Goal: Obtain resource: Obtain resource

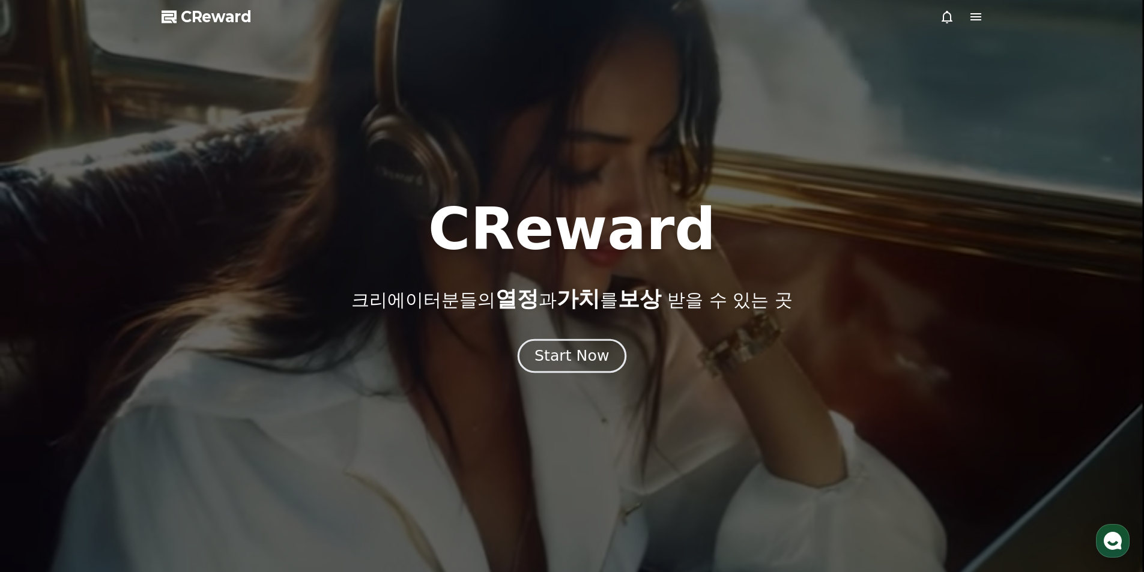
click at [574, 353] on div "Start Now" at bounding box center [571, 356] width 74 height 20
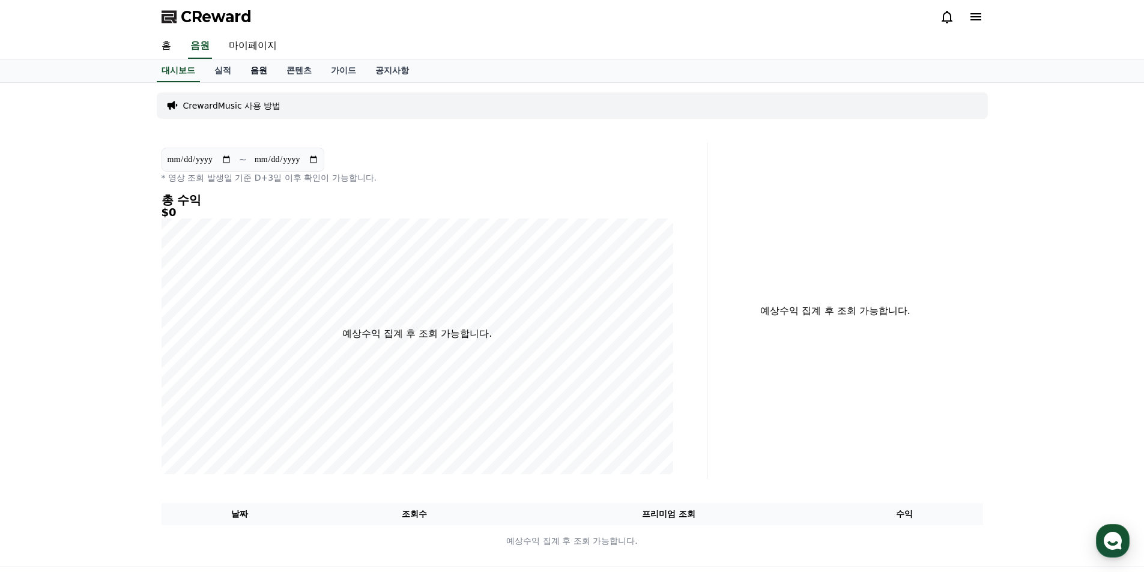
click at [267, 76] on link "음원" at bounding box center [259, 70] width 36 height 23
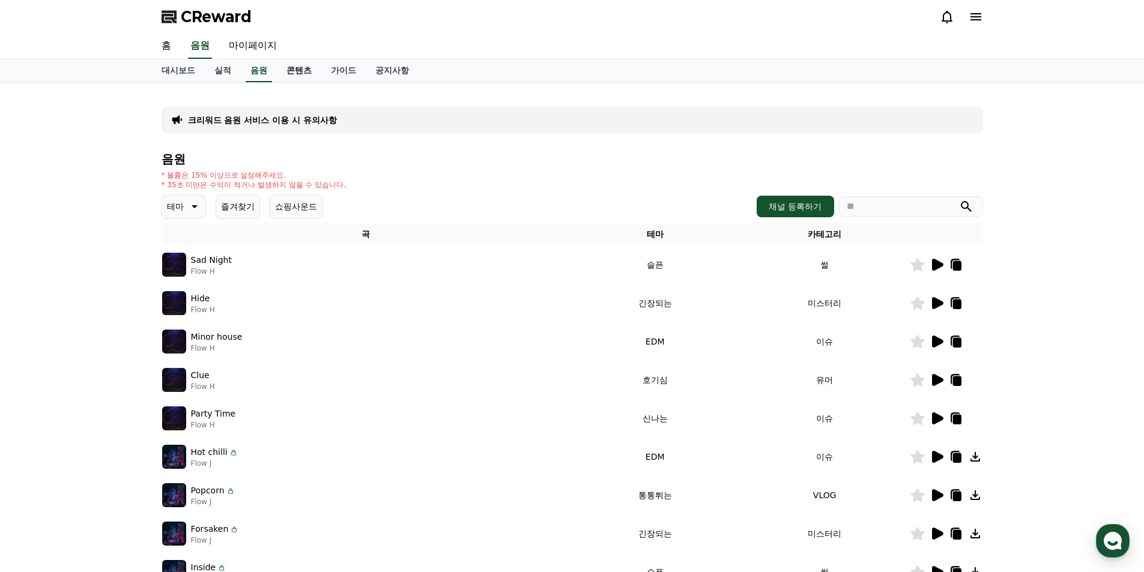
click at [290, 75] on link "콘텐츠" at bounding box center [299, 70] width 44 height 23
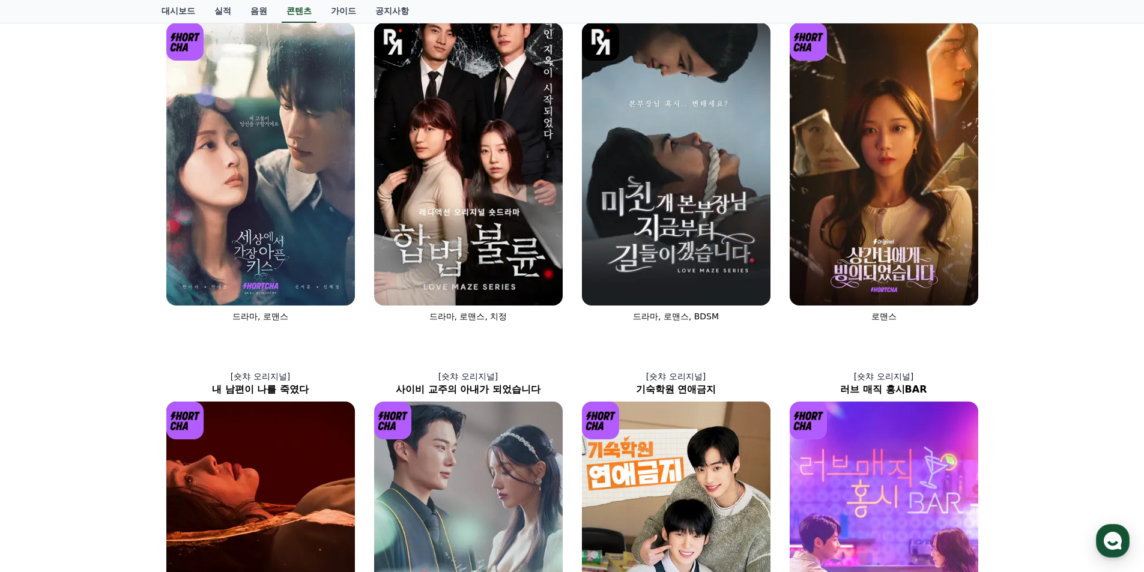
scroll to position [60, 0]
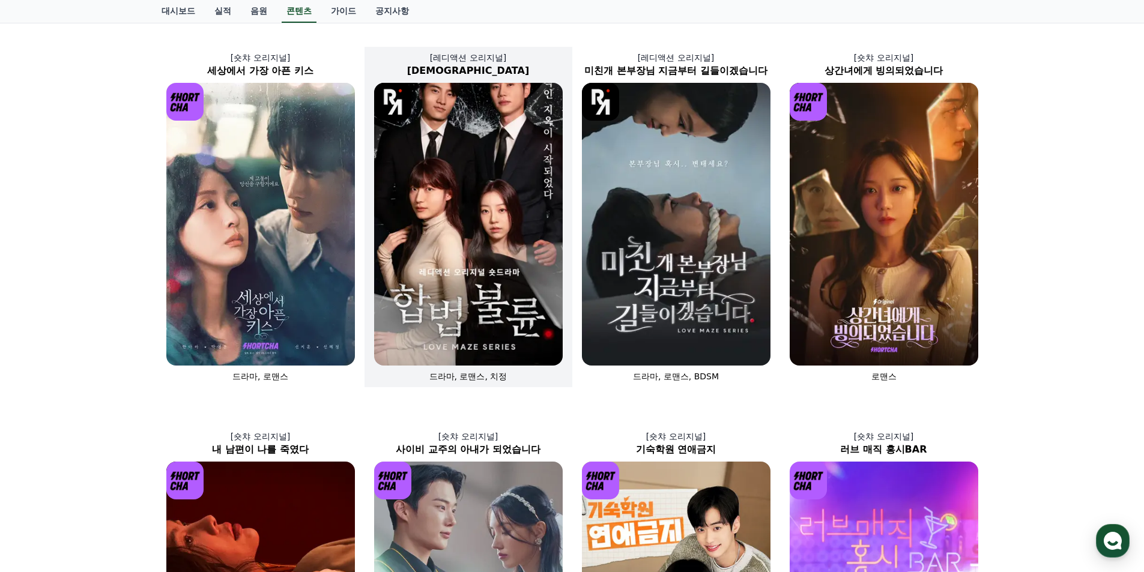
click at [438, 288] on img at bounding box center [468, 224] width 188 height 283
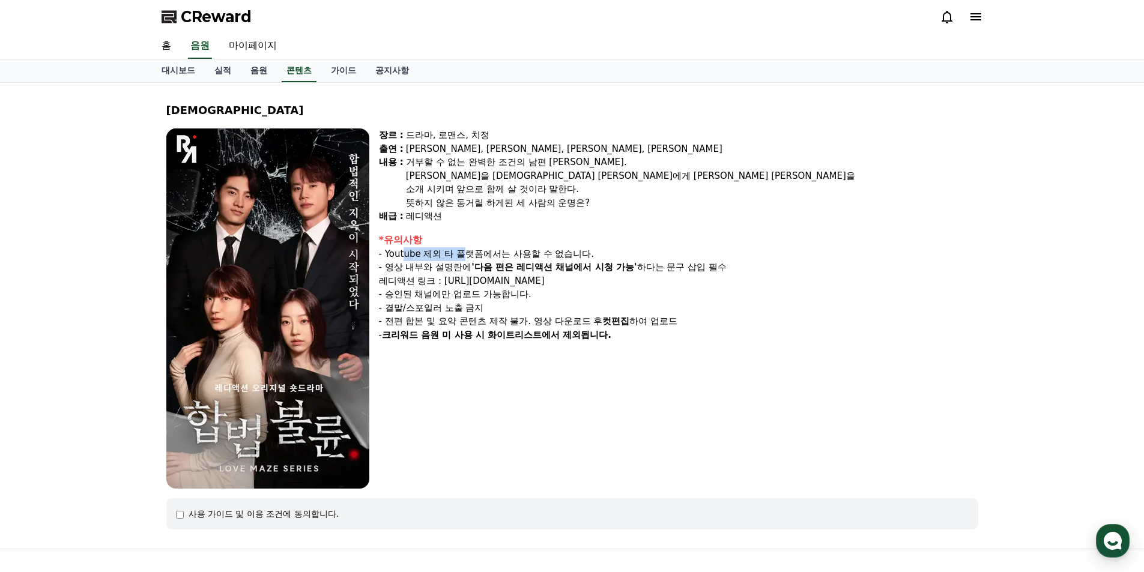
drag, startPoint x: 405, startPoint y: 255, endPoint x: 460, endPoint y: 255, distance: 55.2
click at [460, 255] on div "- Youtube 제외 타 플랫폼에서는 사용할 수 없습니다." at bounding box center [678, 254] width 599 height 14
click at [501, 258] on div "- Youtube 제외 타 플랫폼에서는 사용할 수 없습니다." at bounding box center [678, 254] width 599 height 14
drag, startPoint x: 391, startPoint y: 266, endPoint x: 682, endPoint y: 273, distance: 290.6
click at [682, 273] on div "- 영상 내부와 설명란에 '다음 편은 레디액션 채널에서 시청 가능' 하다는 문구 삽입 필수 레디액션 링크 : https://www.youtub…" at bounding box center [678, 274] width 599 height 27
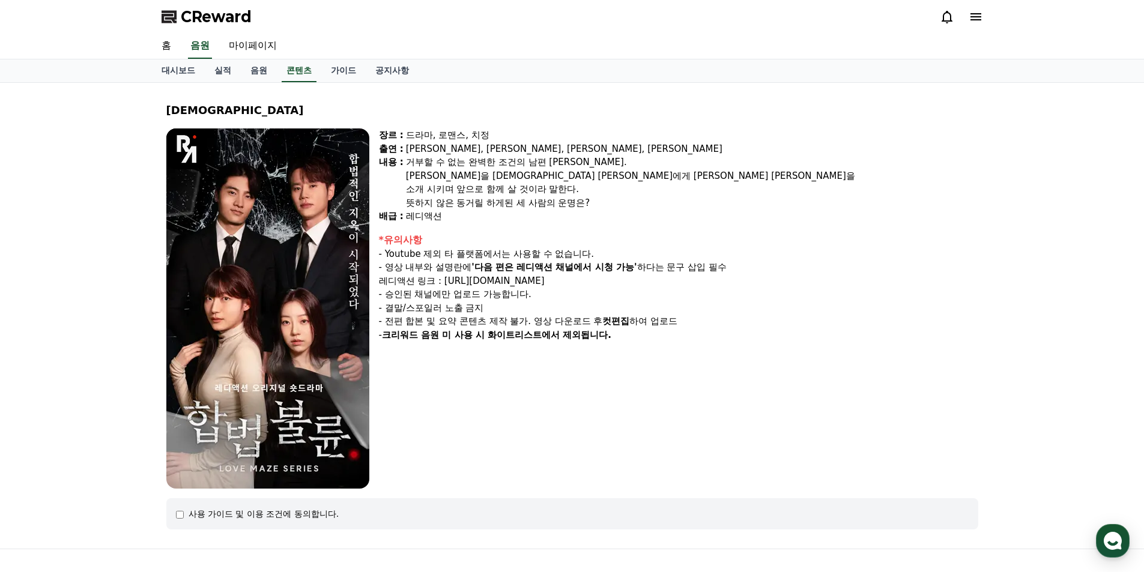
drag, startPoint x: 893, startPoint y: 353, endPoint x: 879, endPoint y: 353, distance: 14.4
click at [893, 353] on div "장르 : 드라마, 로맨스, 치정 출연 : 박문화, 지수민, 강도윤, 김민영 내용 : 거부할 수 없는 완벽한 조건의 남편 윤성. 윤성만을 바라보…" at bounding box center [678, 308] width 599 height 360
drag, startPoint x: 478, startPoint y: 265, endPoint x: 631, endPoint y: 270, distance: 153.1
click at [631, 270] on strong "'다음 편은 레디액션 채널에서 시청 가능'" at bounding box center [553, 267] width 165 height 11
click at [657, 270] on div "- 영상 내부와 설명란에 '다음 편은 레디액션 채널에서 시청 가능' 하다는 문구 삽입 필수 레디액션 링크 : https://www.youtub…" at bounding box center [678, 274] width 599 height 27
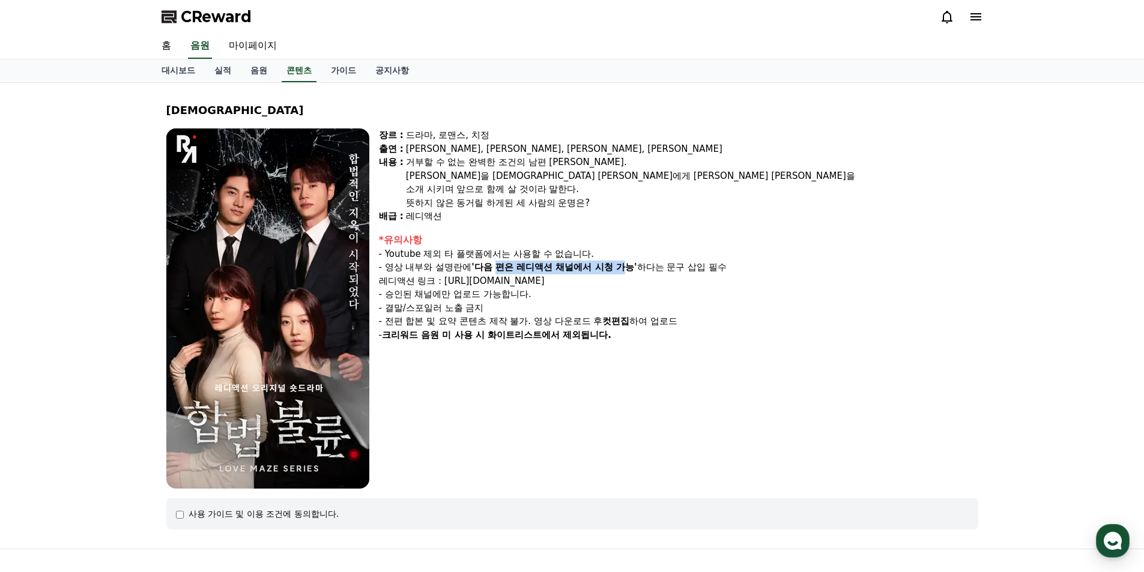
drag, startPoint x: 499, startPoint y: 263, endPoint x: 632, endPoint y: 265, distance: 132.7
click at [632, 265] on strong "'다음 편은 레디액션 채널에서 시청 가능'" at bounding box center [553, 267] width 165 height 11
click at [671, 268] on div "- 영상 내부와 설명란에 '다음 편은 레디액션 채널에서 시청 가능' 하다는 문구 삽입 필수 레디액션 링크 : https://www.youtub…" at bounding box center [678, 274] width 599 height 27
drag, startPoint x: 682, startPoint y: 270, endPoint x: 731, endPoint y: 270, distance: 49.2
click at [731, 270] on div "- 영상 내부와 설명란에 '다음 편은 레디액션 채널에서 시청 가능' 하다는 문구 삽입 필수 레디액션 링크 : https://www.youtub…" at bounding box center [678, 274] width 599 height 27
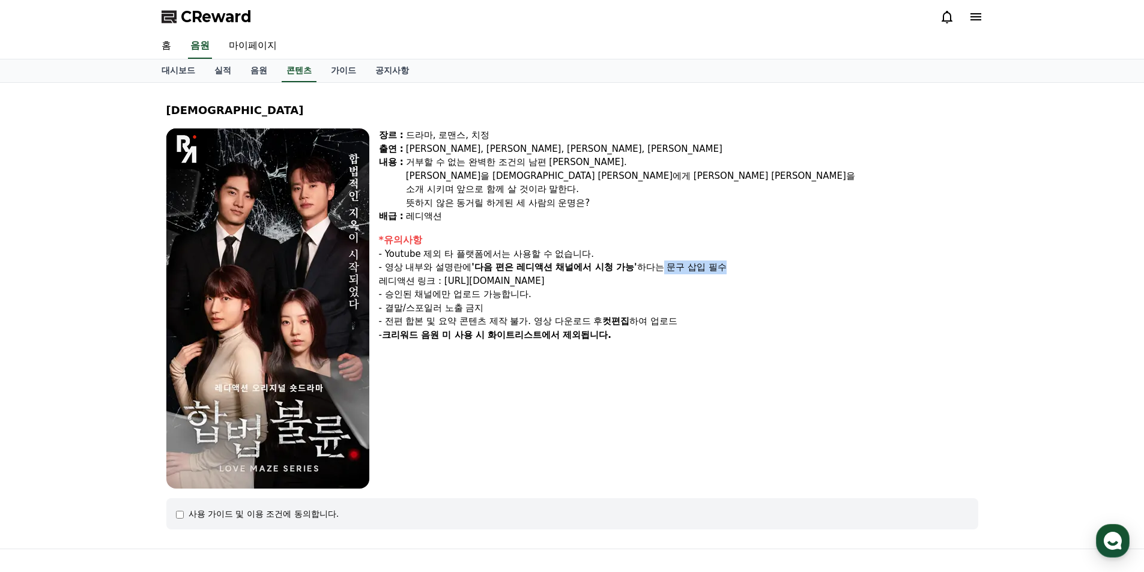
drag, startPoint x: 400, startPoint y: 282, endPoint x: 582, endPoint y: 284, distance: 182.5
click at [582, 284] on div "- 영상 내부와 설명란에 '다음 편은 레디액션 채널에서 시청 가능' 하다는 문구 삽입 필수 레디액션 링크 : https://www.youtub…" at bounding box center [678, 274] width 599 height 27
click at [689, 291] on div "- 승인된 채널에만 업로드 가능합니다." at bounding box center [678, 295] width 599 height 14
drag, startPoint x: 453, startPoint y: 292, endPoint x: 526, endPoint y: 295, distance: 73.3
click at [526, 295] on div "- 승인된 채널에만 업로드 가능합니다." at bounding box center [678, 295] width 599 height 14
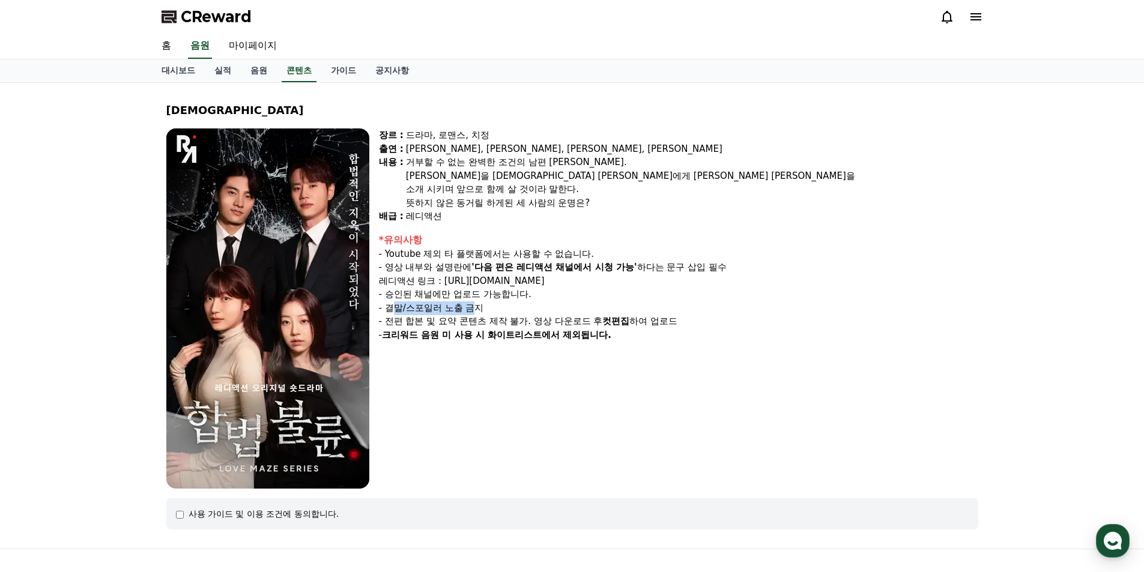
drag, startPoint x: 397, startPoint y: 307, endPoint x: 474, endPoint y: 307, distance: 76.8
click at [474, 307] on div "- 결말/스포일러 노출 금지" at bounding box center [678, 308] width 599 height 14
drag, startPoint x: 399, startPoint y: 319, endPoint x: 523, endPoint y: 322, distance: 124.3
click at [523, 322] on div "- 전편 합본 및 요약 콘텐츠 제작 불가. 영상 다운로드 후 컷편집 하여 업로드" at bounding box center [678, 322] width 599 height 14
click at [564, 322] on div "- 전편 합본 및 요약 콘텐츠 제작 불가. 영상 다운로드 후 컷편집 하여 업로드" at bounding box center [678, 322] width 599 height 14
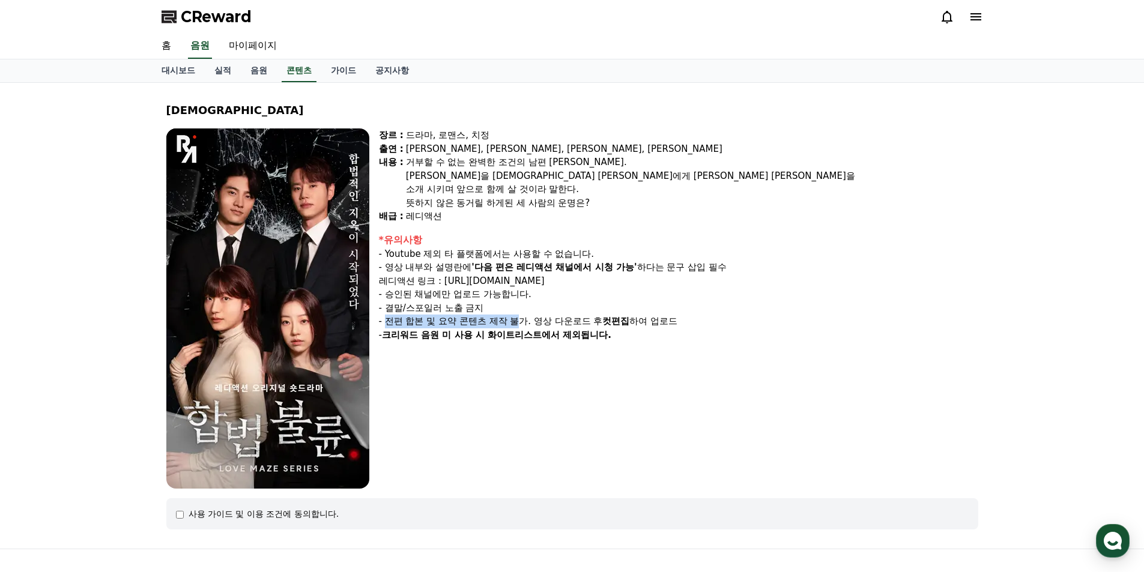
drag, startPoint x: 385, startPoint y: 321, endPoint x: 543, endPoint y: 322, distance: 157.9
click at [519, 325] on div "- 전편 합본 및 요약 콘텐츠 제작 불가. 영상 다운로드 후 컷편집 하여 업로드" at bounding box center [678, 322] width 599 height 14
click at [543, 322] on div "- 전편 합본 및 요약 콘텐츠 제작 불가. 영상 다운로드 후 컷편집 하여 업로드" at bounding box center [678, 322] width 599 height 14
drag, startPoint x: 543, startPoint y: 322, endPoint x: 589, endPoint y: 322, distance: 46.2
click at [589, 322] on div "- 전편 합본 및 요약 콘텐츠 제작 불가. 영상 다운로드 후 컷편집 하여 업로드" at bounding box center [678, 322] width 599 height 14
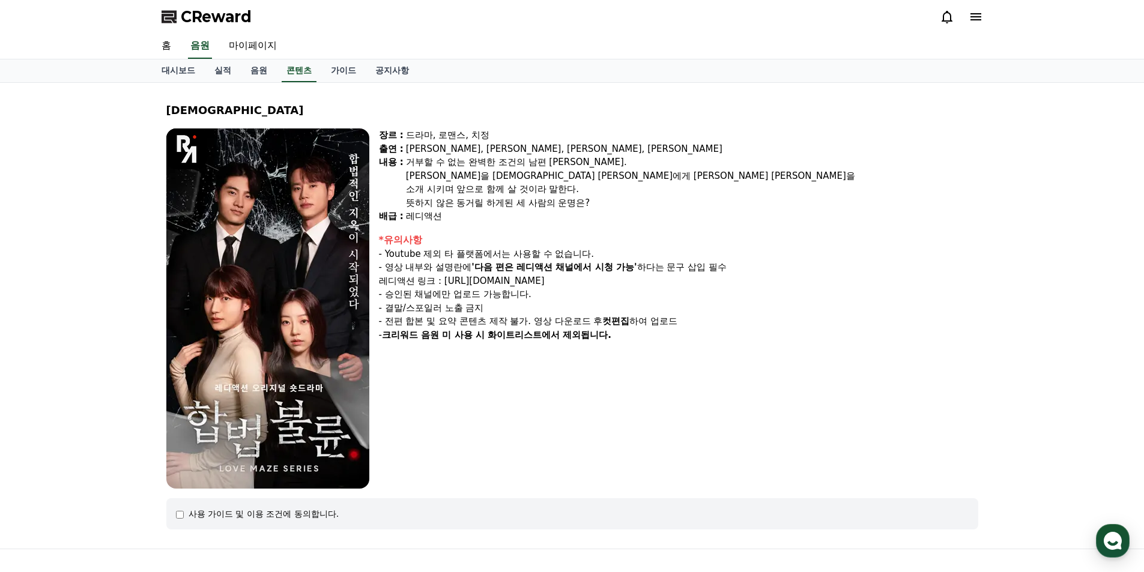
click at [627, 322] on strong "컷편집" at bounding box center [615, 321] width 27 height 11
drag, startPoint x: 427, startPoint y: 334, endPoint x: 537, endPoint y: 338, distance: 109.3
click at [536, 338] on strong "크리워드 음원 미 사용 시 화이트리스트에서 제외됩니다." at bounding box center [496, 335] width 229 height 11
click at [542, 336] on strong "크리워드 음원 미 사용 시 화이트리스트에서 제외됩니다." at bounding box center [496, 335] width 229 height 11
click at [252, 73] on link "음원" at bounding box center [259, 70] width 36 height 23
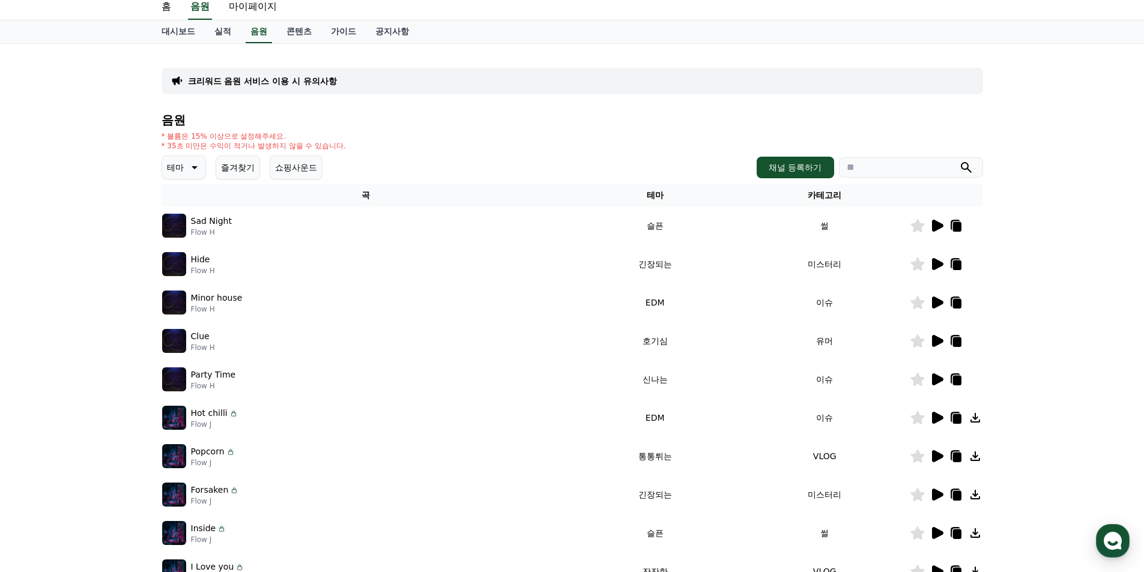
scroll to position [60, 0]
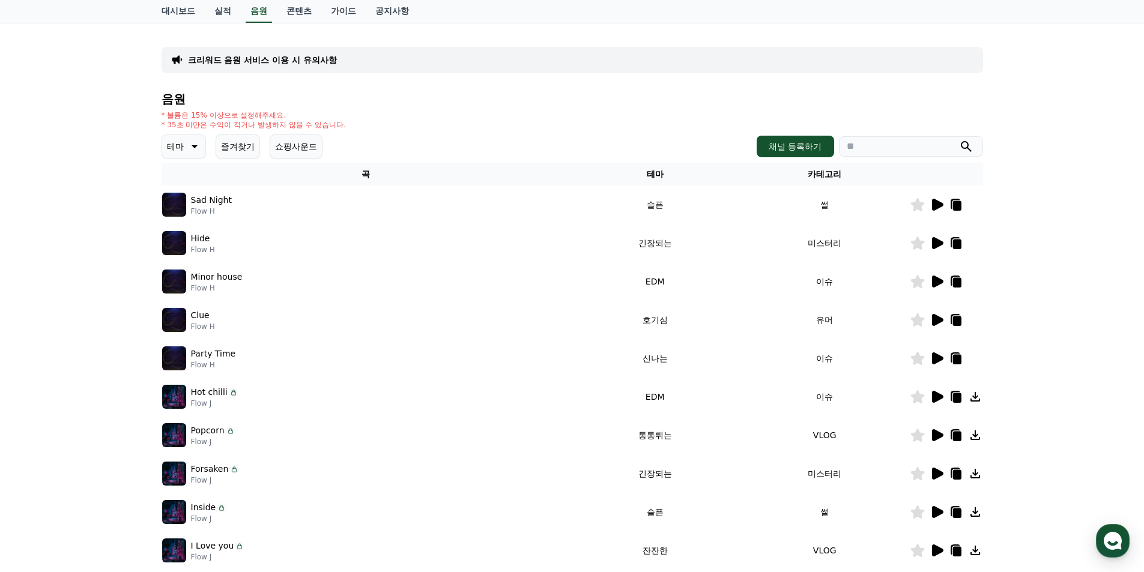
click at [932, 208] on icon at bounding box center [937, 205] width 11 height 12
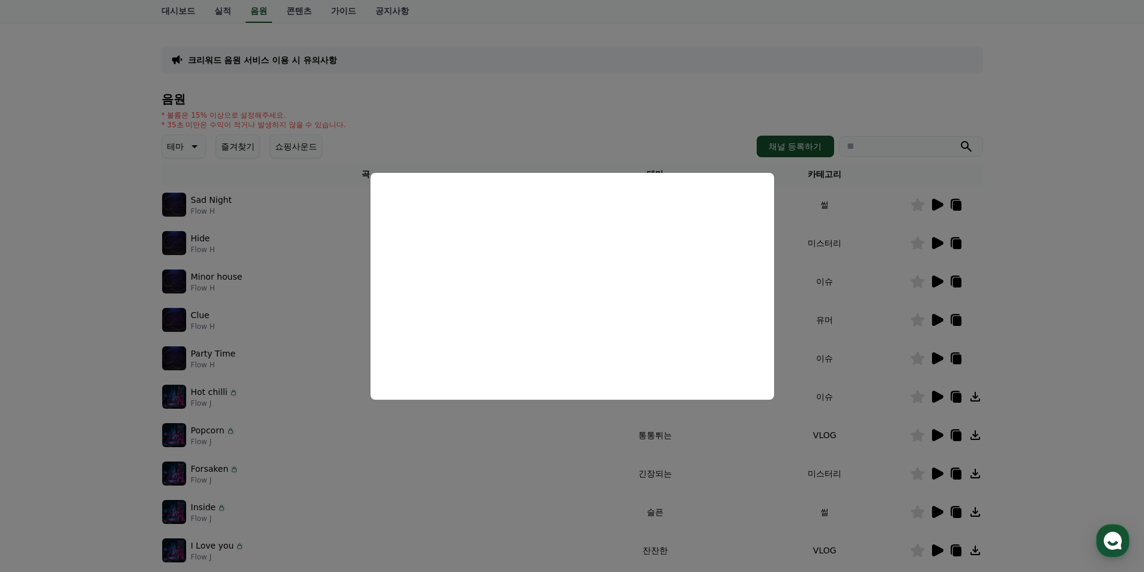
click at [88, 231] on button "close modal" at bounding box center [572, 286] width 1144 height 572
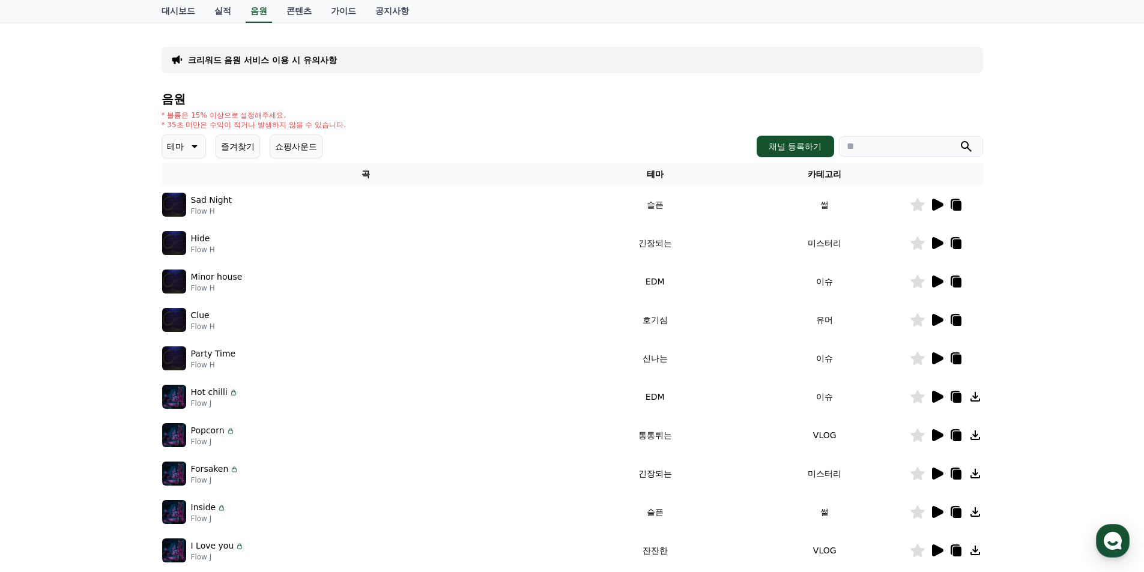
click at [934, 240] on icon at bounding box center [937, 243] width 11 height 12
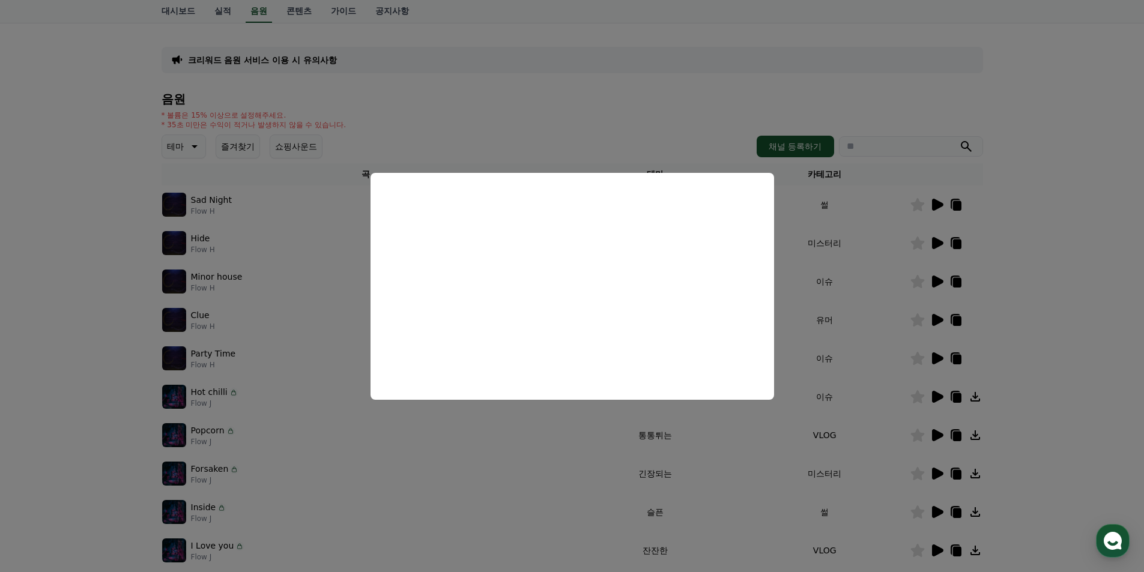
click at [274, 253] on button "close modal" at bounding box center [572, 286] width 1144 height 572
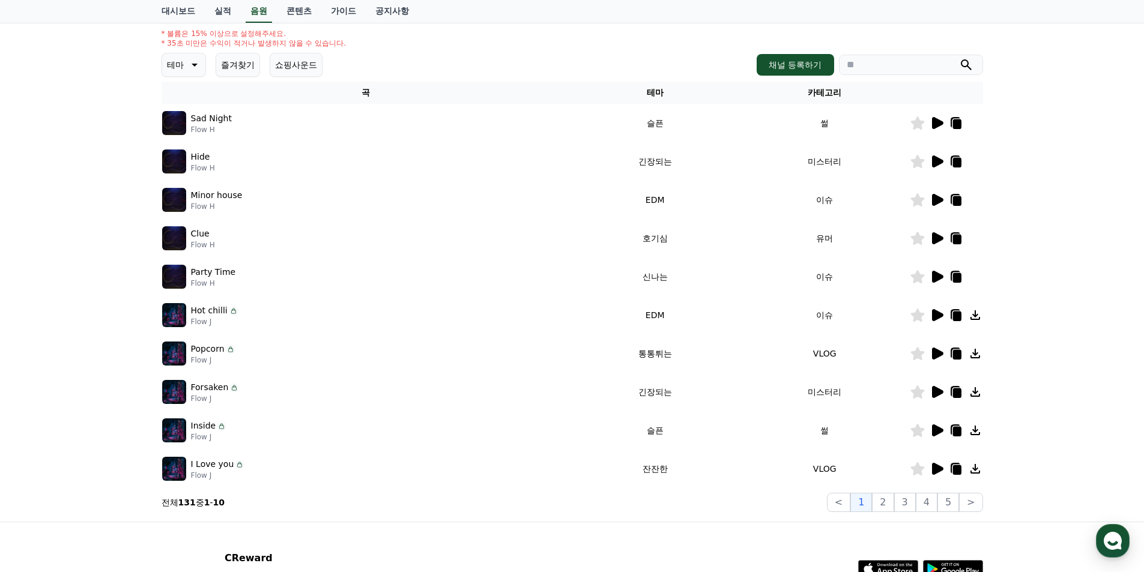
scroll to position [121, 0]
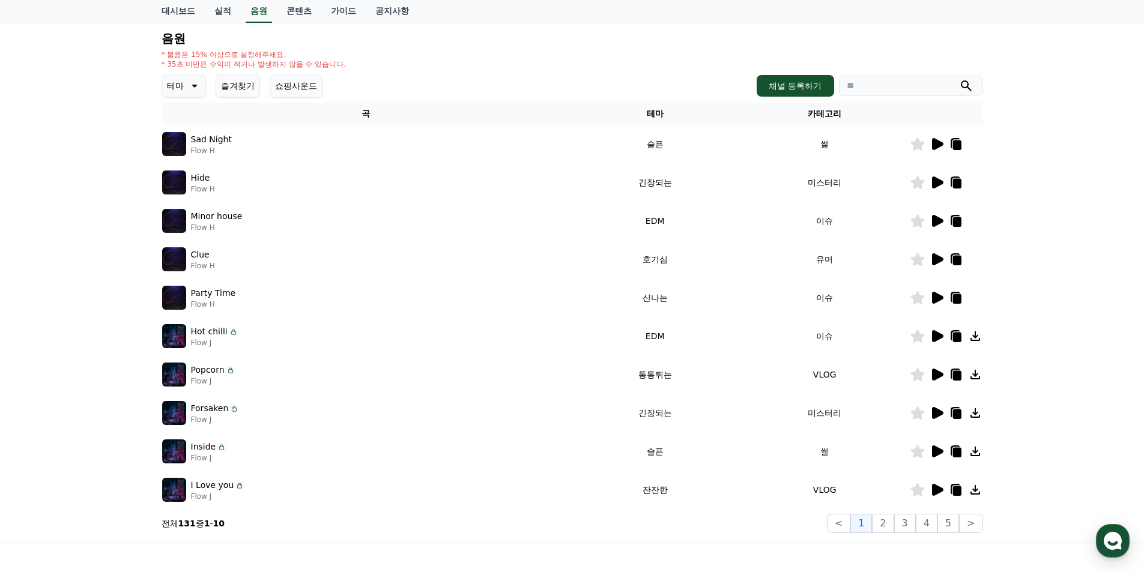
click at [936, 219] on icon at bounding box center [937, 221] width 11 height 12
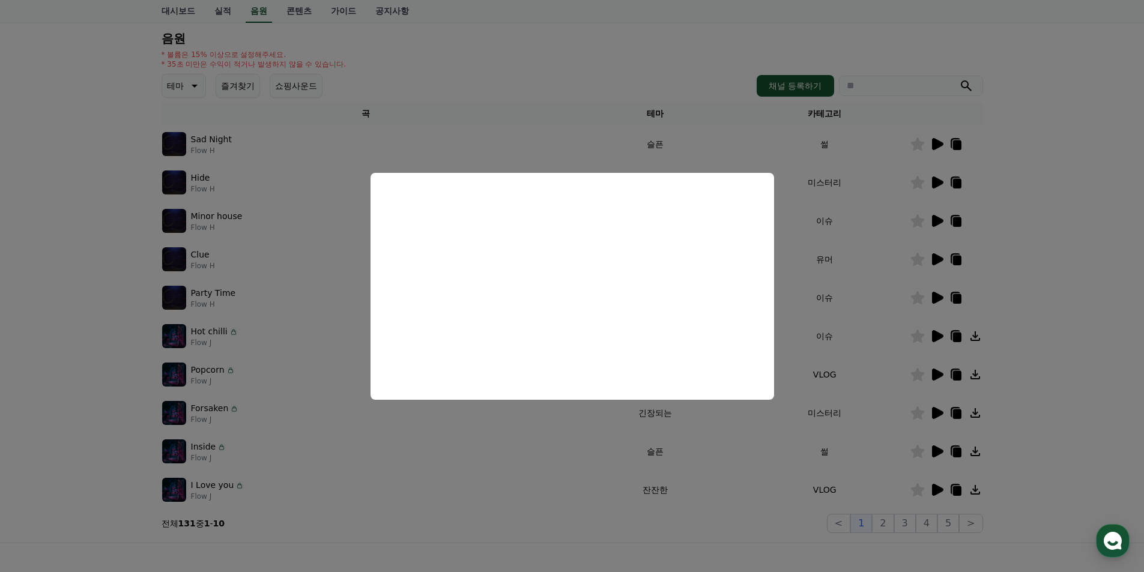
click at [565, 66] on button "close modal" at bounding box center [572, 286] width 1144 height 572
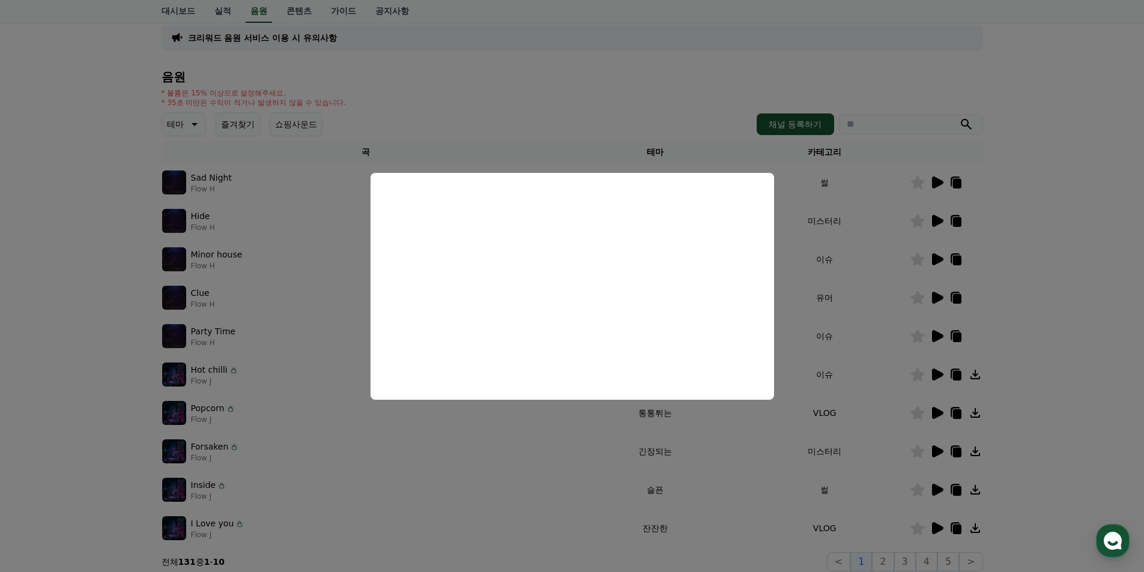
scroll to position [61, 0]
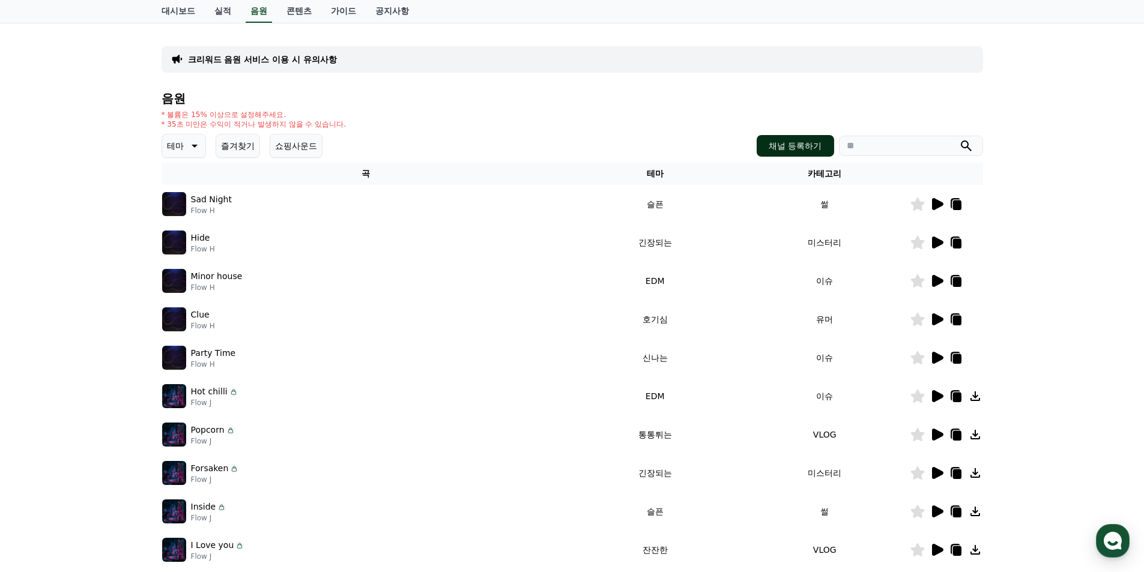
click at [777, 148] on button "채널 등록하기" at bounding box center [794, 146] width 77 height 22
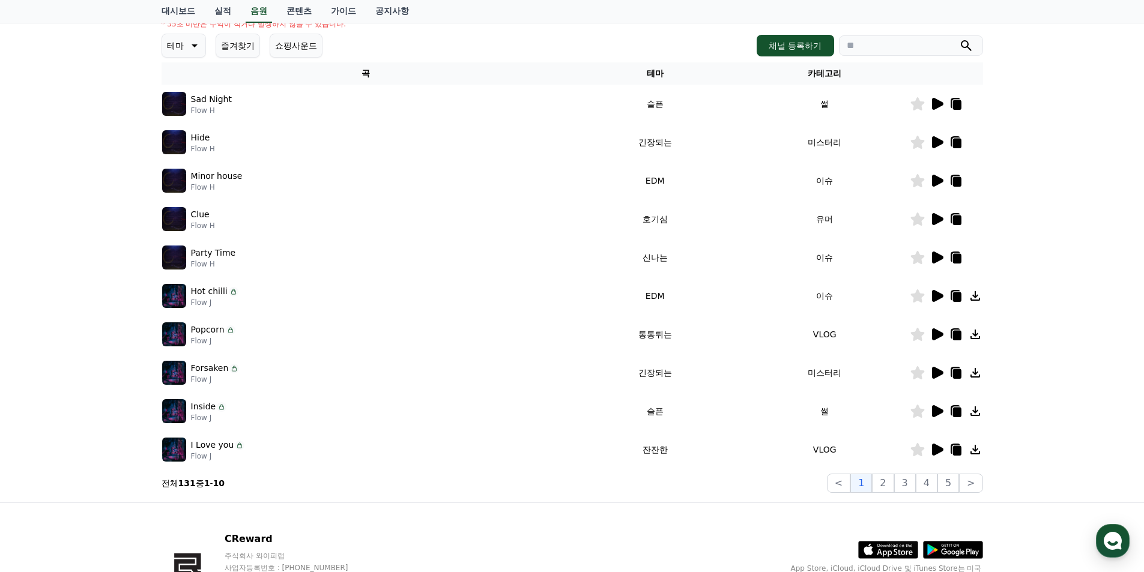
scroll to position [1, 0]
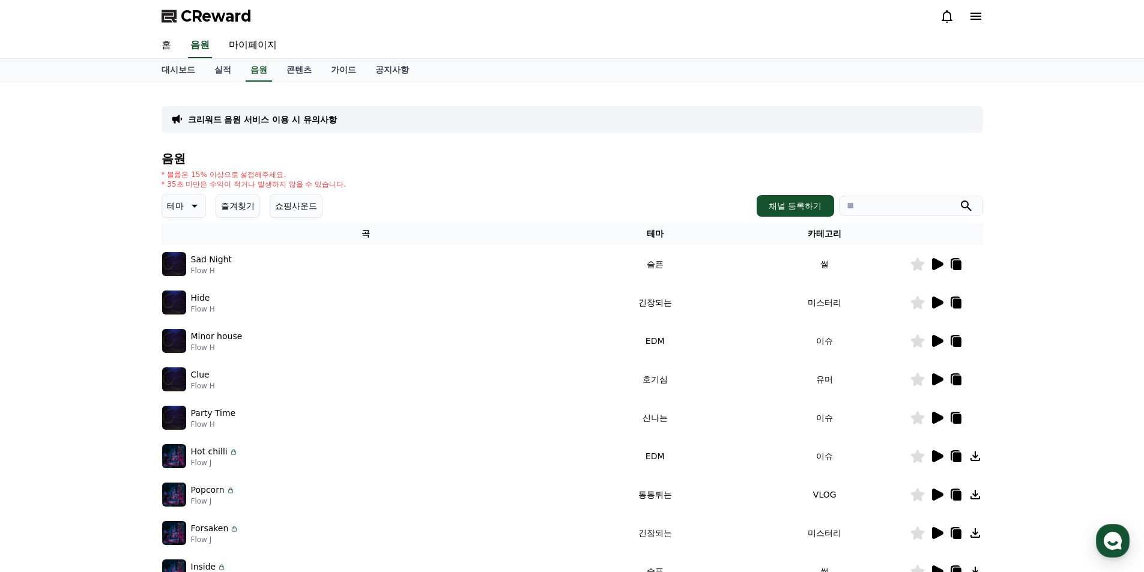
click at [933, 339] on icon at bounding box center [937, 341] width 11 height 12
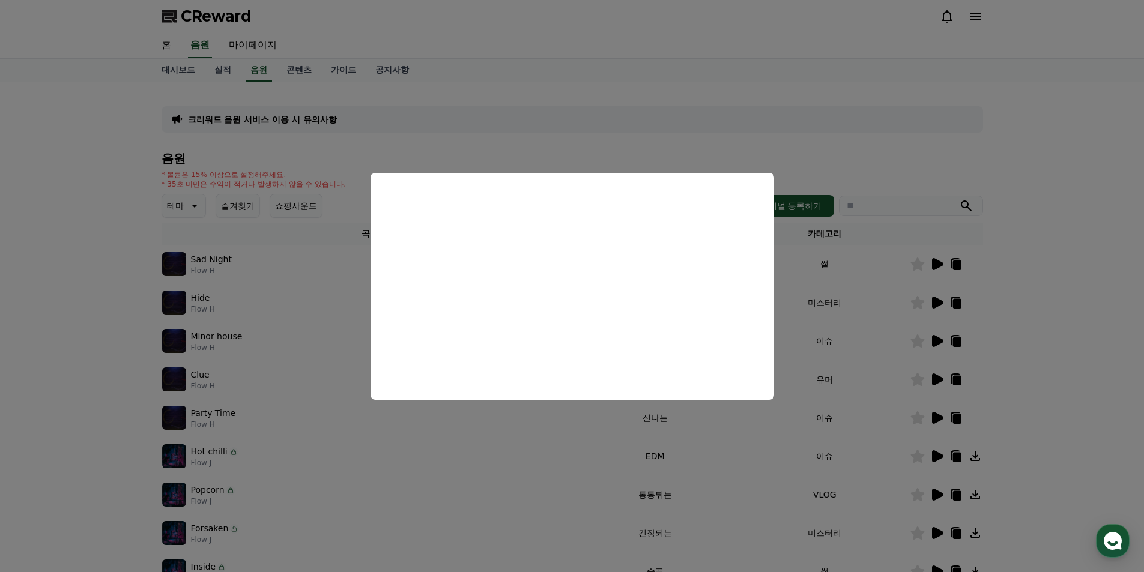
click at [851, 342] on button "close modal" at bounding box center [572, 286] width 1144 height 572
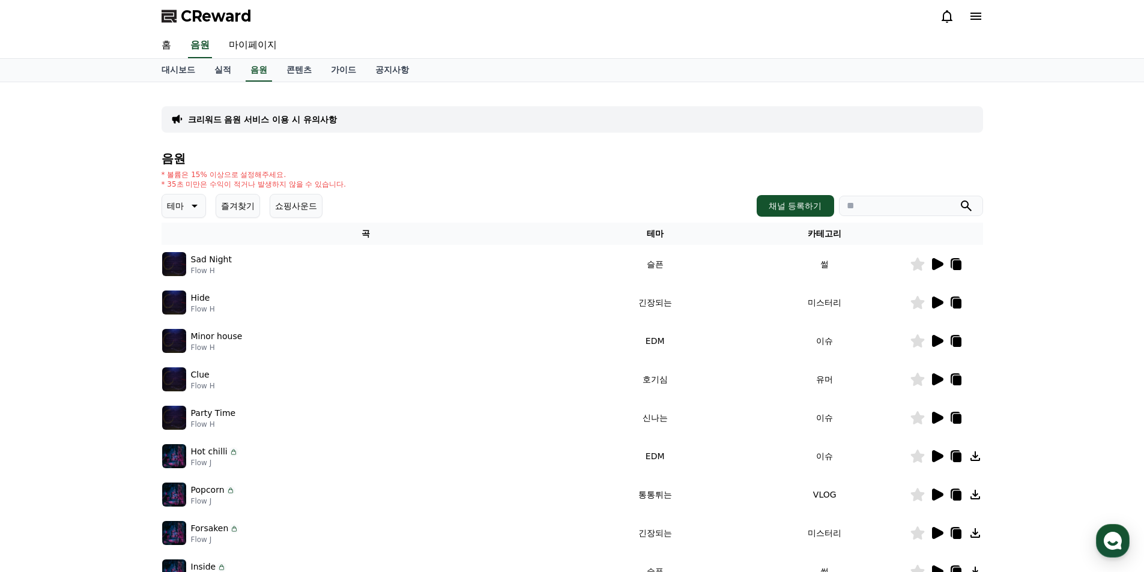
click at [933, 379] on icon at bounding box center [937, 379] width 11 height 12
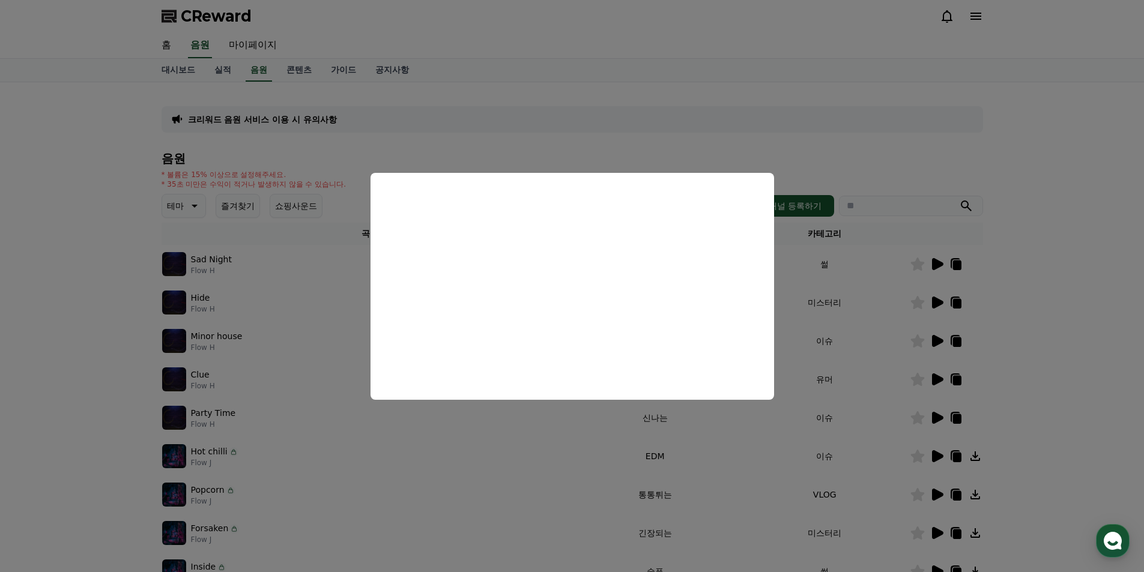
click at [511, 435] on button "close modal" at bounding box center [572, 286] width 1144 height 572
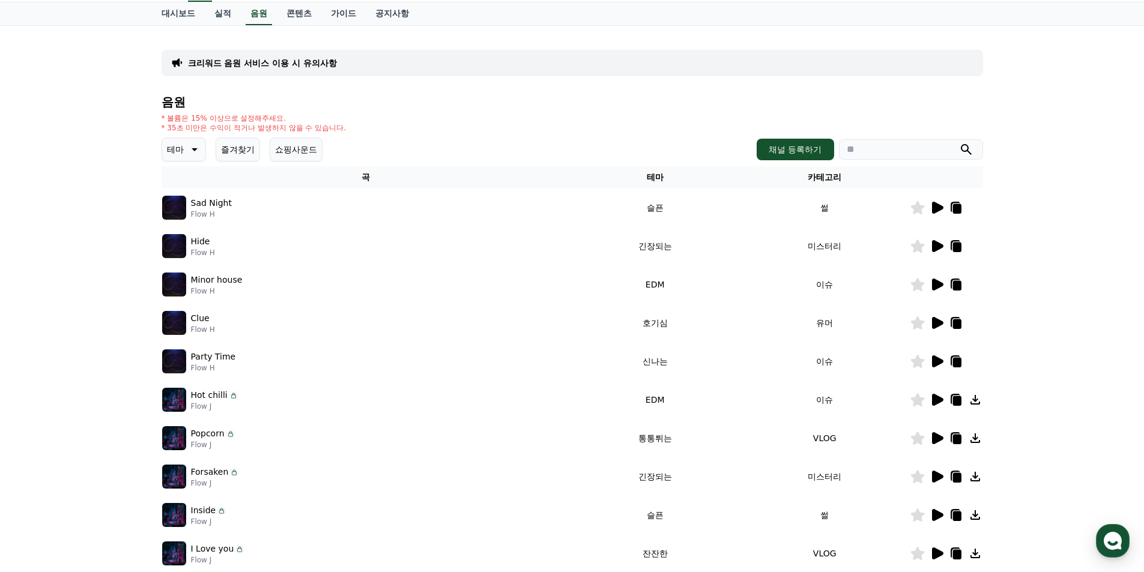
scroll to position [0, 0]
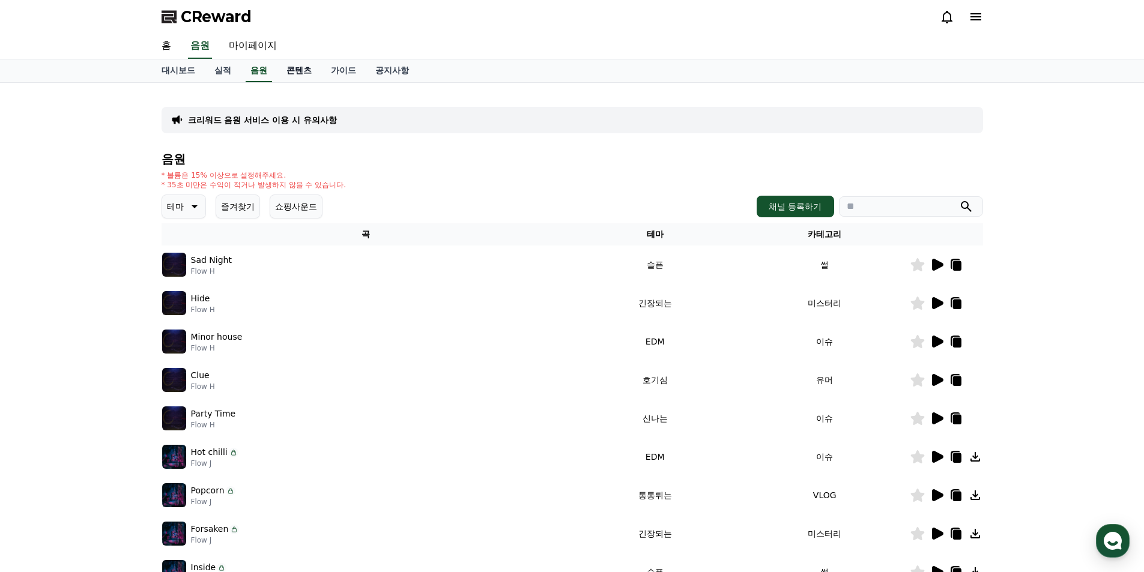
click at [298, 69] on link "콘텐츠" at bounding box center [299, 70] width 44 height 23
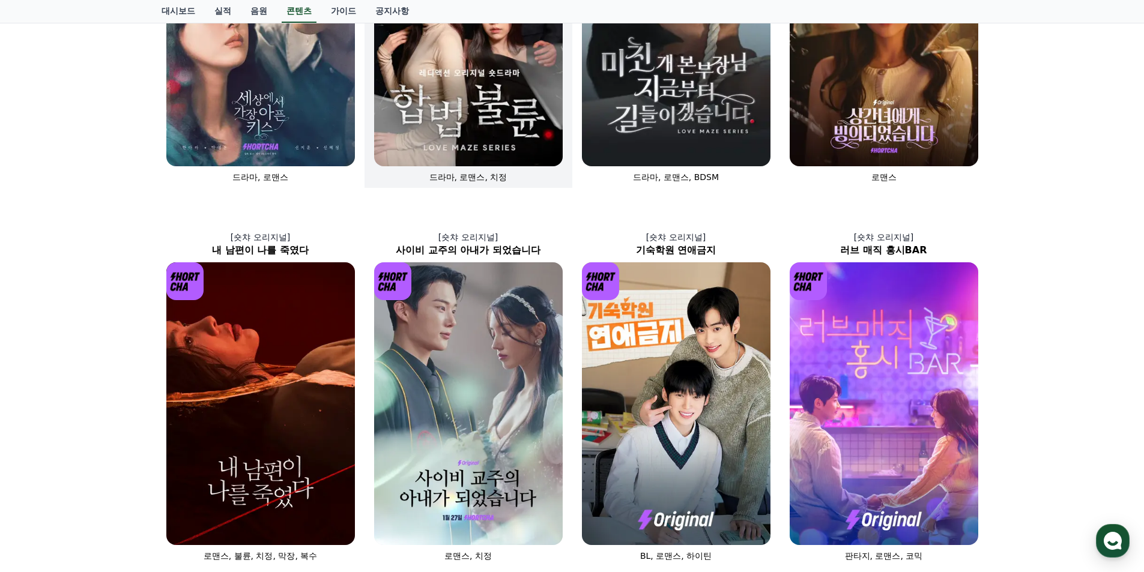
scroll to position [120, 0]
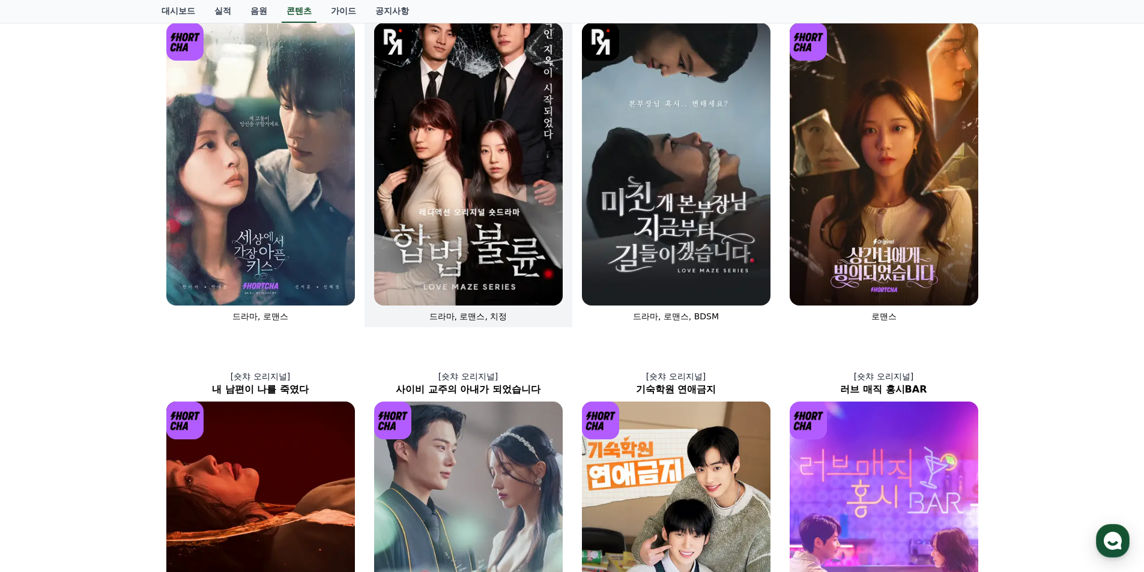
click at [484, 213] on img at bounding box center [468, 164] width 188 height 283
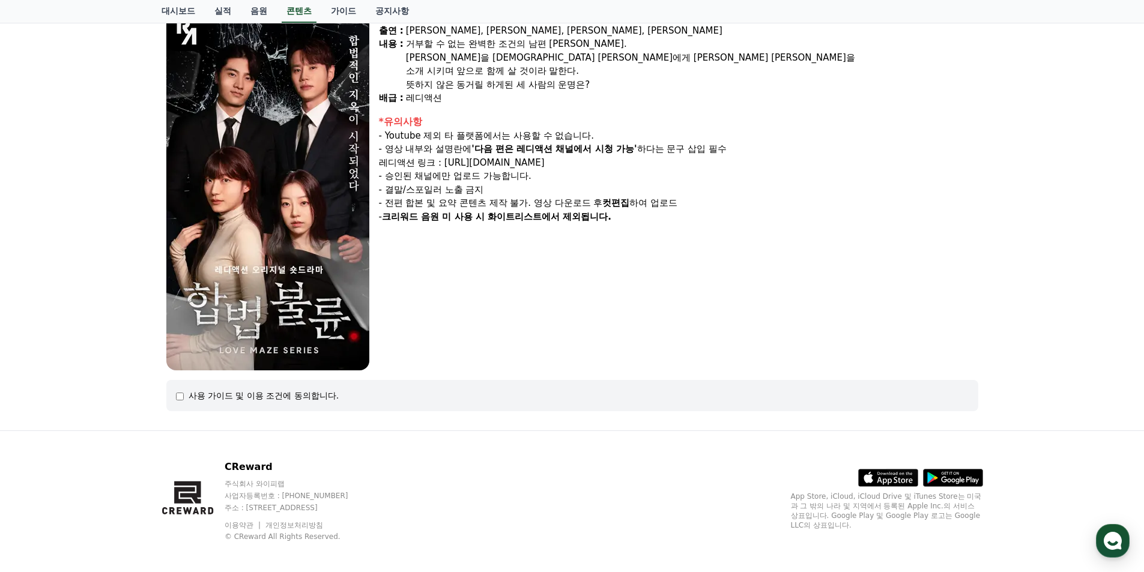
scroll to position [126, 0]
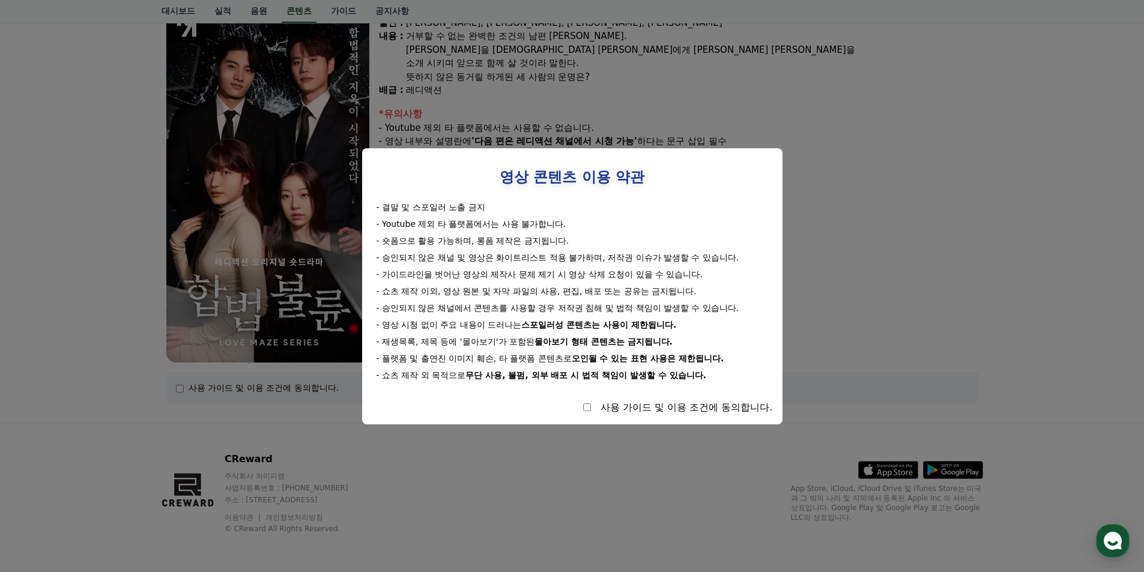
drag, startPoint x: 387, startPoint y: 207, endPoint x: 533, endPoint y: 232, distance: 148.6
click at [533, 232] on div "- 결말 및 스포일러 노출 금지 - Youtube 제외 타 플랫폼에서는 사용 불가합니다. - 숏폼으로 활용 가능하며, 롱폼 제작은 금지됩니다.…" at bounding box center [572, 291] width 401 height 180
click at [513, 244] on div "- 숏폼으로 활용 가능하며, 롱폼 제작은 금지됩니다." at bounding box center [571, 241] width 391 height 12
drag, startPoint x: 391, startPoint y: 239, endPoint x: 473, endPoint y: 246, distance: 82.5
click at [473, 246] on div "- 숏폼으로 활용 가능하며, 롱폼 제작은 금지됩니다." at bounding box center [571, 241] width 391 height 12
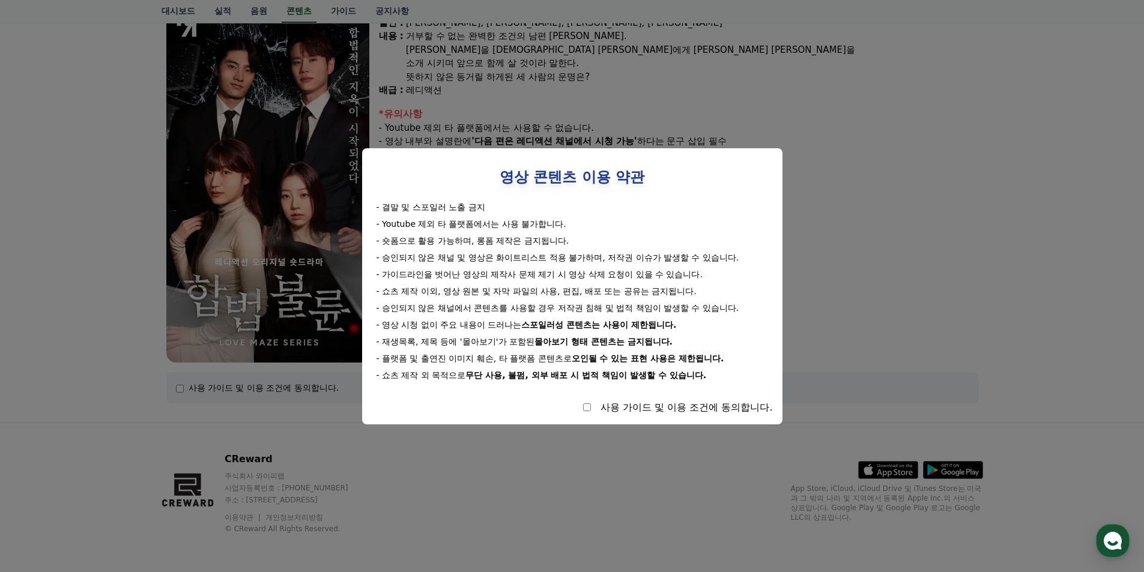
click at [492, 246] on div "- 숏폼으로 활용 가능하며, 롱폼 제작은 금지됩니다." at bounding box center [571, 241] width 391 height 12
drag, startPoint x: 477, startPoint y: 243, endPoint x: 528, endPoint y: 243, distance: 50.4
click at [527, 243] on div "- 숏폼으로 활용 가능하며, 롱폼 제작은 금지됩니다." at bounding box center [571, 241] width 391 height 12
click at [531, 243] on div "- 숏폼으로 활용 가능하며, 롱폼 제작은 금지됩니다." at bounding box center [571, 241] width 391 height 12
drag, startPoint x: 381, startPoint y: 258, endPoint x: 735, endPoint y: 258, distance: 354.2
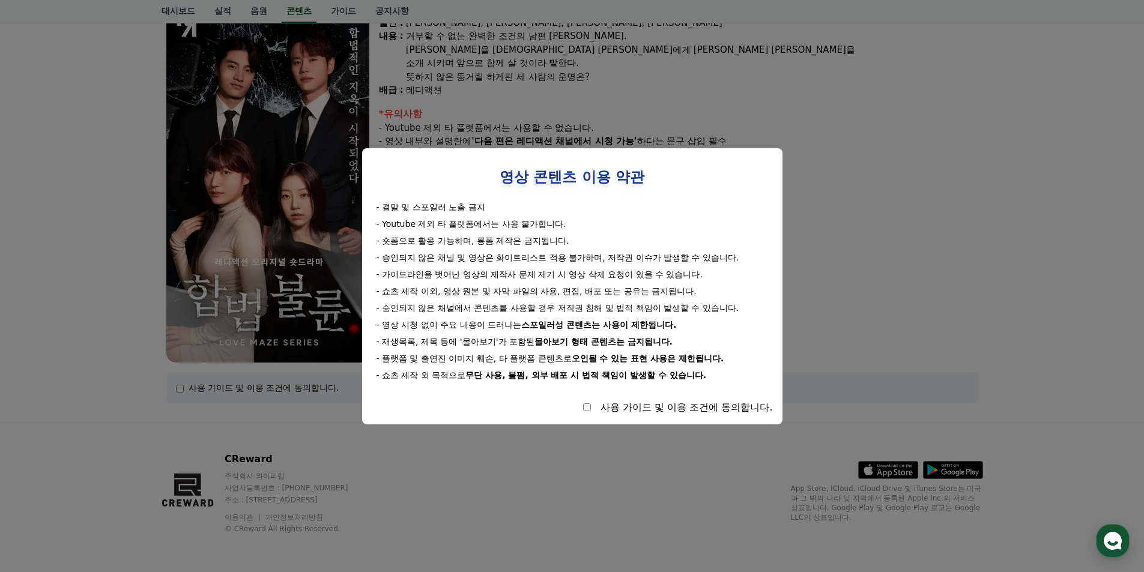
click at [735, 258] on div "- 승인되지 않은 채널 및 영상은 화이트리스트 적용 불가하며, 저작권 이슈가 발생할 수 있습니다." at bounding box center [571, 258] width 391 height 12
drag, startPoint x: 384, startPoint y: 273, endPoint x: 692, endPoint y: 273, distance: 307.9
click at [692, 273] on div "- 가이드라인을 벗어난 영상의 제작사 문제 제기 시 영상 삭제 요청이 있을 수 있습니다." at bounding box center [571, 274] width 391 height 12
drag, startPoint x: 381, startPoint y: 292, endPoint x: 653, endPoint y: 292, distance: 271.9
click at [653, 292] on div "- 쇼츠 제작 이외, 영상 원본 및 자막 파일의 사용, 편집, 배포 또는 공유는 금지됩니다." at bounding box center [571, 291] width 391 height 12
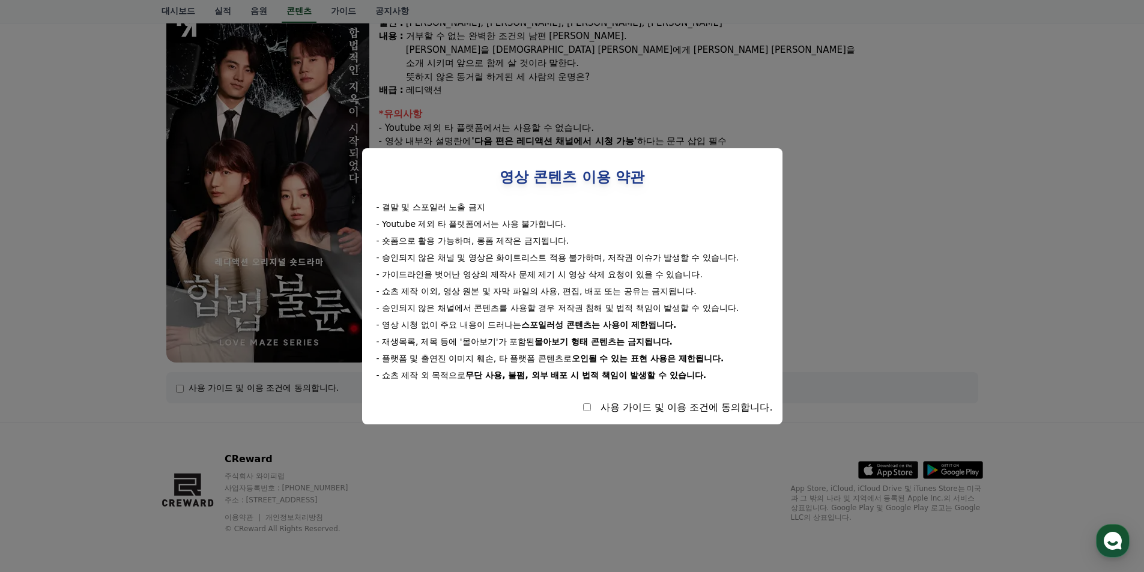
drag, startPoint x: 397, startPoint y: 309, endPoint x: 701, endPoint y: 310, distance: 303.7
click at [701, 310] on div "- 승인되지 않은 채널에서 콘텐츠를 사용할 경우 저작권 침해 및 법적 책임이 발생할 수 있습니다." at bounding box center [571, 308] width 391 height 12
drag, startPoint x: 390, startPoint y: 324, endPoint x: 650, endPoint y: 327, distance: 260.5
click at [650, 327] on div "- 영상 시청 없이 주요 내용이 드러나는 스포일러성 콘텐츠는 사용이 제한됩니다." at bounding box center [571, 325] width 391 height 12
click at [651, 327] on strong "스포일러성 콘텐츠는 사용이 제한됩니다." at bounding box center [598, 325] width 155 height 10
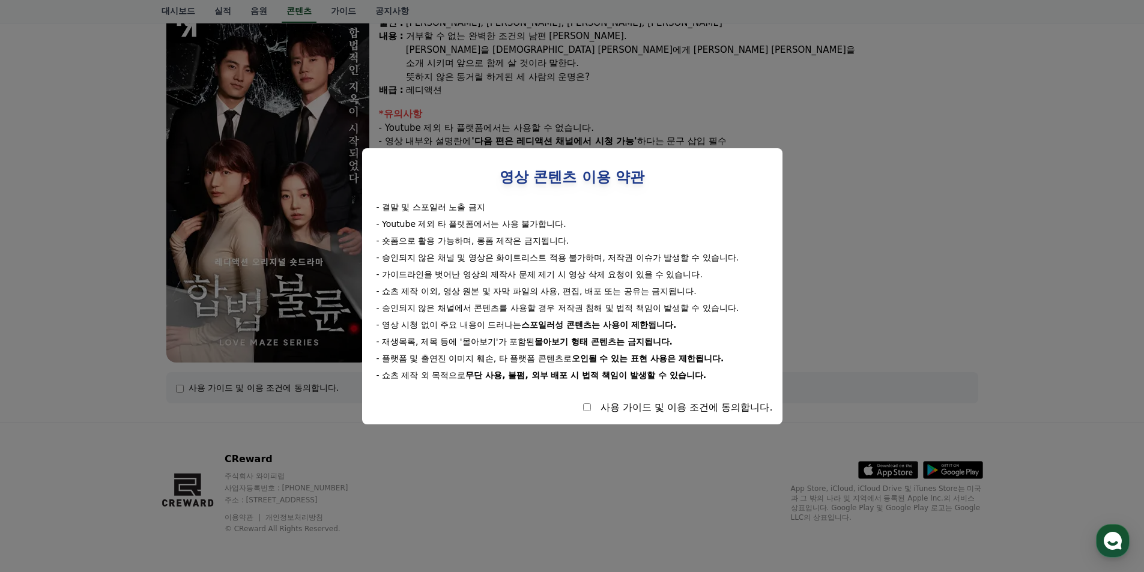
drag, startPoint x: 408, startPoint y: 339, endPoint x: 625, endPoint y: 342, distance: 217.3
click at [625, 342] on div "- 재생목록, 제목 등에 '몰아보기'가 포함된 몰아보기 형태 콘텐츠는 금지됩니다." at bounding box center [571, 342] width 391 height 12
click at [634, 342] on strong "몰아보기 형태 콘텐츠는 금지됩니다." at bounding box center [603, 342] width 138 height 10
drag, startPoint x: 387, startPoint y: 340, endPoint x: 636, endPoint y: 343, distance: 248.5
click at [636, 343] on div "- 재생목록, 제목 등에 '몰아보기'가 포함된 몰아보기 형태 콘텐츠는 금지됩니다." at bounding box center [571, 342] width 391 height 12
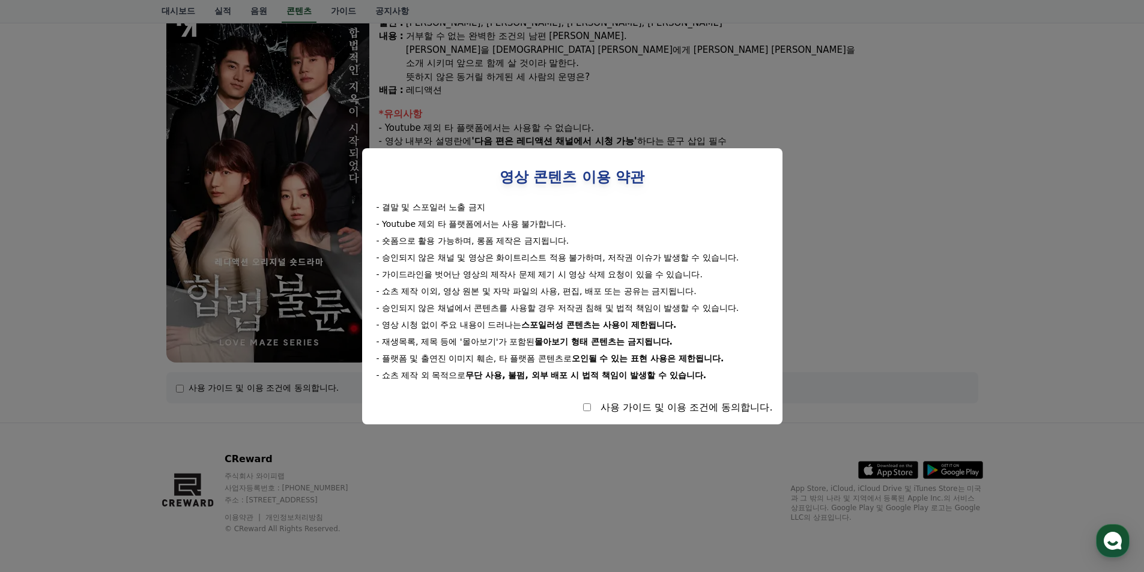
click at [641, 342] on strong "몰아보기 형태 콘텐츠는 금지됩니다." at bounding box center [603, 342] width 138 height 10
drag, startPoint x: 447, startPoint y: 323, endPoint x: 630, endPoint y: 329, distance: 182.6
click at [610, 330] on div "- 영상 시청 없이 주요 내용이 드러나는 스포일러성 콘텐츠는 사용이 제한됩니다." at bounding box center [571, 325] width 391 height 12
click at [630, 329] on strong "스포일러성 콘텐츠는 사용이 제한됩니다." at bounding box center [598, 325] width 155 height 10
drag, startPoint x: 525, startPoint y: 326, endPoint x: 610, endPoint y: 326, distance: 85.2
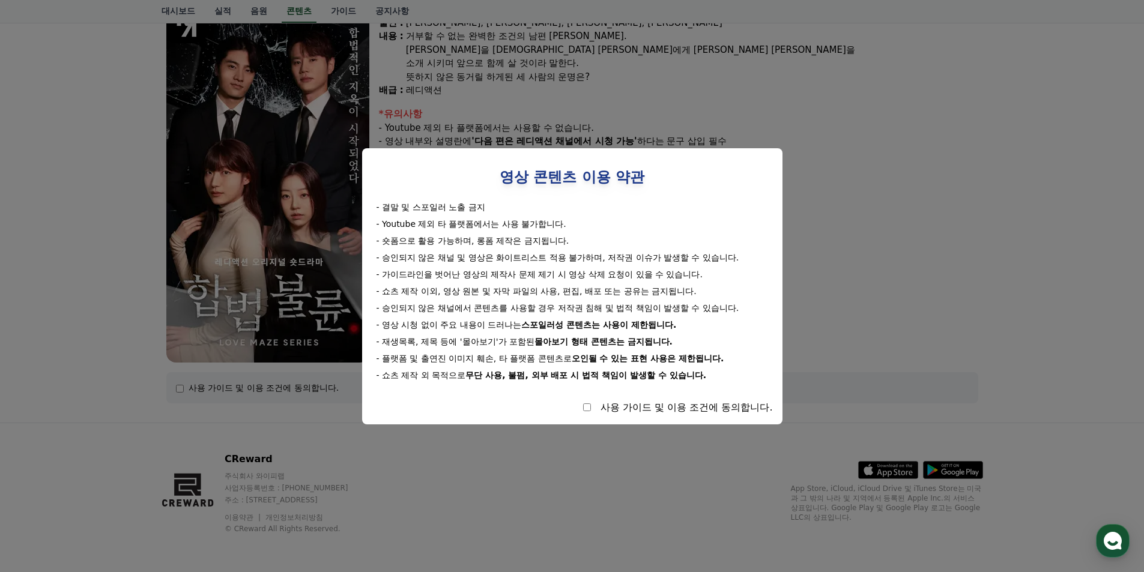
click at [587, 326] on div "- 영상 시청 없이 주요 내용이 드러나는 스포일러성 콘텐츠는 사용이 제한됩니다." at bounding box center [571, 325] width 391 height 12
drag, startPoint x: 610, startPoint y: 326, endPoint x: 631, endPoint y: 327, distance: 20.4
click at [611, 326] on strong "스포일러성 콘텐츠는 사용이 제한됩니다." at bounding box center [598, 325] width 155 height 10
click at [459, 330] on div "- 결말 및 스포일러 노출 금지 - Youtube 제외 타 플랫폼에서는 사용 불가합니다. - 숏폼으로 활용 가능하며, 롱폼 제작은 금지됩니다.…" at bounding box center [572, 291] width 401 height 180
drag, startPoint x: 511, startPoint y: 330, endPoint x: 486, endPoint y: 346, distance: 30.0
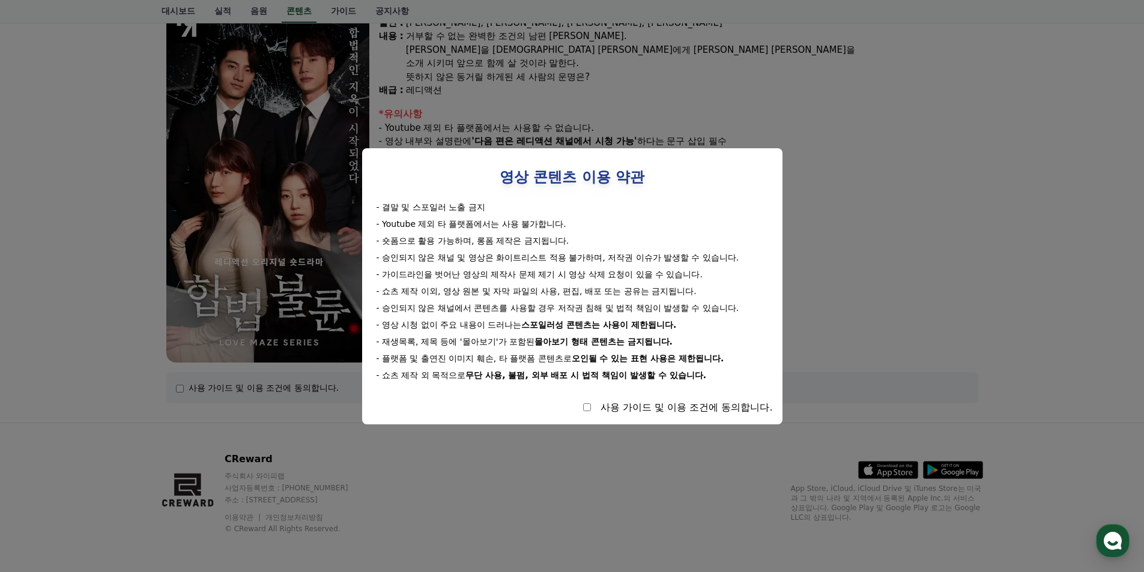
click at [512, 330] on div "- 영상 시청 없이 주요 내용이 드러나는 스포일러성 콘텐츠는 사용이 제한됩니다." at bounding box center [571, 325] width 391 height 12
drag, startPoint x: 400, startPoint y: 360, endPoint x: 507, endPoint y: 364, distance: 106.9
click at [507, 364] on div "- 플랫폼 및 출연진 이미지 훼손, 타 플랫폼 콘텐츠로 오인될 수 있는 표현 사용은 제한됩니다." at bounding box center [571, 358] width 391 height 12
click at [551, 363] on div "- 플랫폼 및 출연진 이미지 훼손, 타 플랫폼 콘텐츠로 오인될 수 있는 표현 사용은 제한됩니다." at bounding box center [571, 358] width 391 height 12
click at [538, 361] on div "- 플랫폼 및 출연진 이미지 훼손, 타 플랫폼 콘텐츠로 오인될 수 있는 표현 사용은 제한됩니다." at bounding box center [571, 358] width 391 height 12
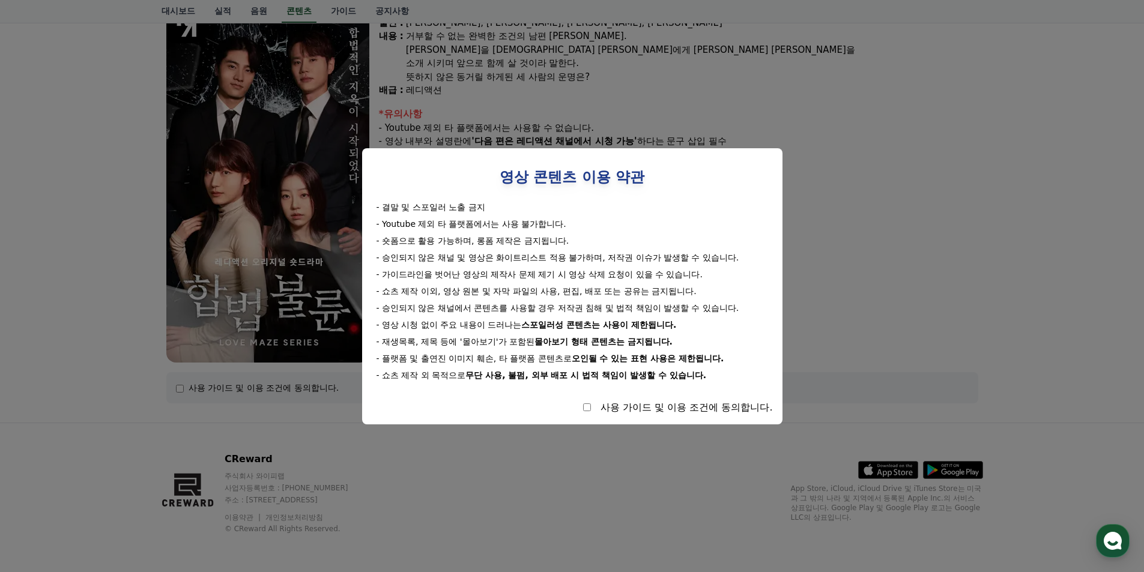
drag, startPoint x: 403, startPoint y: 358, endPoint x: 618, endPoint y: 361, distance: 214.9
click at [618, 362] on div "- 플랫폼 및 출연진 이미지 훼손, 타 플랫폼 콘텐츠로 오인될 수 있는 표현 사용은 제한됩니다." at bounding box center [571, 358] width 391 height 12
drag, startPoint x: 645, startPoint y: 360, endPoint x: 656, endPoint y: 360, distance: 11.4
click at [650, 360] on strong "오인될 수 있는 표현 사용은 제한됩니다." at bounding box center [647, 359] width 152 height 10
drag, startPoint x: 459, startPoint y: 375, endPoint x: 618, endPoint y: 372, distance: 159.1
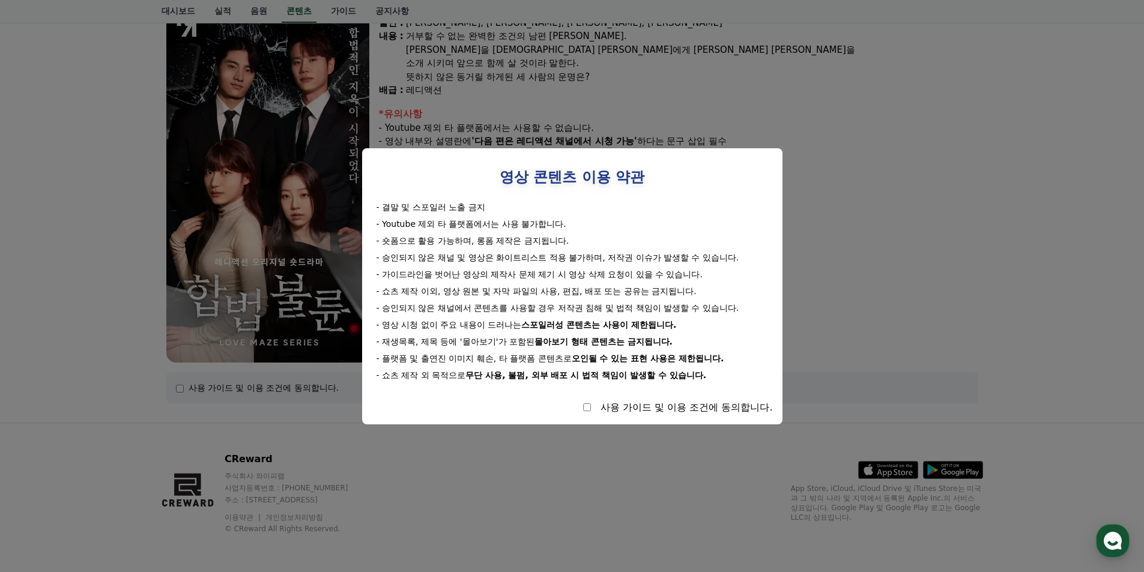
click at [577, 373] on div "- 쇼츠 제작 외 목적으로 무단 사용, 불펌, 외부 배포 시 법적 책임이 발생할 수 있습니다." at bounding box center [571, 375] width 391 height 12
click at [621, 372] on strong "무단 사용, 불펌, 외부 배포 시 법적 책임이 발생할 수 있습니다." at bounding box center [585, 375] width 241 height 10
select select
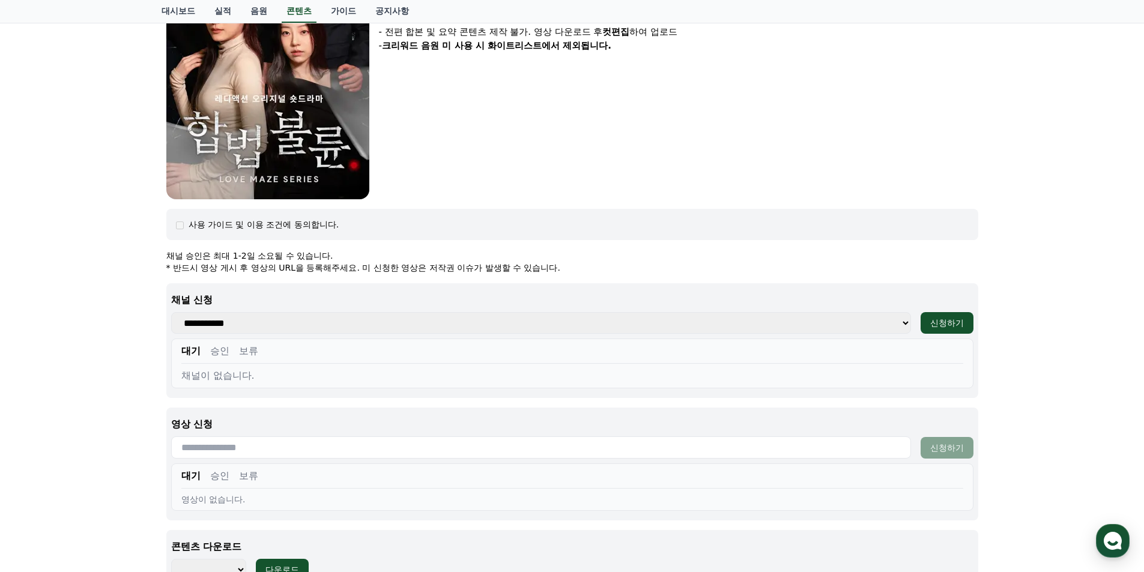
scroll to position [306, 0]
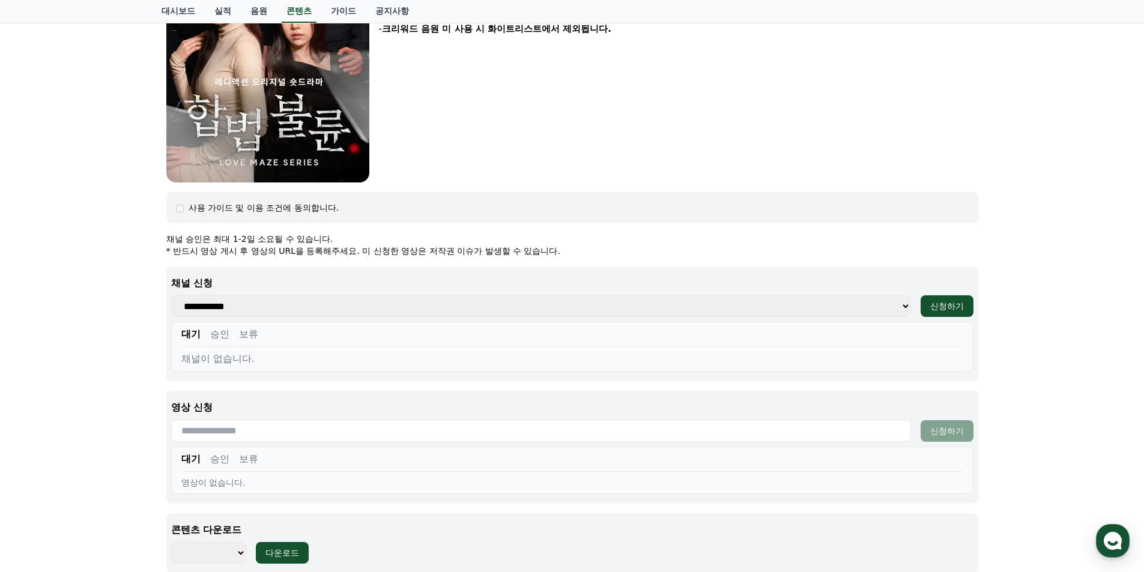
click at [896, 305] on select "**********" at bounding box center [541, 306] width 740 height 22
select select "**********"
click at [171, 295] on select "**********" at bounding box center [541, 306] width 740 height 22
click at [219, 334] on button "승인" at bounding box center [219, 334] width 19 height 14
click at [254, 334] on button "보류" at bounding box center [248, 334] width 19 height 14
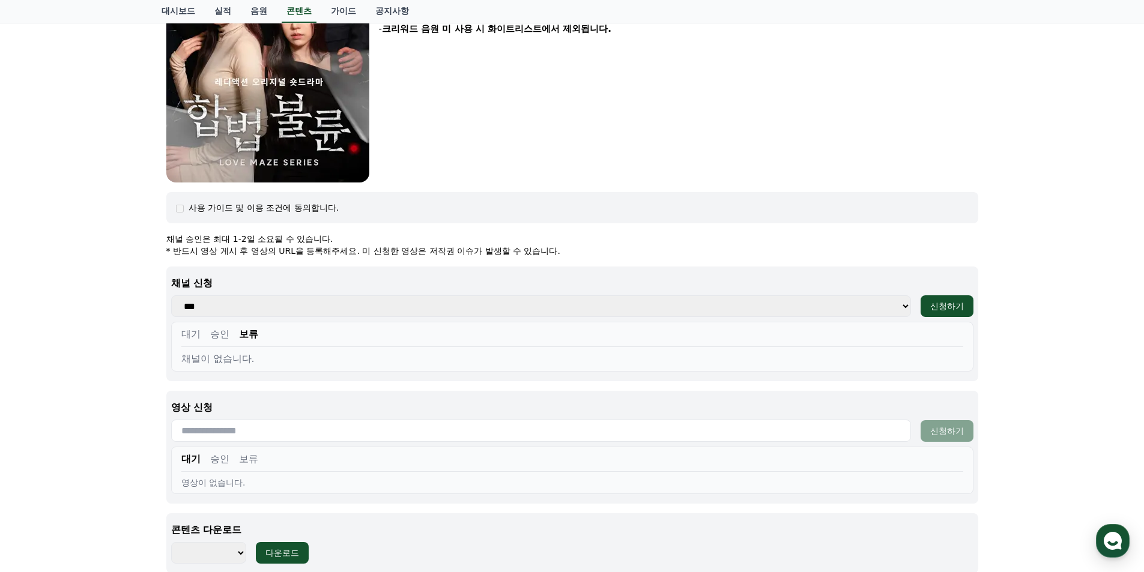
click at [220, 335] on button "승인" at bounding box center [219, 334] width 19 height 14
click at [189, 331] on button "대기" at bounding box center [190, 334] width 19 height 14
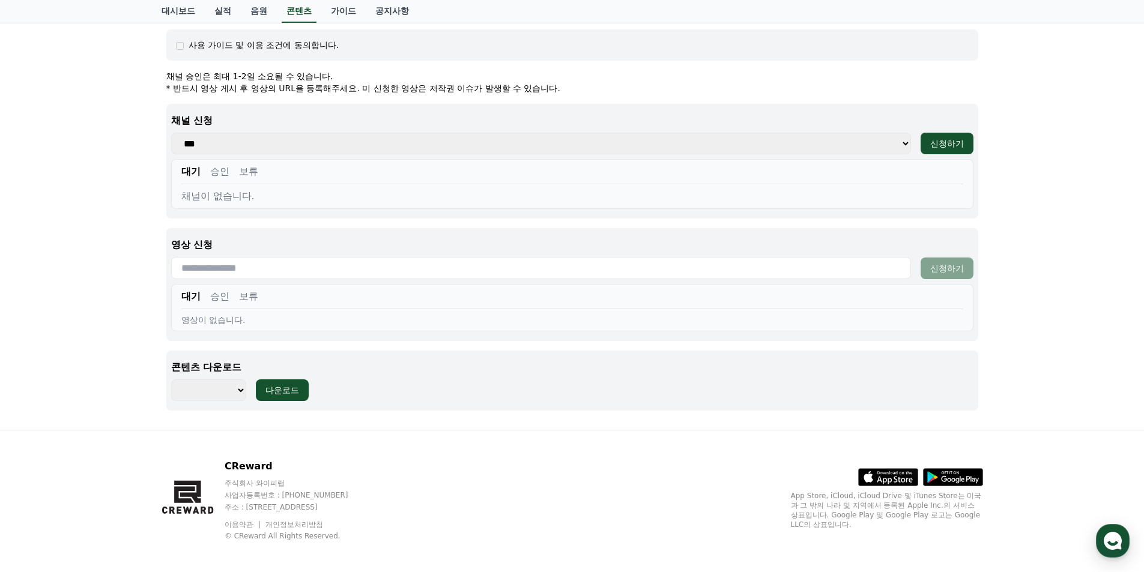
scroll to position [476, 0]
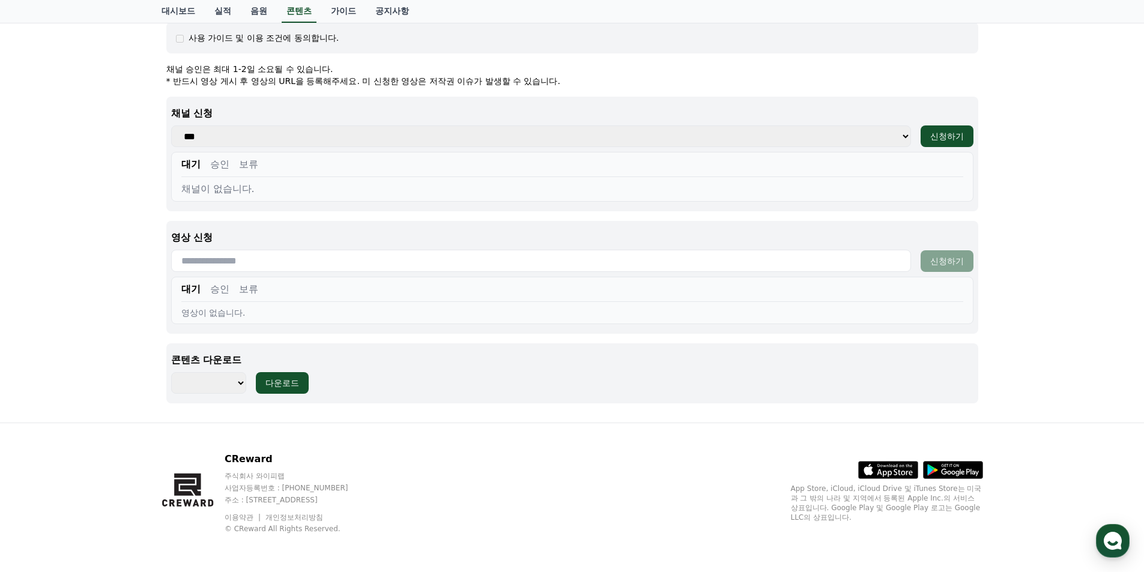
click at [221, 386] on select "******** ******** ******** ******** ******** ******** ******** ******** *******…" at bounding box center [208, 383] width 75 height 22
click at [163, 424] on div "CReward 주식회사 와이피랩 사업자등록번호 : 655-81-03655 주소 : 경기도 김포시 양촌읍 양곡로 495, 3층 305-비이16호…" at bounding box center [572, 497] width 840 height 149
click at [225, 388] on select "******** ******** ******** ******** ******** ******** ******** ******** *******…" at bounding box center [208, 383] width 75 height 22
click at [171, 372] on select "******** ******** ******** ******** ******** ******** ******** ******** *******…" at bounding box center [208, 383] width 75 height 22
click at [232, 383] on select "******** ******** ******** ******** ******** ******** ******** ******** *******…" at bounding box center [208, 383] width 75 height 22
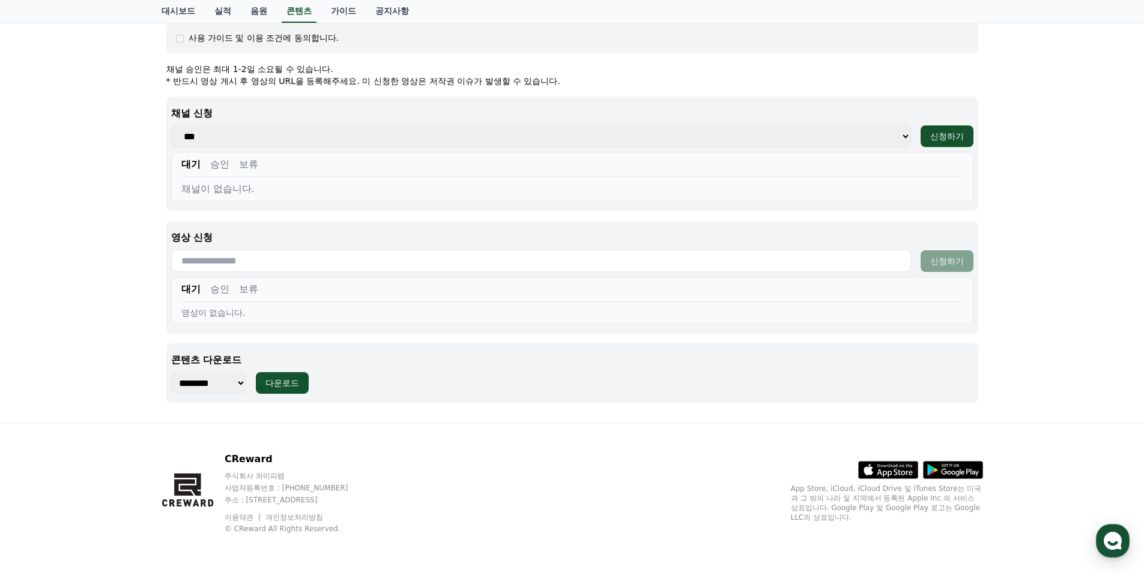
select select "**********"
click at [171, 372] on select "******** ******** ******** ******** ******** ******** ******** ******** *******…" at bounding box center [208, 383] width 75 height 22
click at [277, 381] on div "다운로드" at bounding box center [282, 383] width 34 height 12
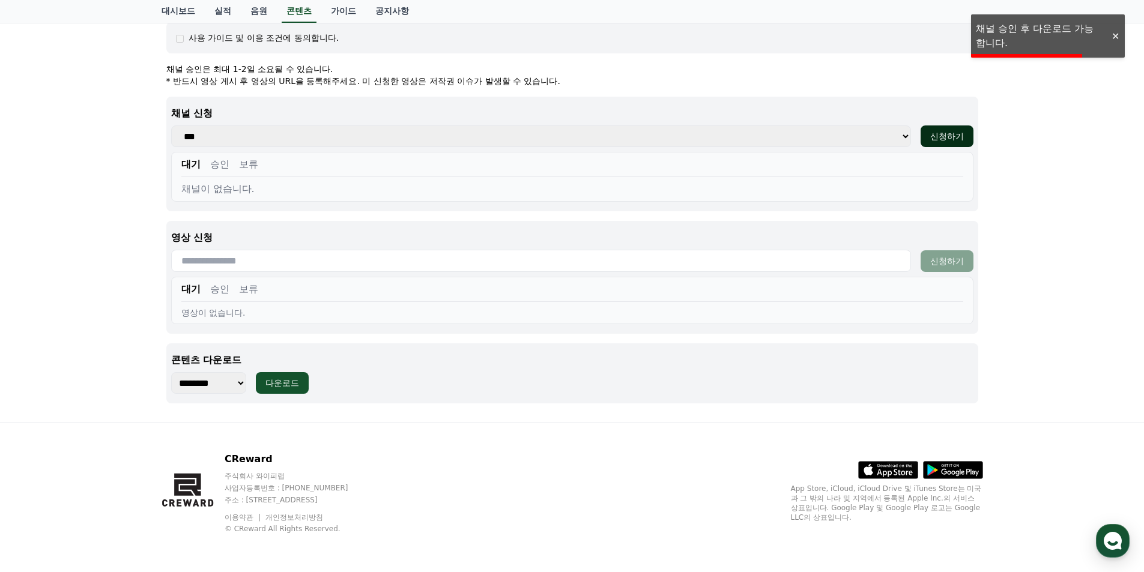
click at [941, 137] on div "신청하기" at bounding box center [947, 136] width 34 height 12
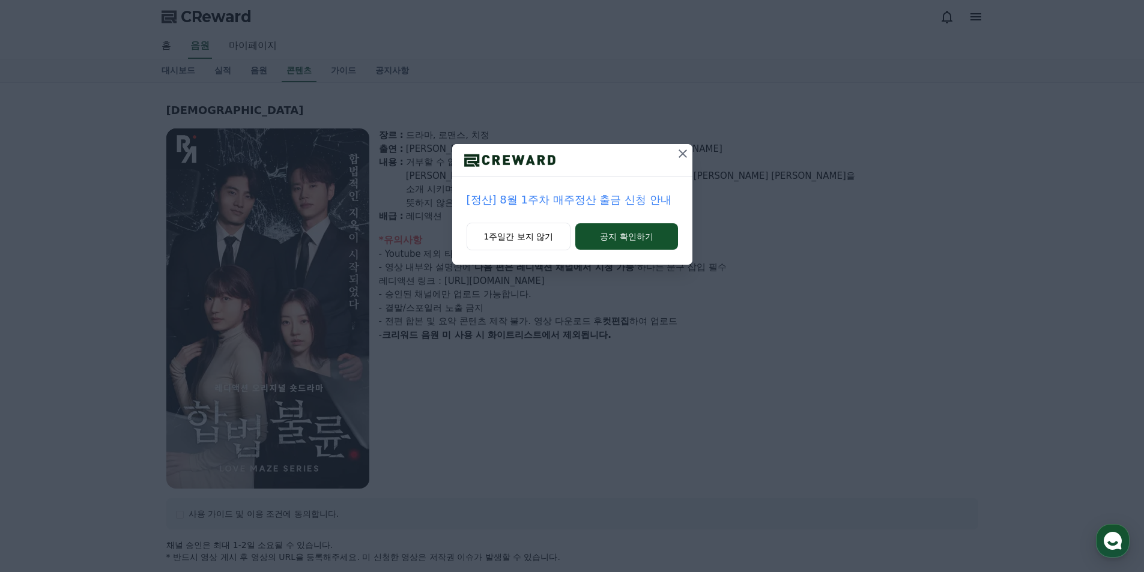
select select
click at [529, 243] on button "1주일간 보지 않기" at bounding box center [518, 237] width 104 height 28
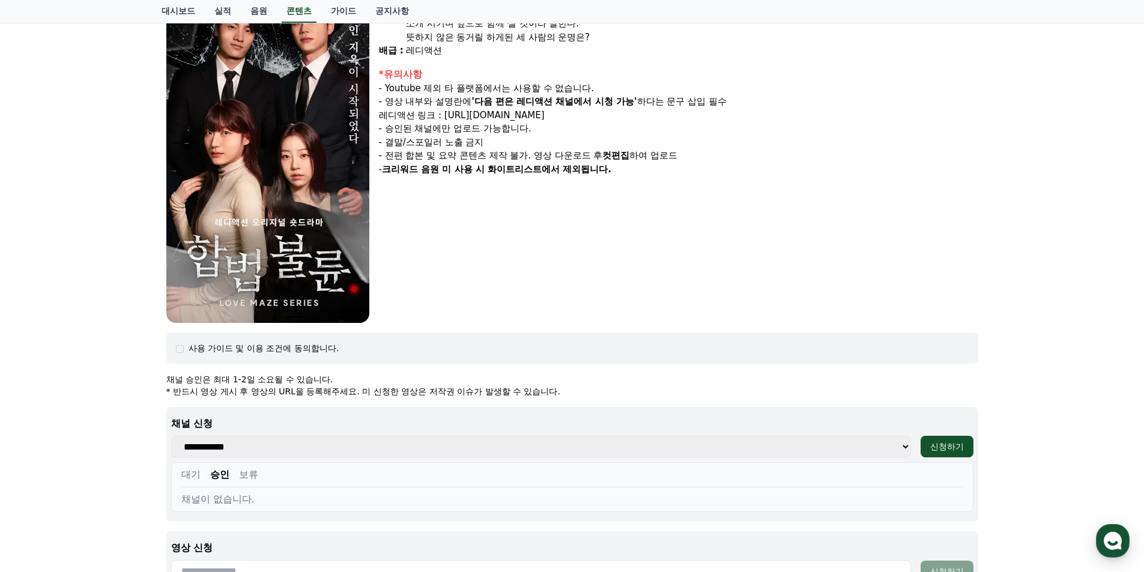
scroll to position [360, 0]
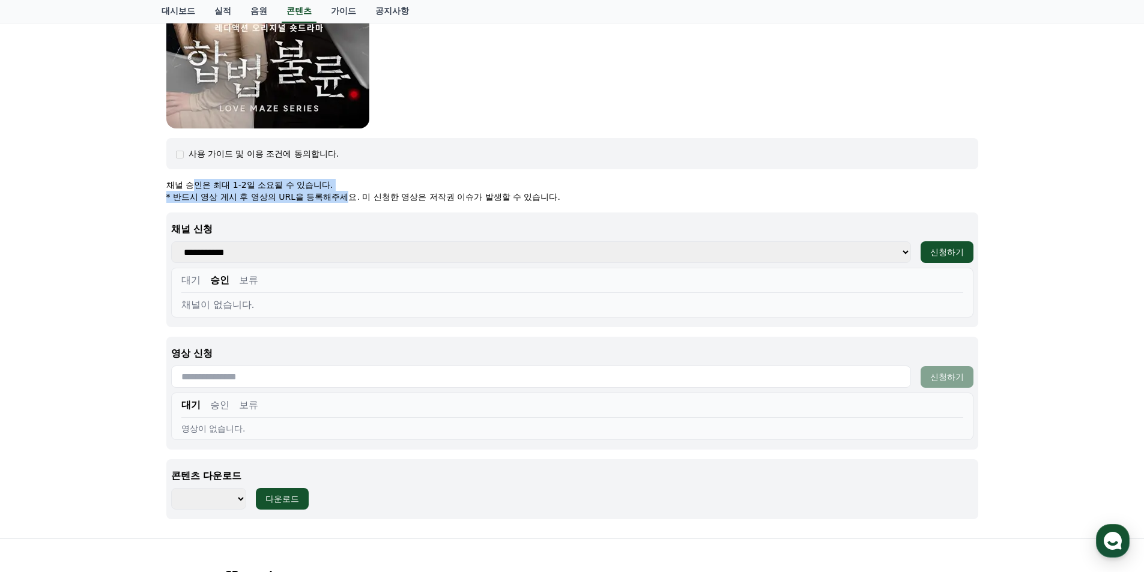
drag, startPoint x: 194, startPoint y: 179, endPoint x: 358, endPoint y: 192, distance: 164.4
click at [353, 193] on div "채널 승인은 최대 1-2일 소요될 수 있습니다. * 반드시 영상 게시 후 영상의 URL을 등록해주세요. 미 신청한 영상은 저작권 이슈가 발생할…" at bounding box center [572, 191] width 812 height 24
click at [399, 196] on p "* 반드시 영상 게시 후 영상의 URL을 등록해주세요. 미 신청한 영상은 저작권 이슈가 발생할 수 있습니다." at bounding box center [572, 197] width 812 height 12
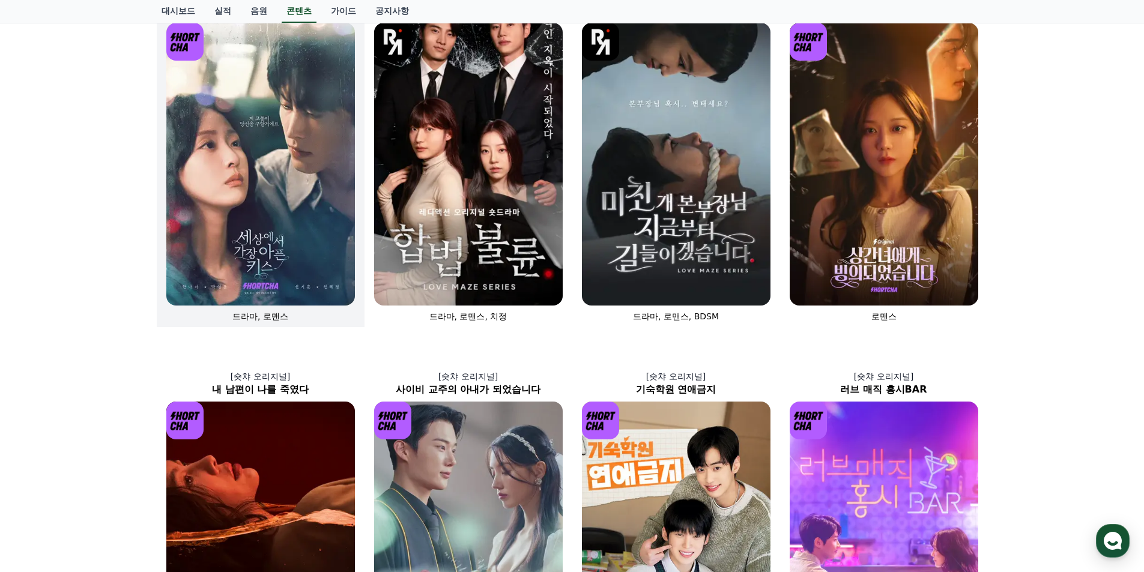
click at [258, 121] on img at bounding box center [260, 164] width 188 height 283
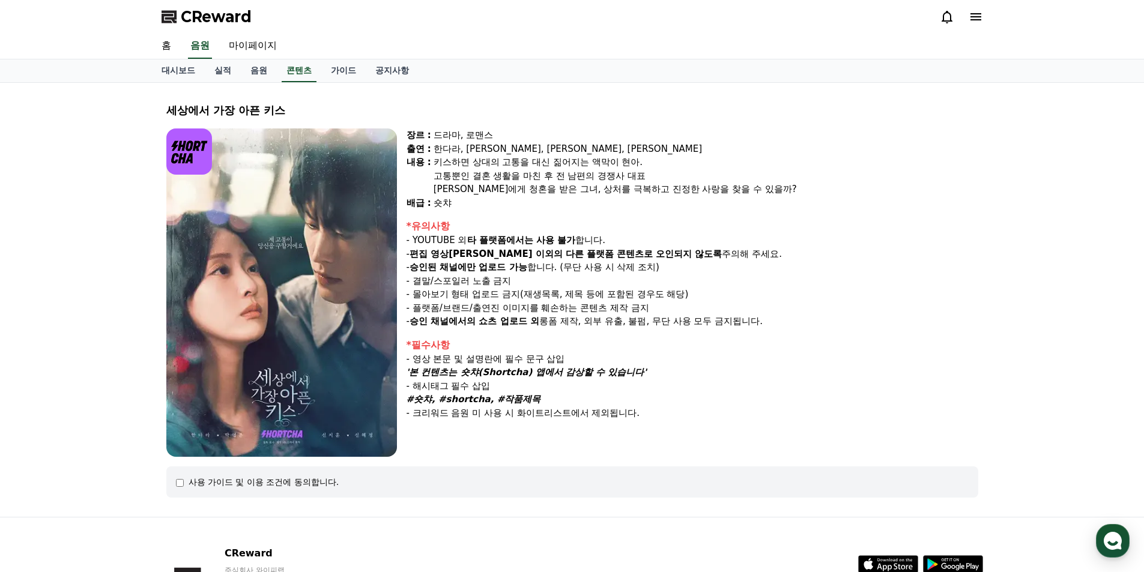
scroll to position [94, 0]
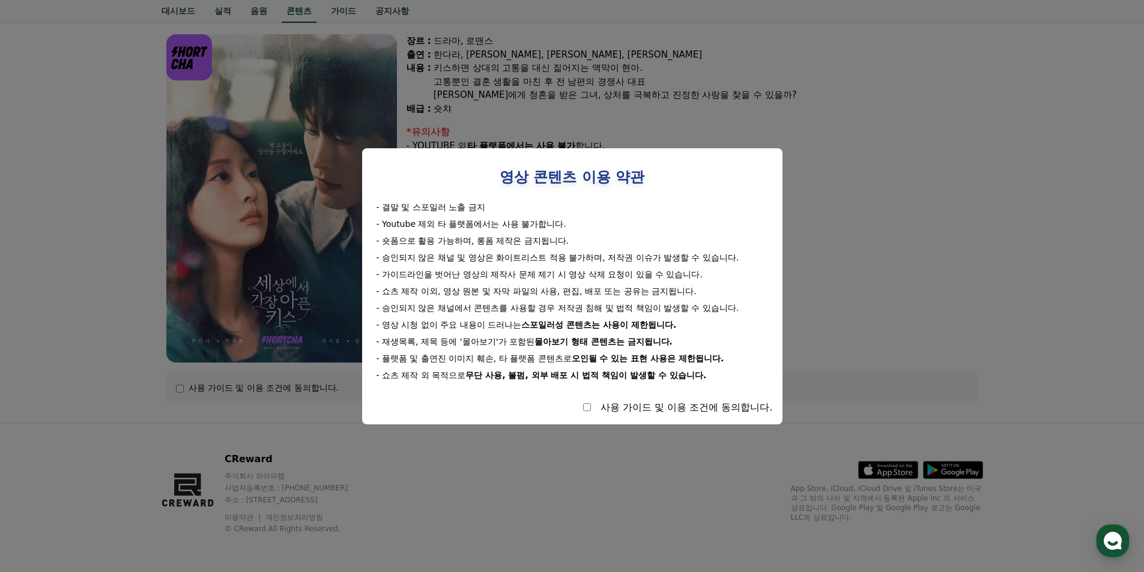
click at [584, 411] on div "사용 가이드 및 이용 조건에 동의합니다." at bounding box center [572, 407] width 401 height 14
select select
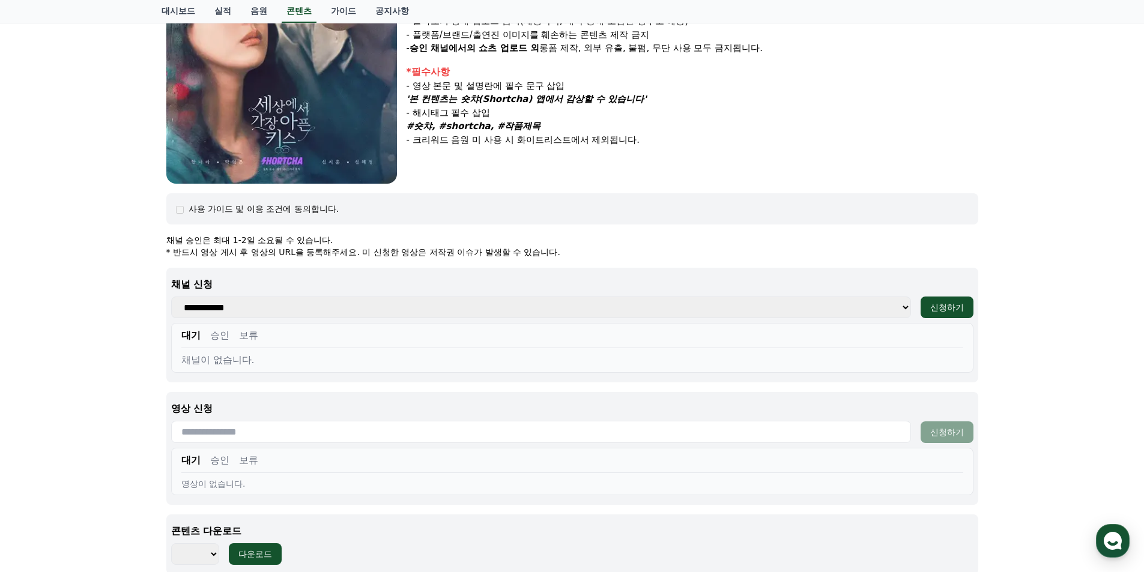
scroll to position [274, 0]
click at [339, 305] on select "**********" at bounding box center [541, 306] width 740 height 22
select select "**********"
click at [171, 295] on select "**********" at bounding box center [541, 306] width 740 height 22
click at [932, 312] on div "신청하기" at bounding box center [947, 306] width 34 height 12
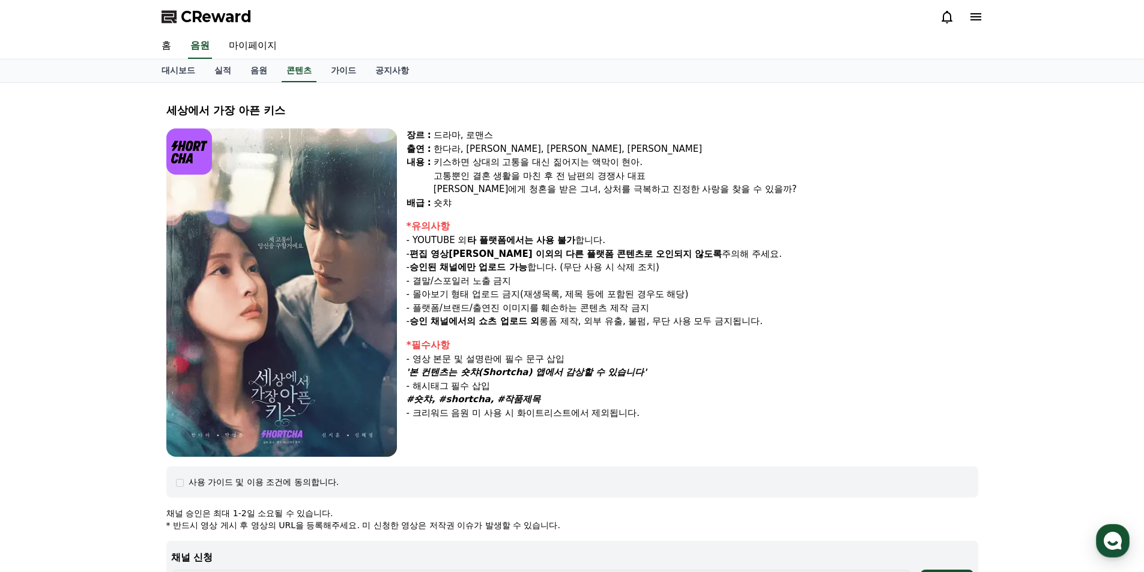
select select
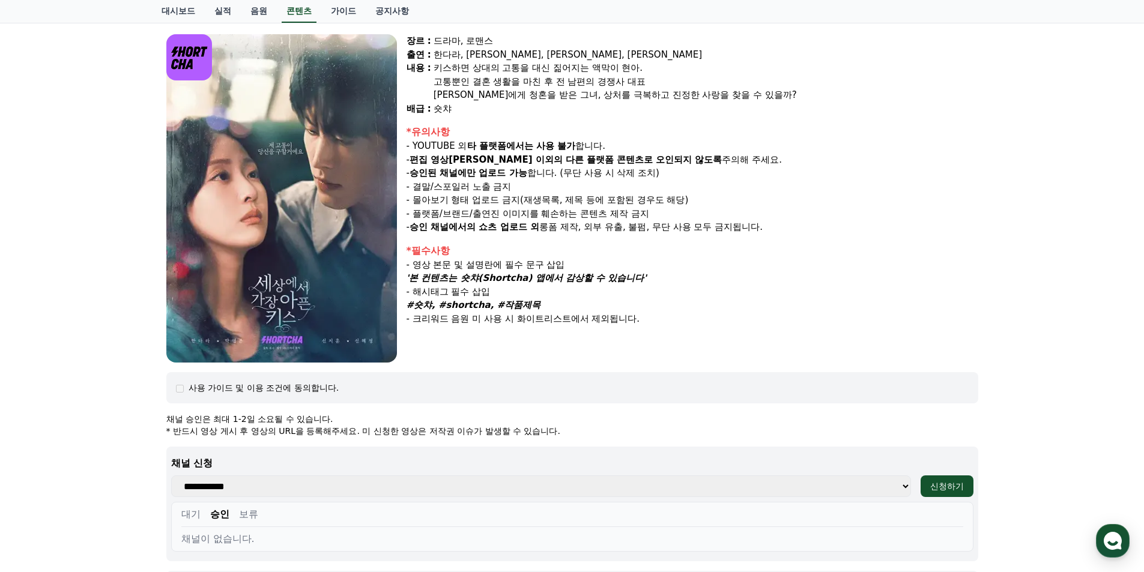
scroll to position [120, 0]
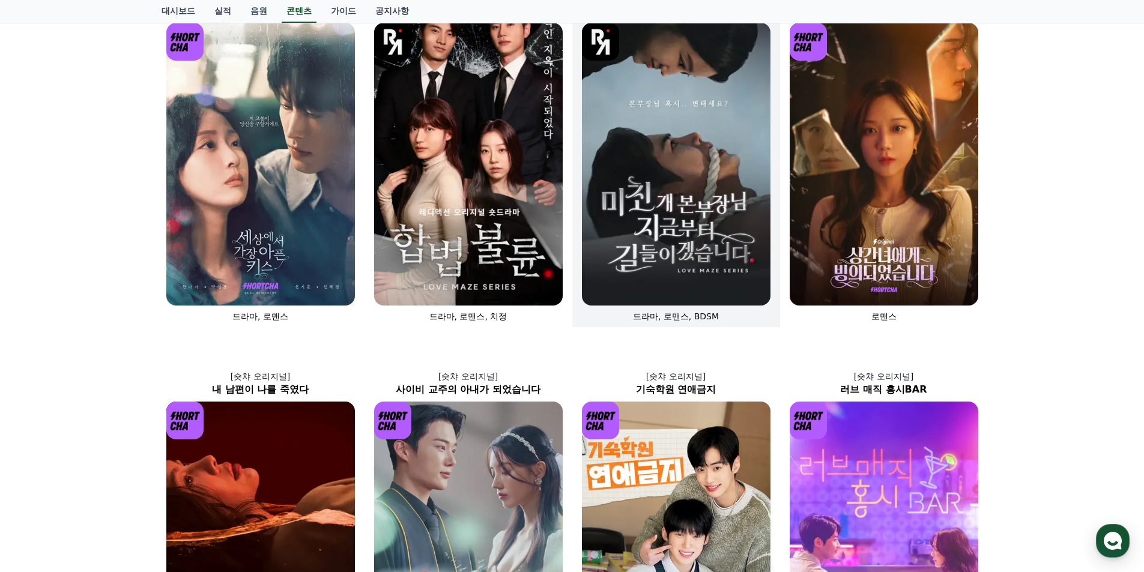
click at [660, 207] on img at bounding box center [676, 164] width 188 height 283
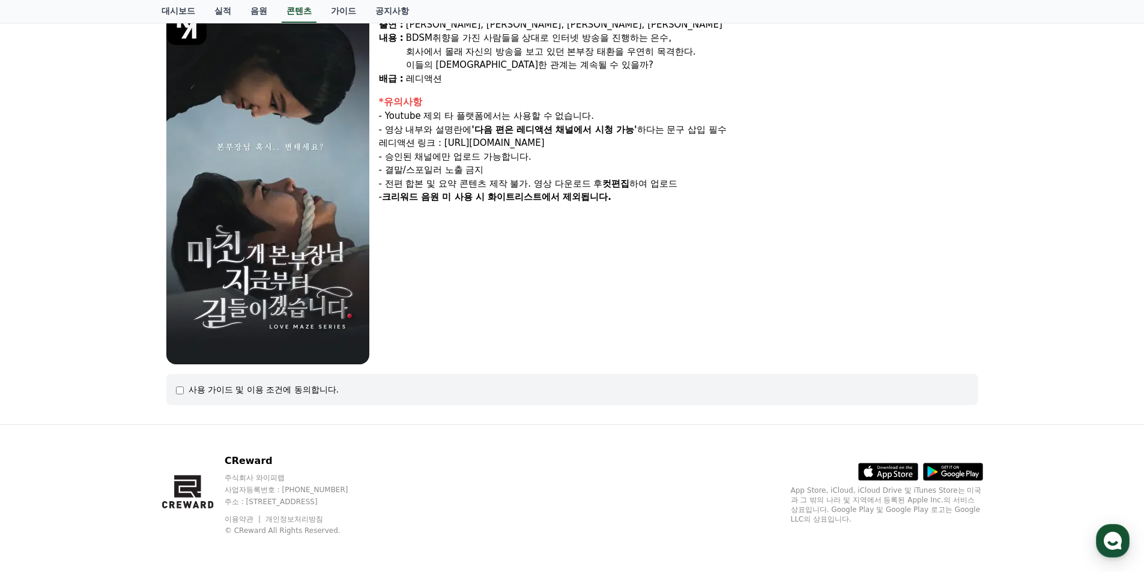
scroll to position [126, 0]
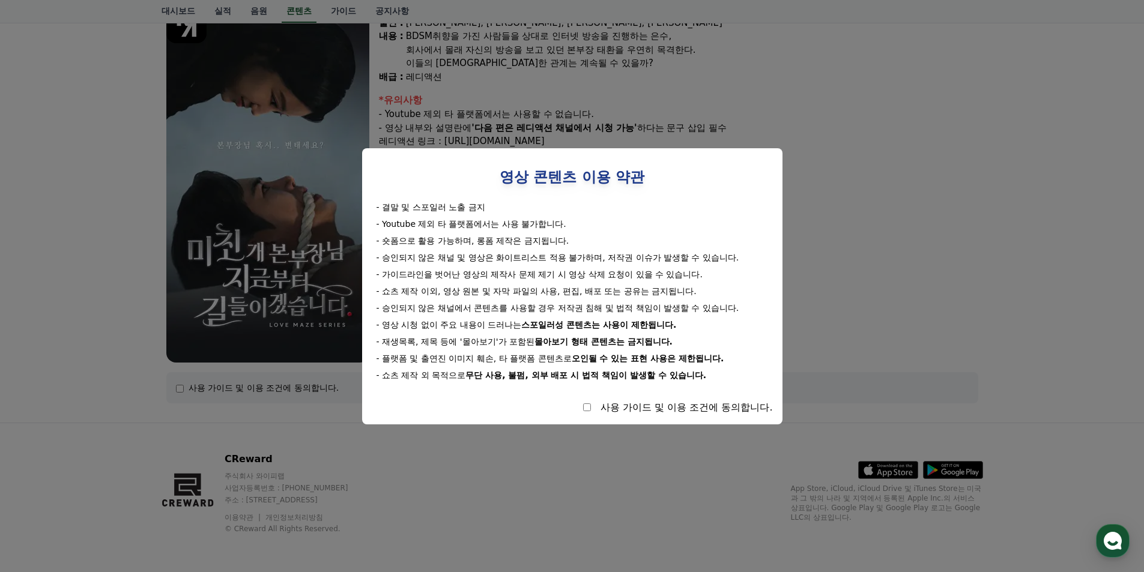
select select
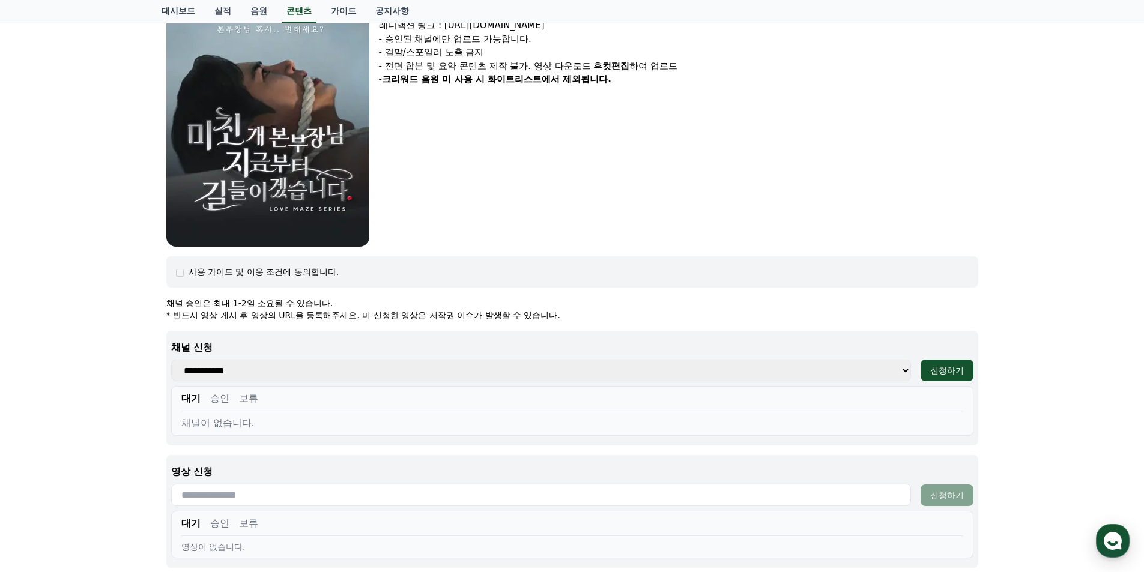
scroll to position [306, 0]
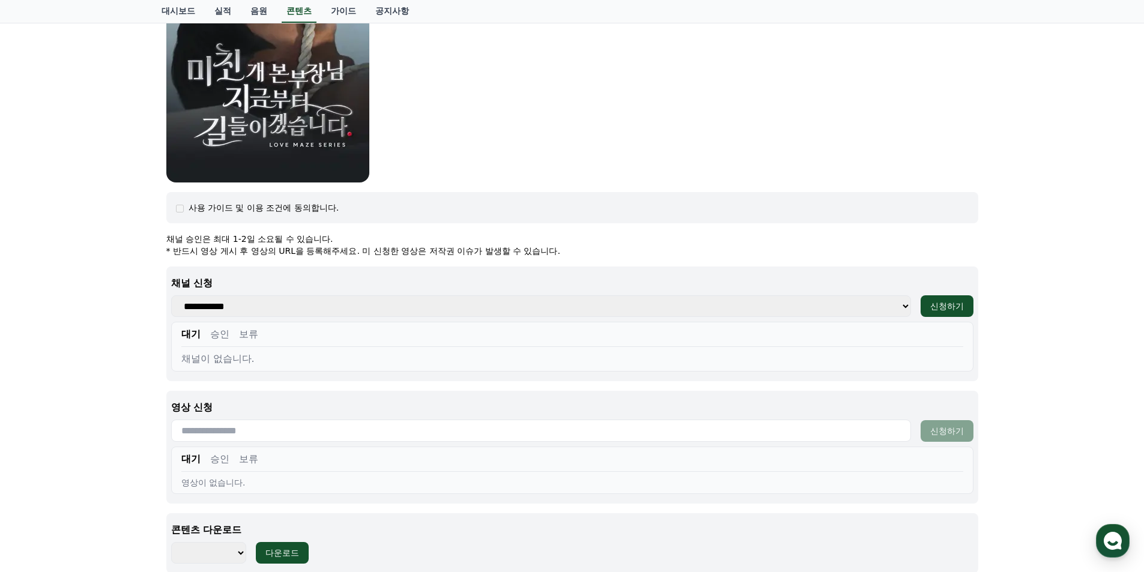
click at [900, 304] on select "**********" at bounding box center [541, 306] width 740 height 22
select select "**********"
click at [171, 295] on select "**********" at bounding box center [541, 306] width 740 height 22
click at [956, 306] on div "신청하기" at bounding box center [947, 306] width 34 height 12
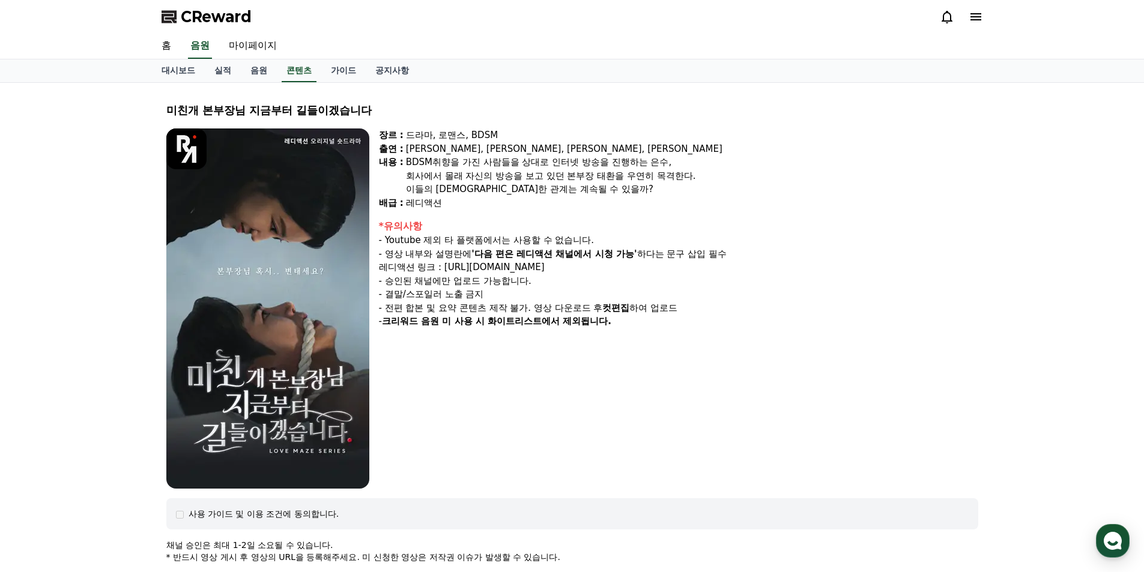
select select
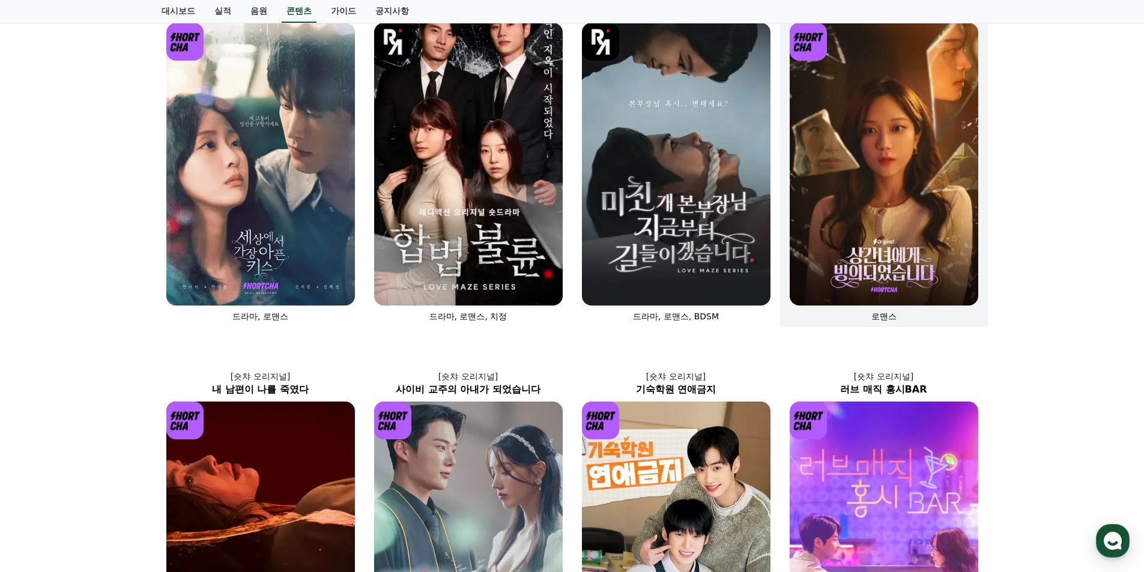
click at [917, 230] on img at bounding box center [883, 164] width 188 height 283
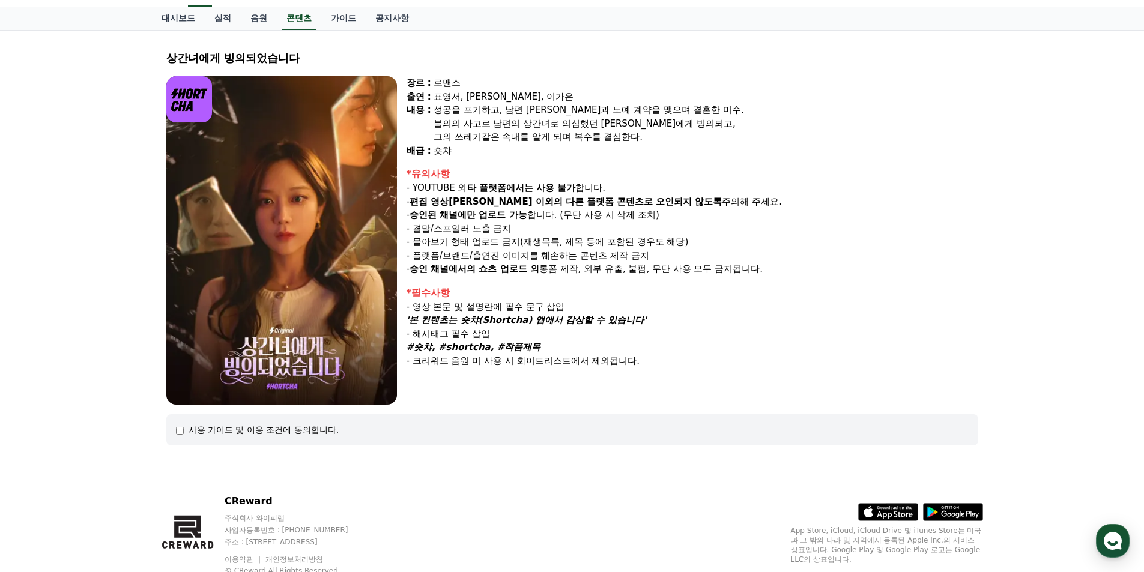
scroll to position [94, 0]
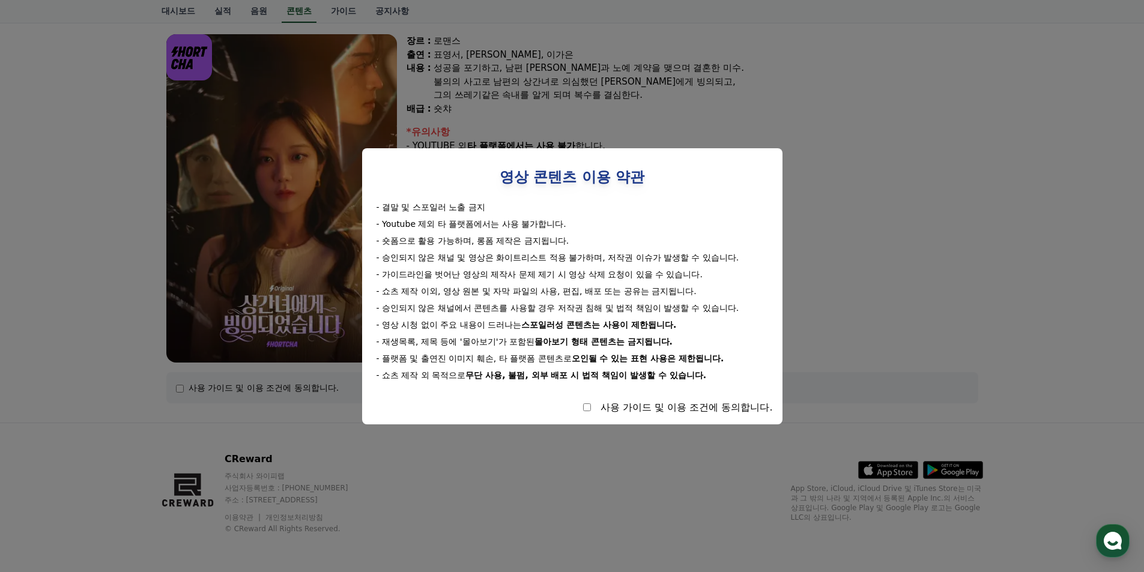
select select
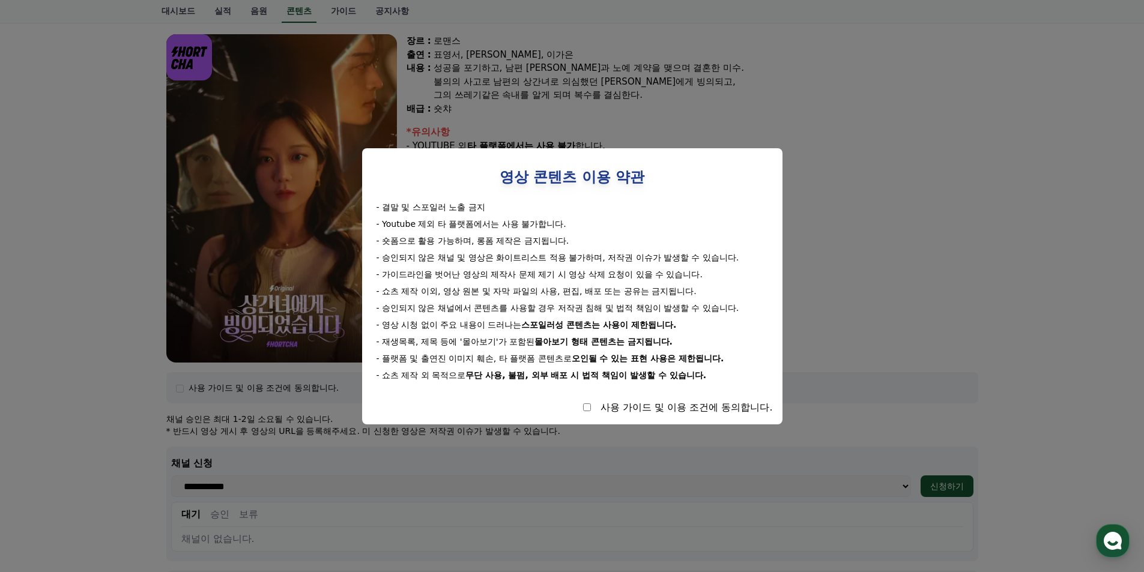
scroll to position [214, 0]
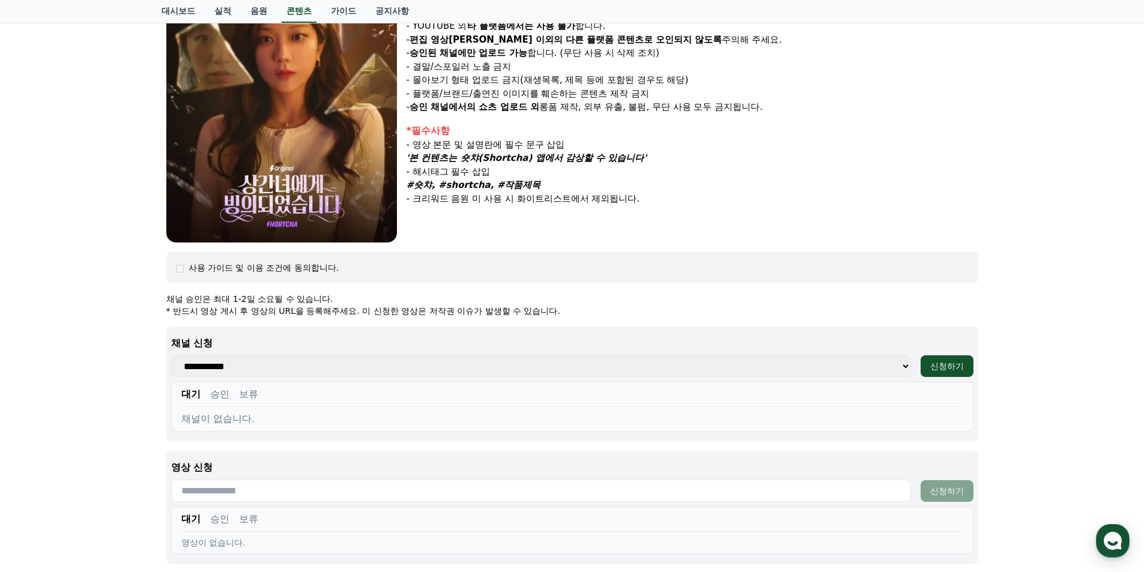
click at [901, 370] on select "**********" at bounding box center [541, 366] width 740 height 22
select select "**********"
click at [171, 355] on select "**********" at bounding box center [541, 366] width 740 height 22
click at [952, 362] on div "신청하기" at bounding box center [947, 366] width 34 height 12
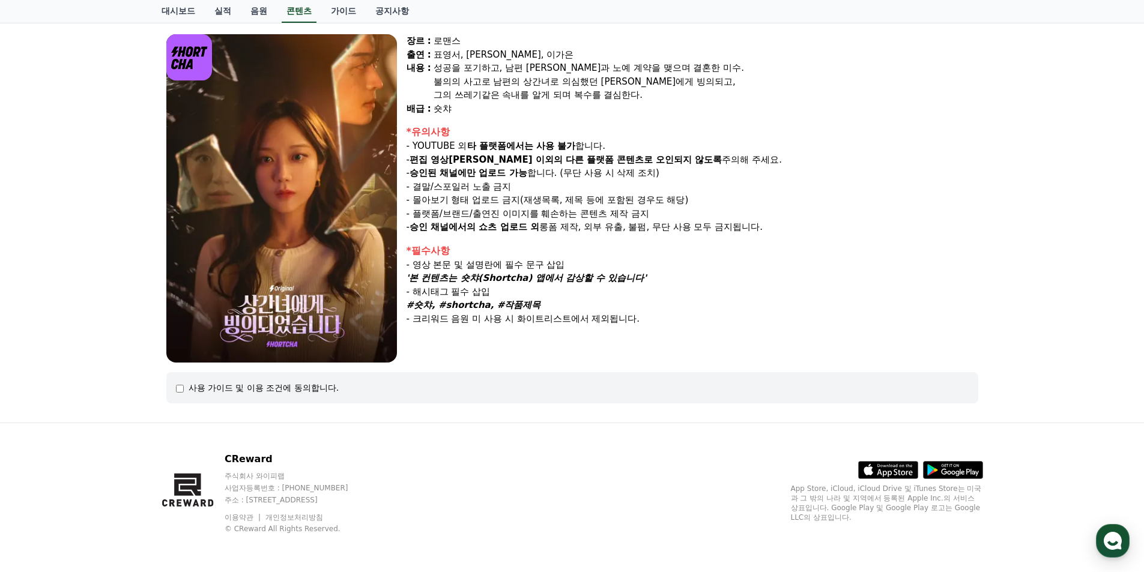
select select
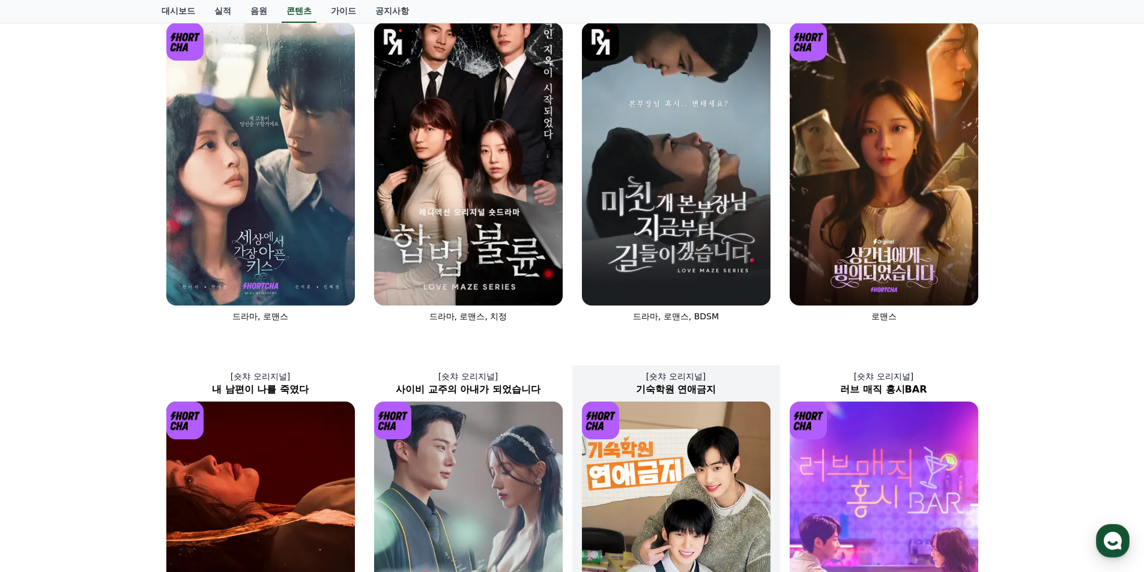
scroll to position [360, 0]
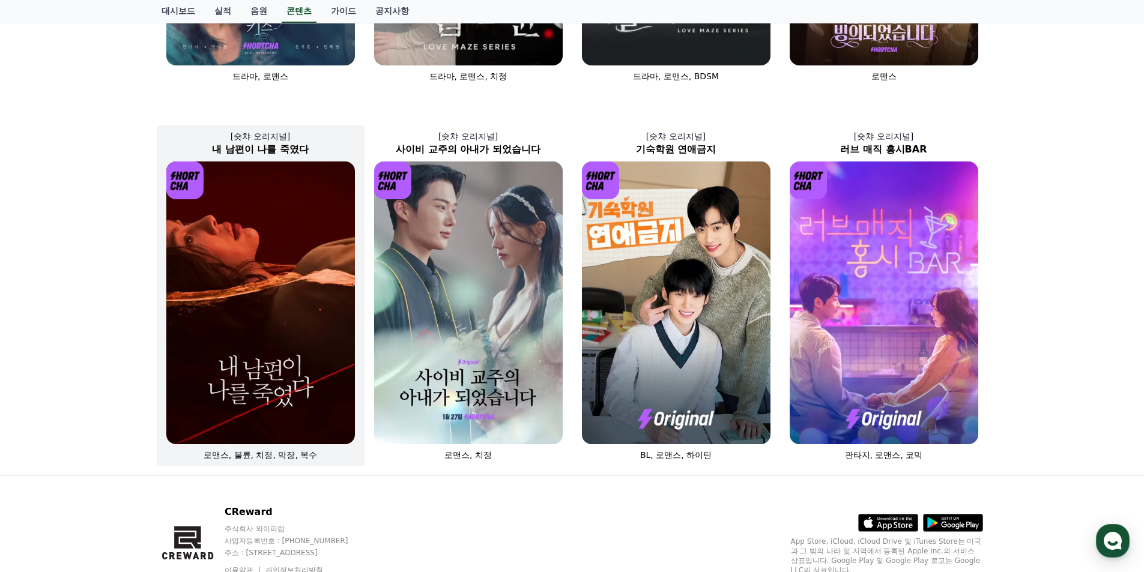
click at [245, 276] on img at bounding box center [260, 302] width 188 height 283
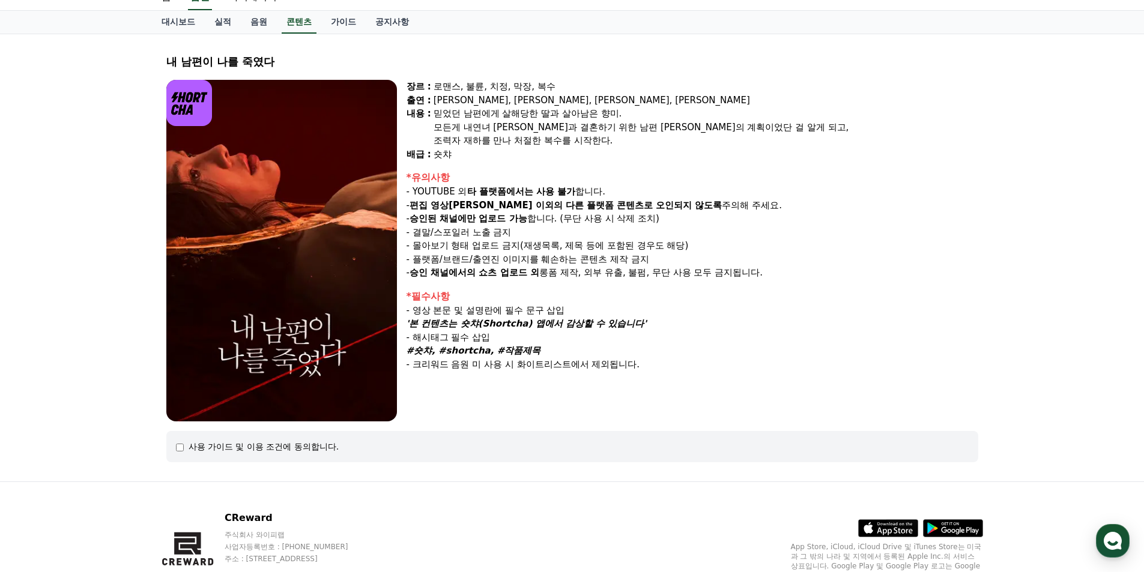
scroll to position [107, 0]
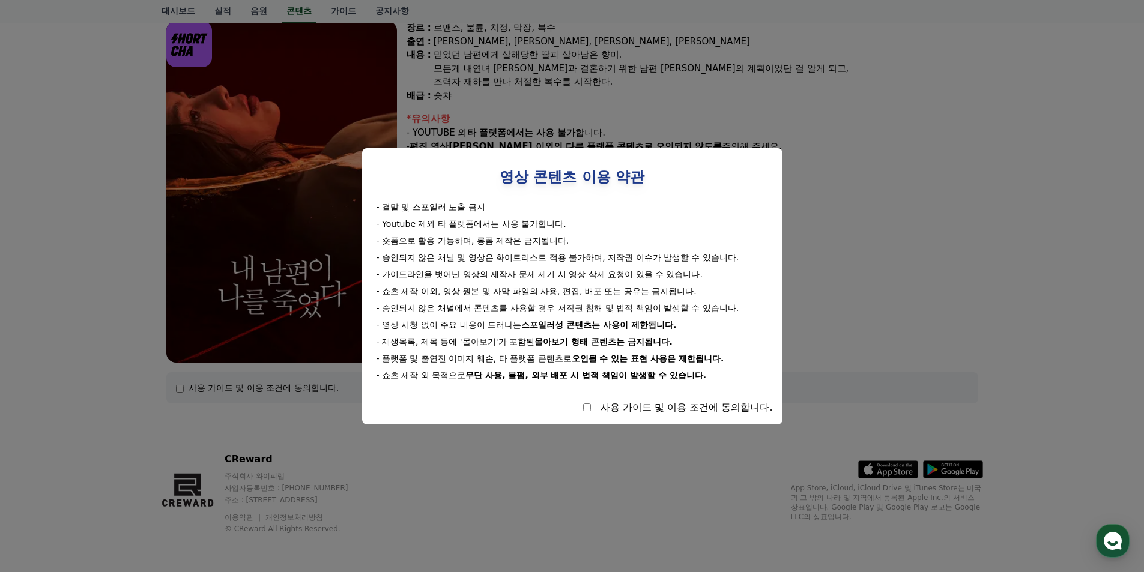
select select
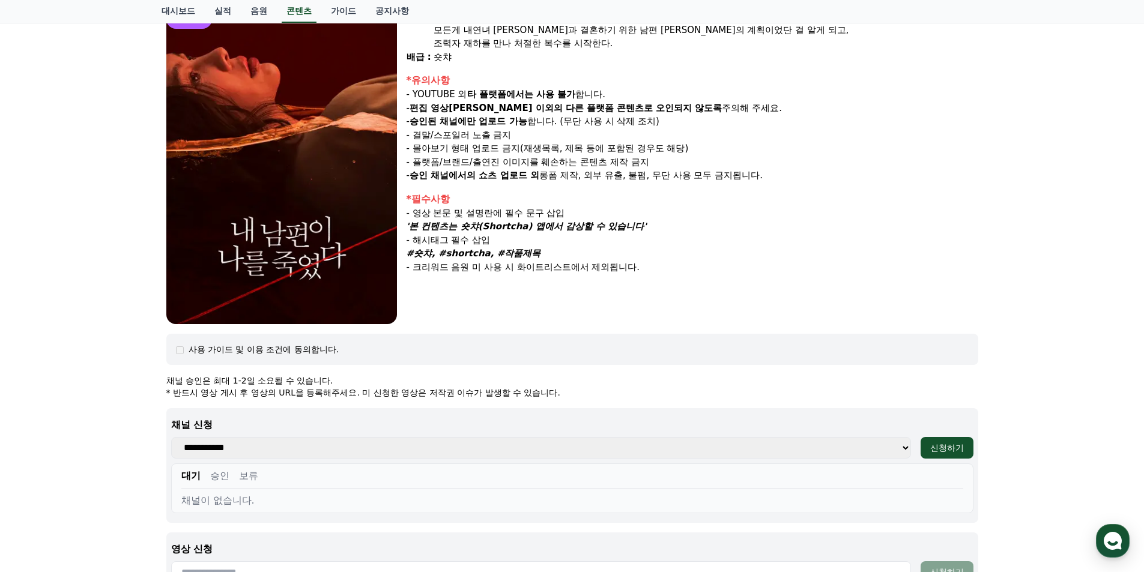
scroll to position [167, 0]
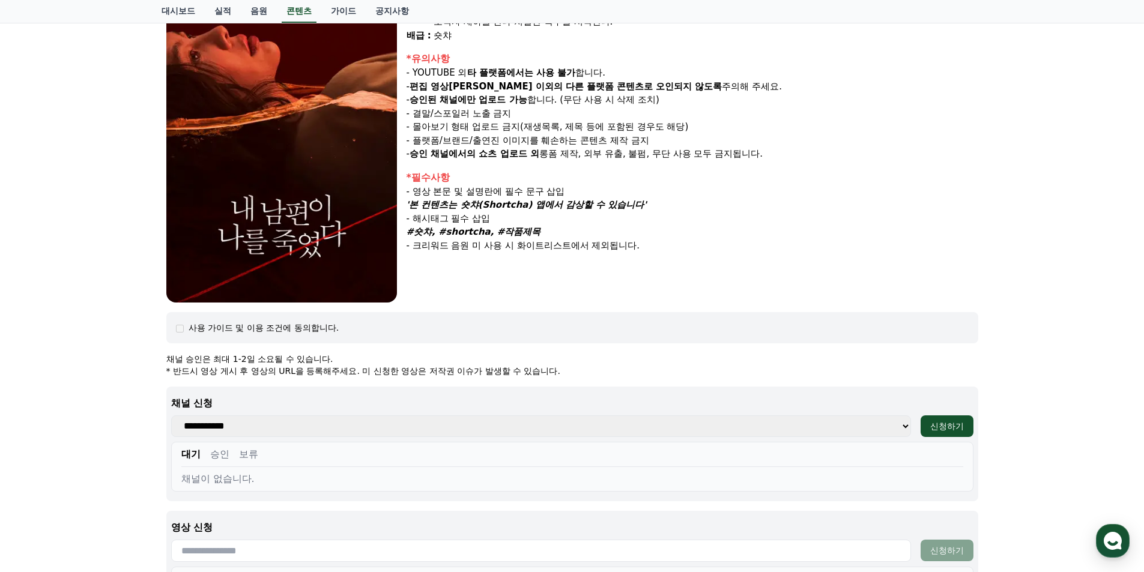
click at [901, 424] on select "**********" at bounding box center [541, 426] width 740 height 22
select select "**********"
click at [171, 415] on select "**********" at bounding box center [541, 426] width 740 height 22
click at [966, 419] on button "신청하기" at bounding box center [946, 426] width 53 height 22
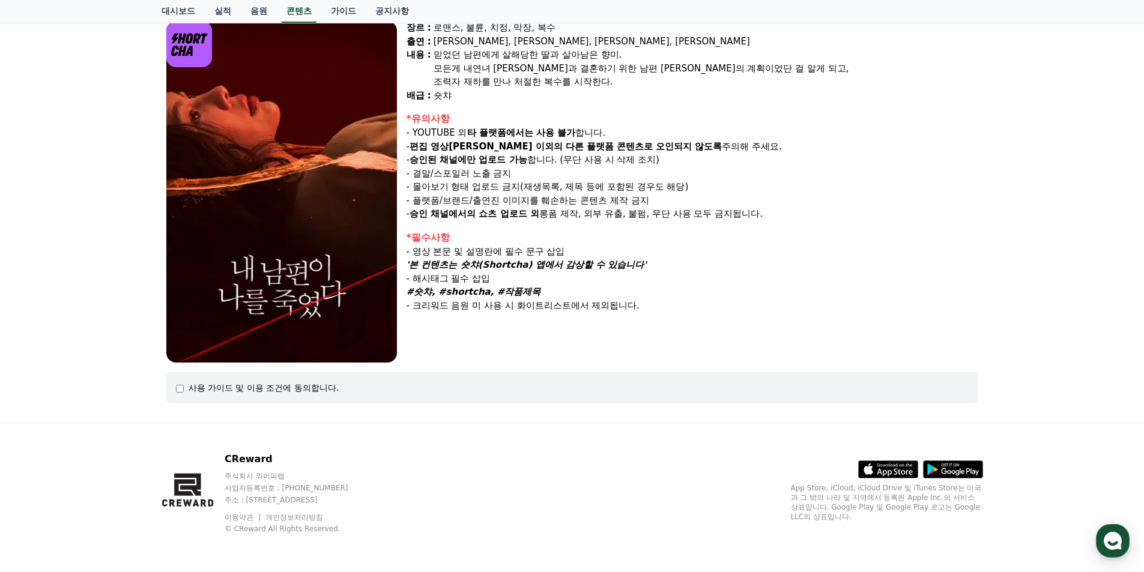
select select
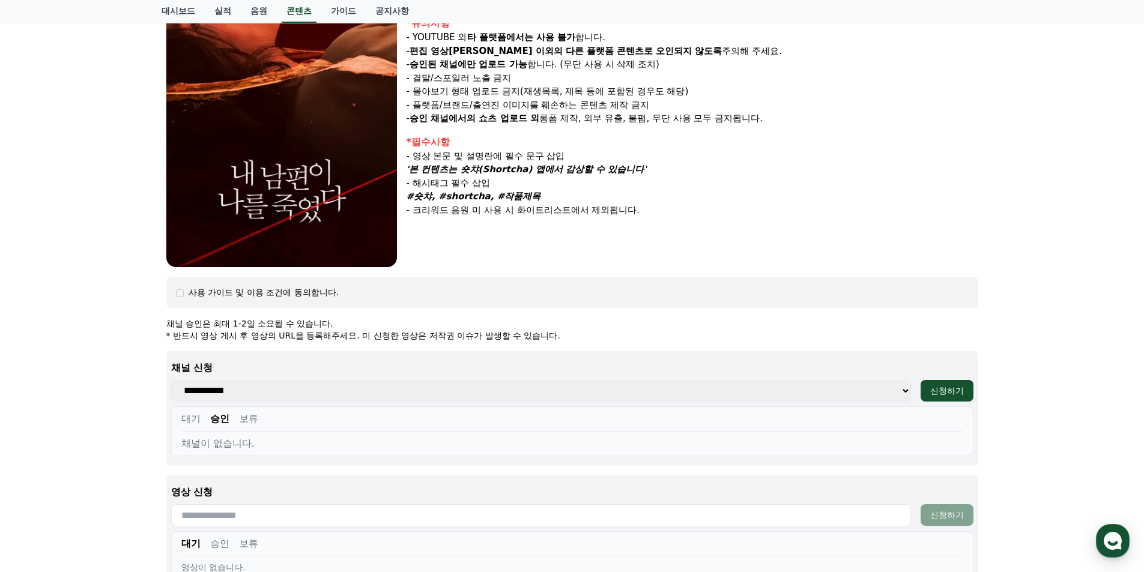
scroll to position [457, 0]
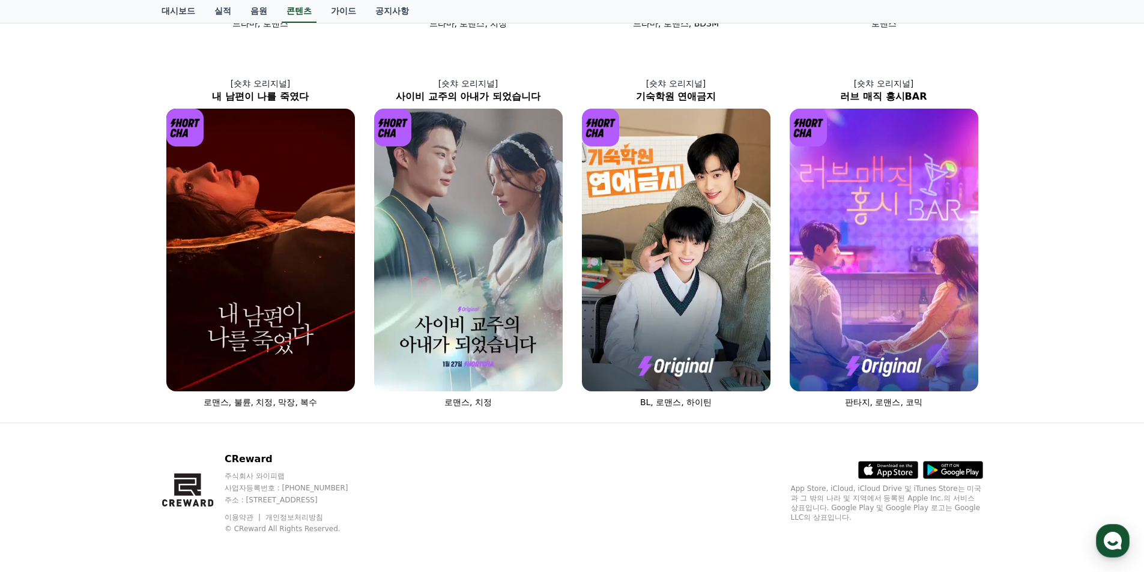
scroll to position [360, 0]
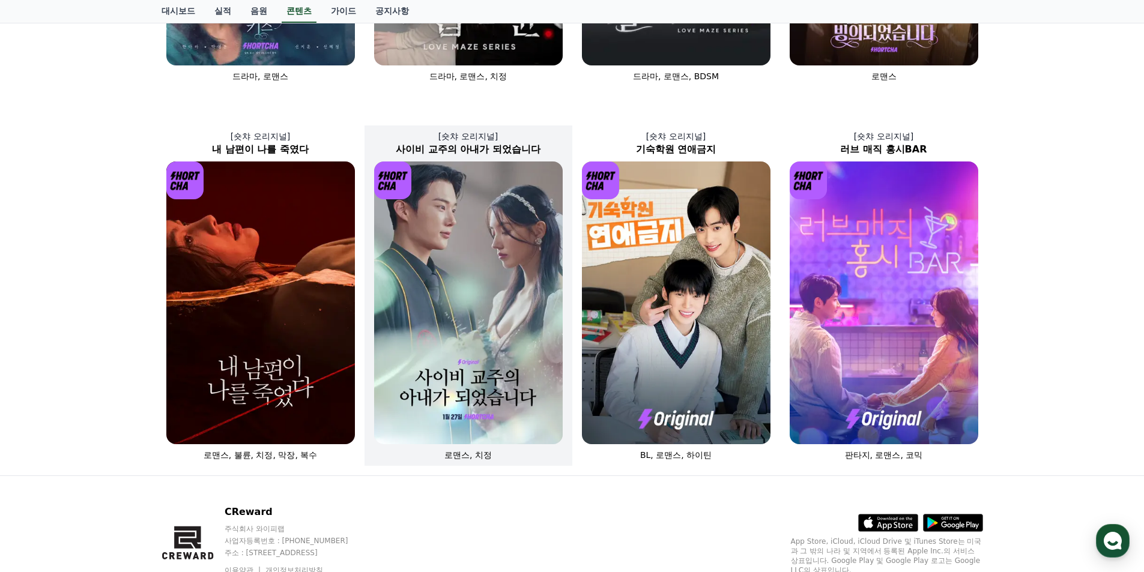
click at [460, 271] on img at bounding box center [468, 302] width 188 height 283
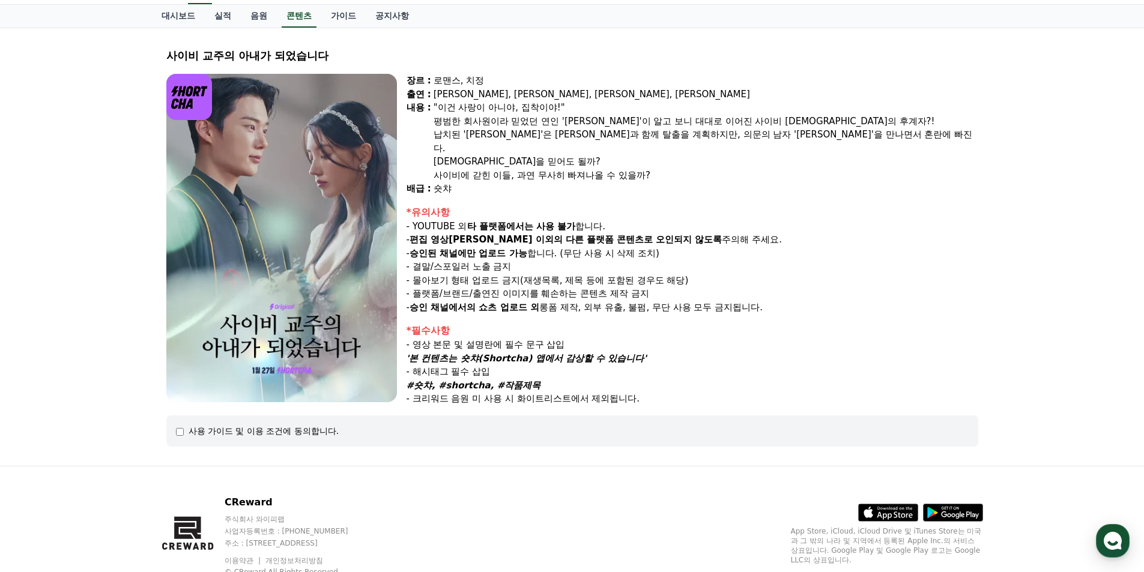
scroll to position [94, 0]
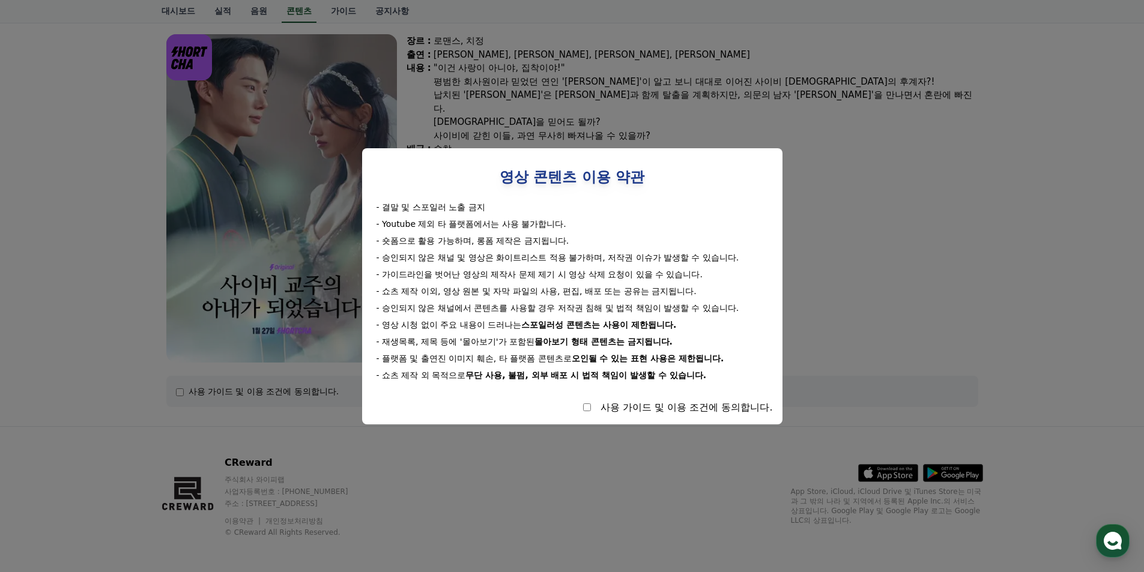
select select
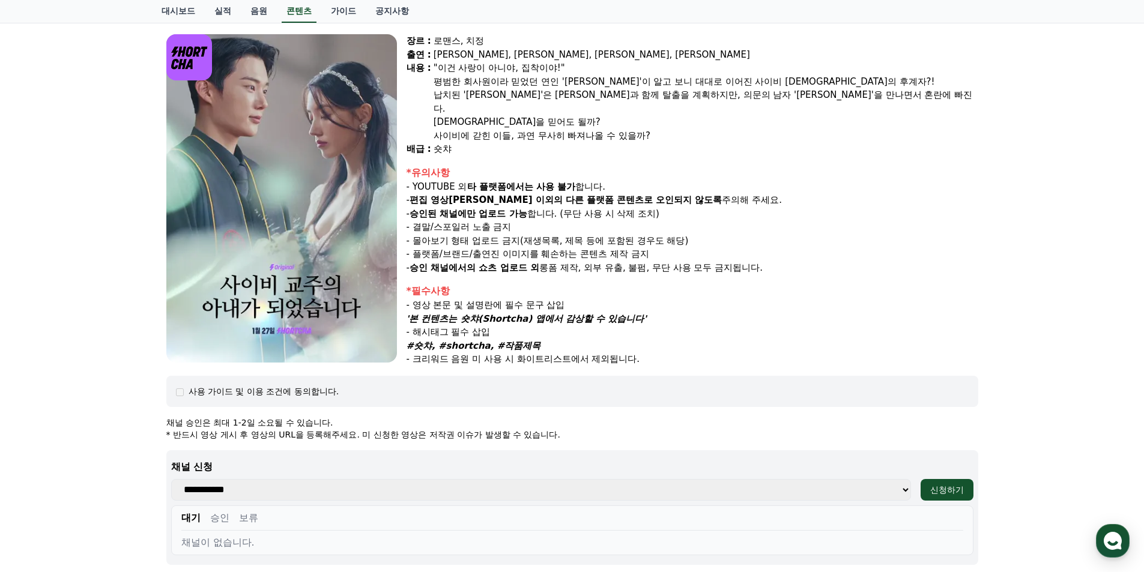
click at [903, 484] on select "**********" at bounding box center [541, 490] width 740 height 22
select select "**********"
click at [171, 479] on select "**********" at bounding box center [541, 490] width 740 height 22
click at [932, 484] on div "신청하기" at bounding box center [947, 490] width 34 height 12
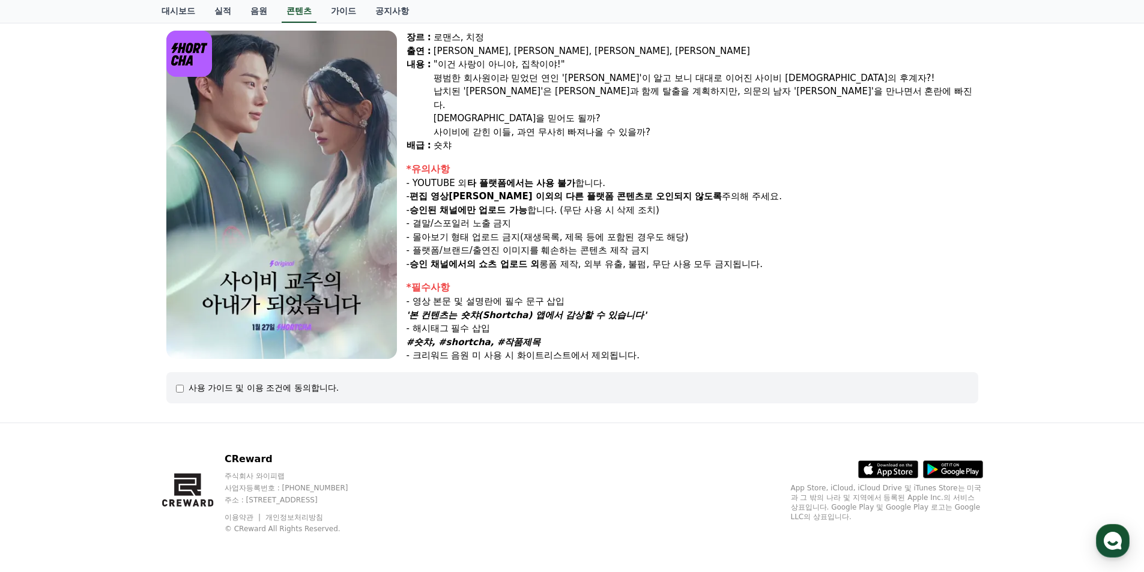
select select
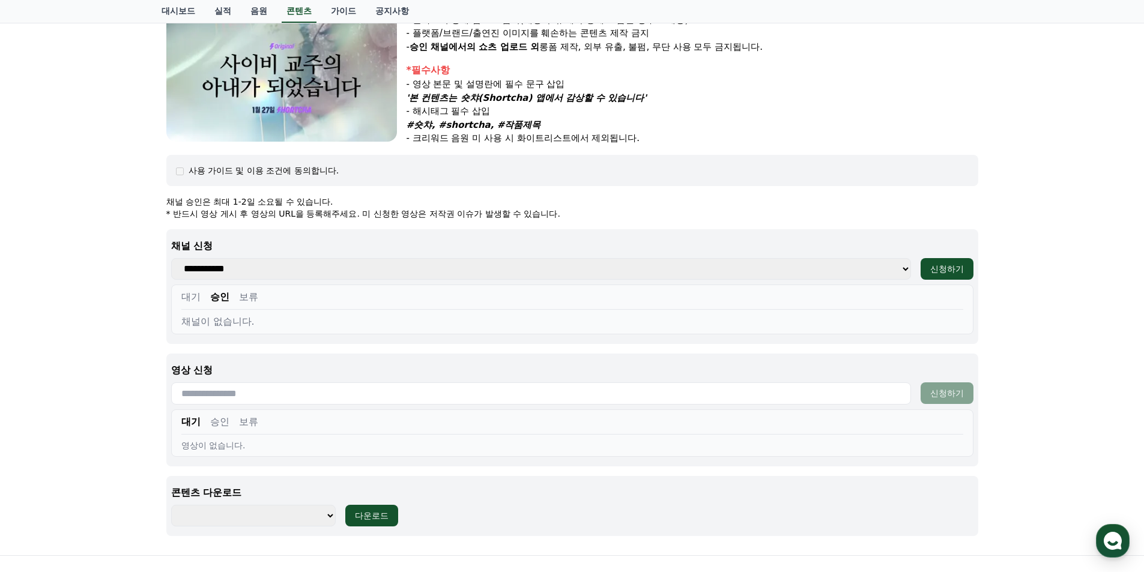
scroll to position [316, 0]
click at [789, 262] on select "**********" at bounding box center [541, 268] width 740 height 22
select select "**********"
click at [171, 257] on select "**********" at bounding box center [541, 268] width 740 height 22
click at [945, 262] on div "신청하기" at bounding box center [947, 268] width 34 height 12
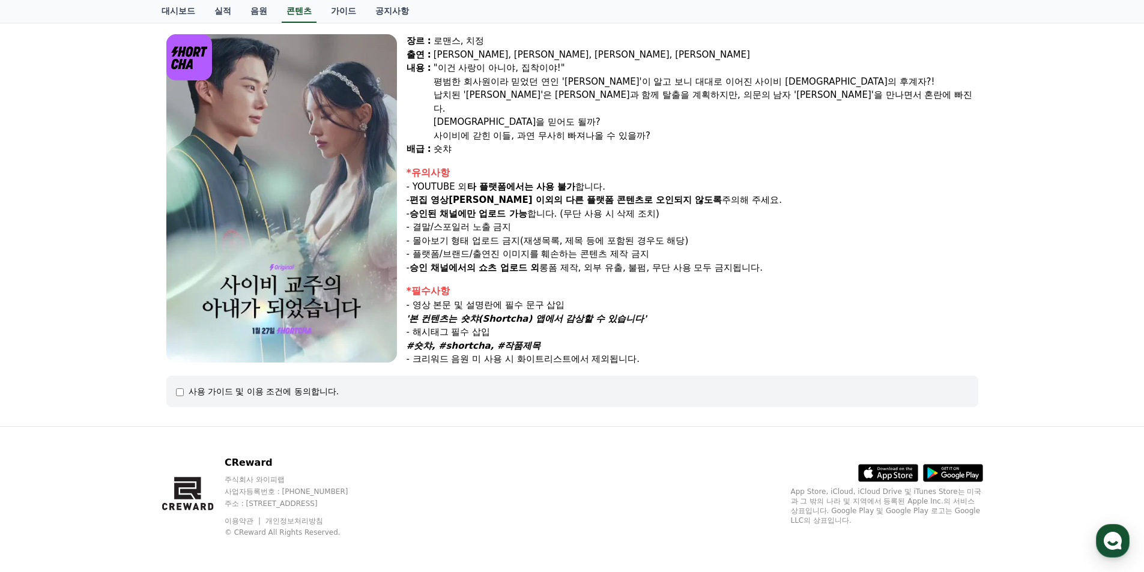
select select
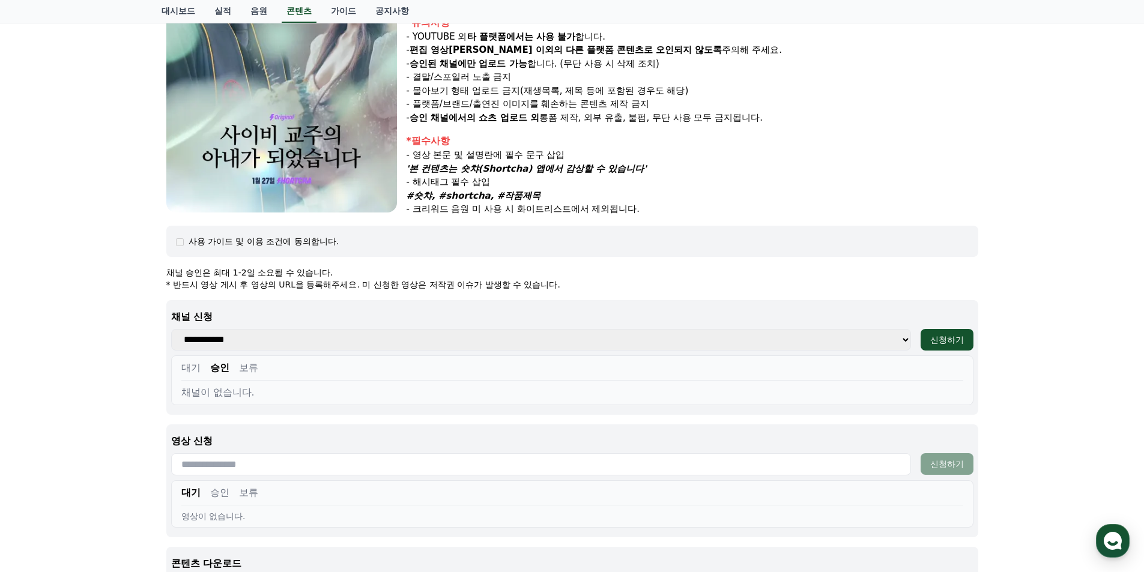
scroll to position [274, 0]
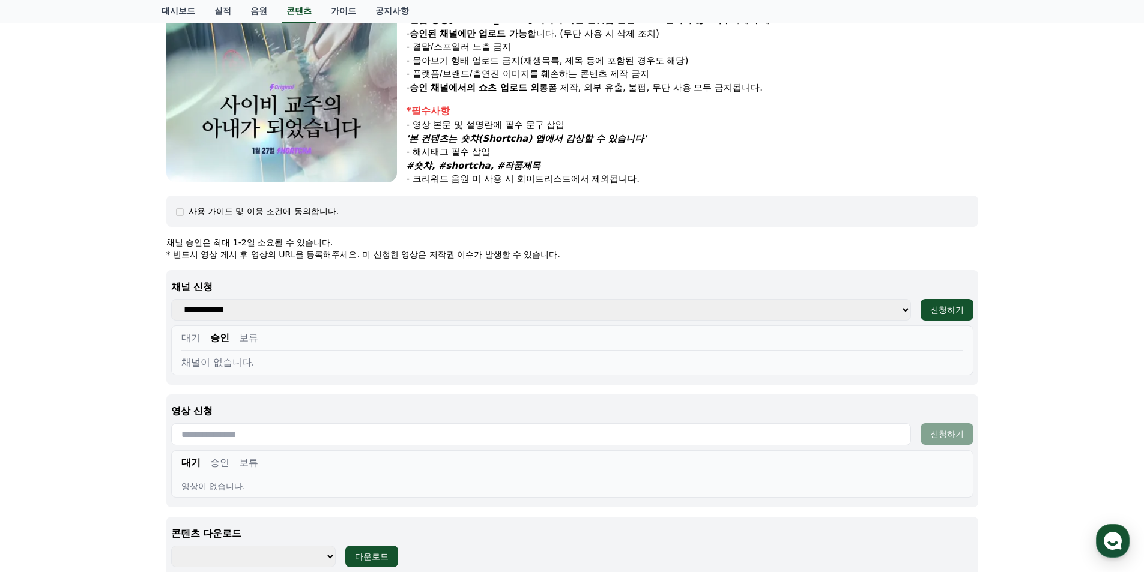
click at [182, 333] on button "대기" at bounding box center [190, 338] width 19 height 14
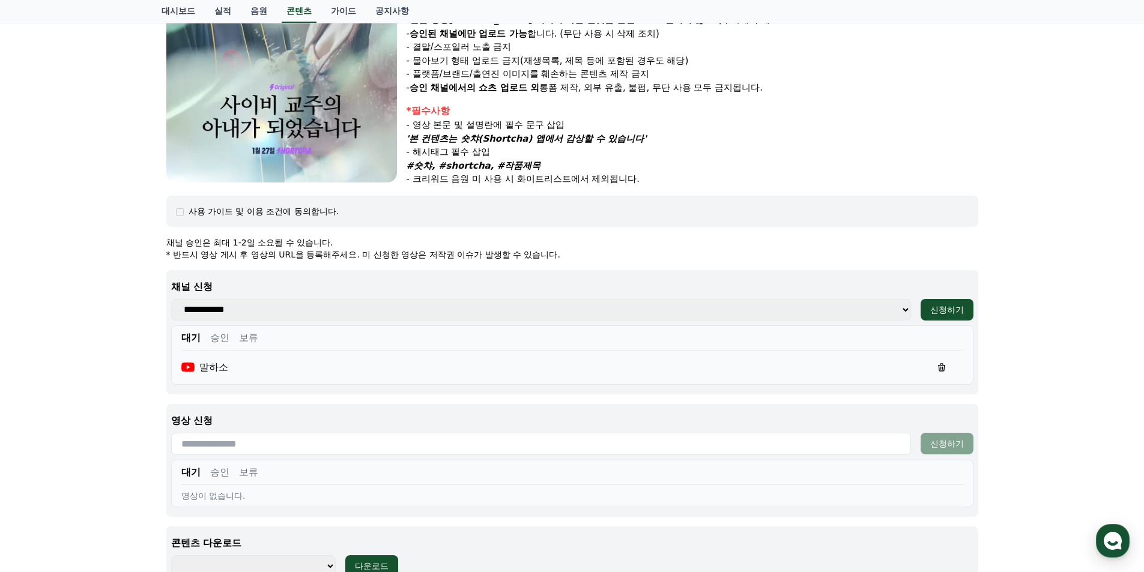
click at [217, 334] on button "승인" at bounding box center [219, 338] width 19 height 14
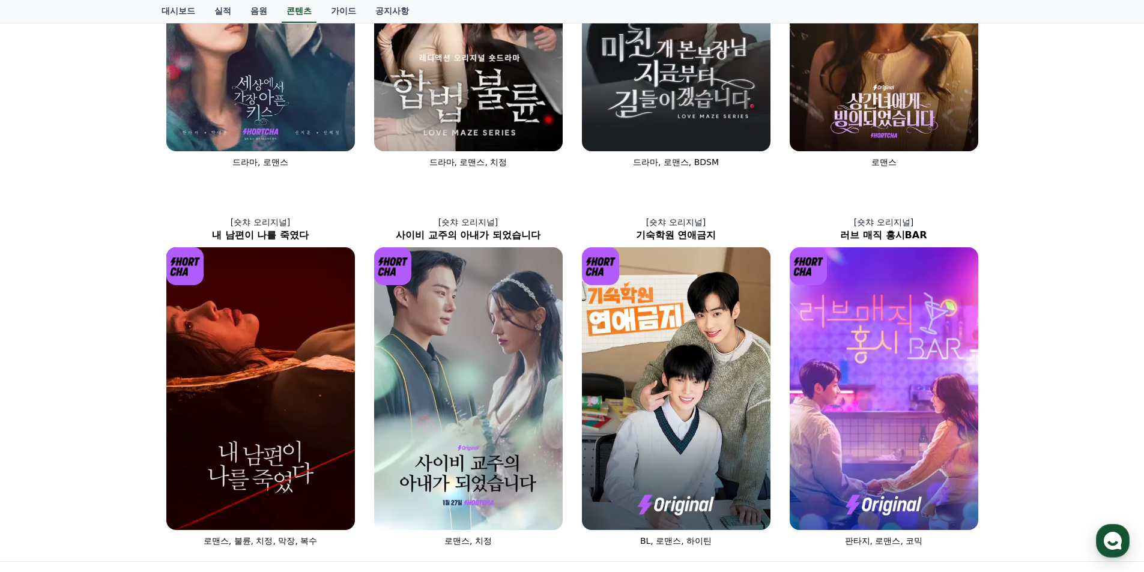
scroll to position [360, 0]
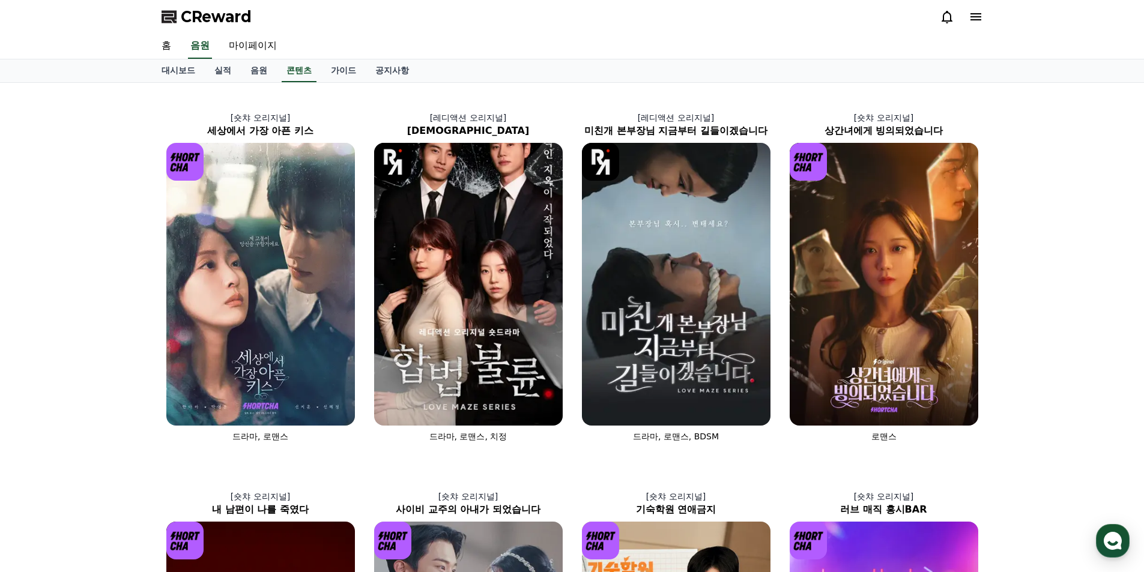
scroll to position [360, 0]
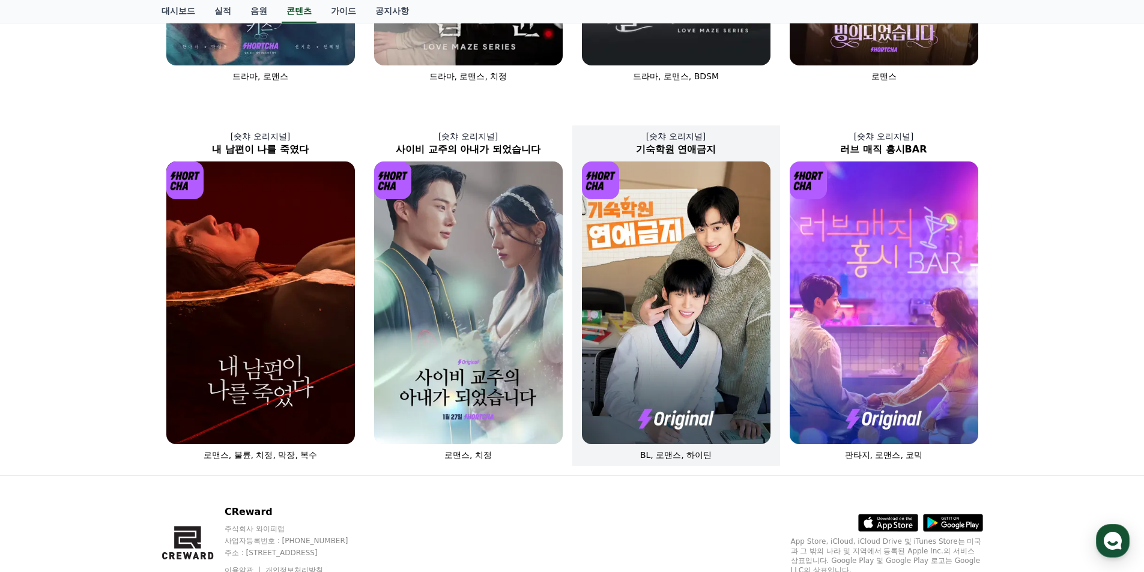
click at [662, 262] on img at bounding box center [676, 302] width 188 height 283
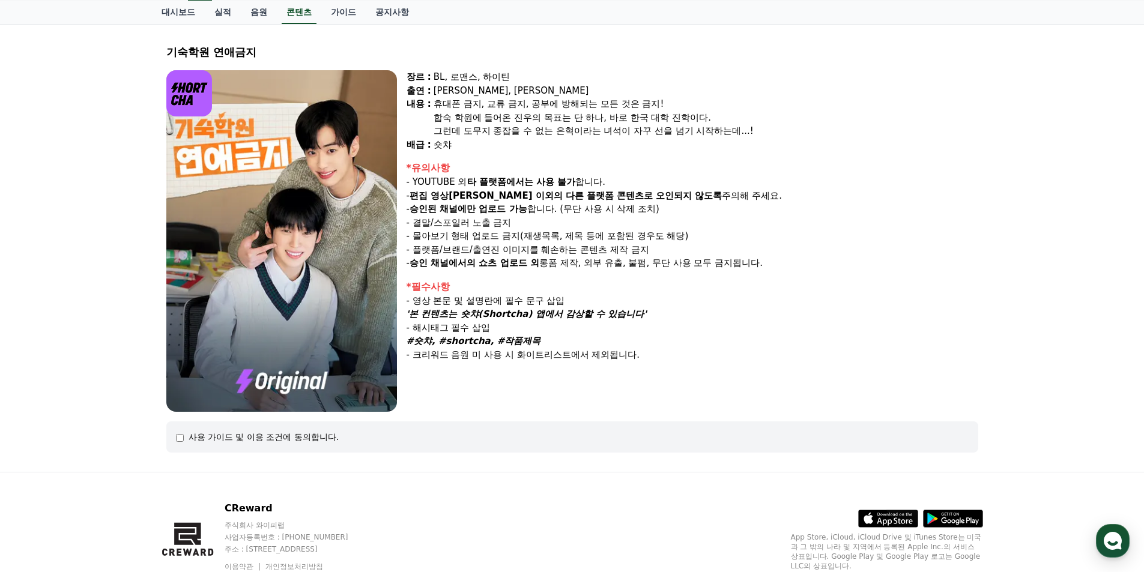
scroll to position [107, 0]
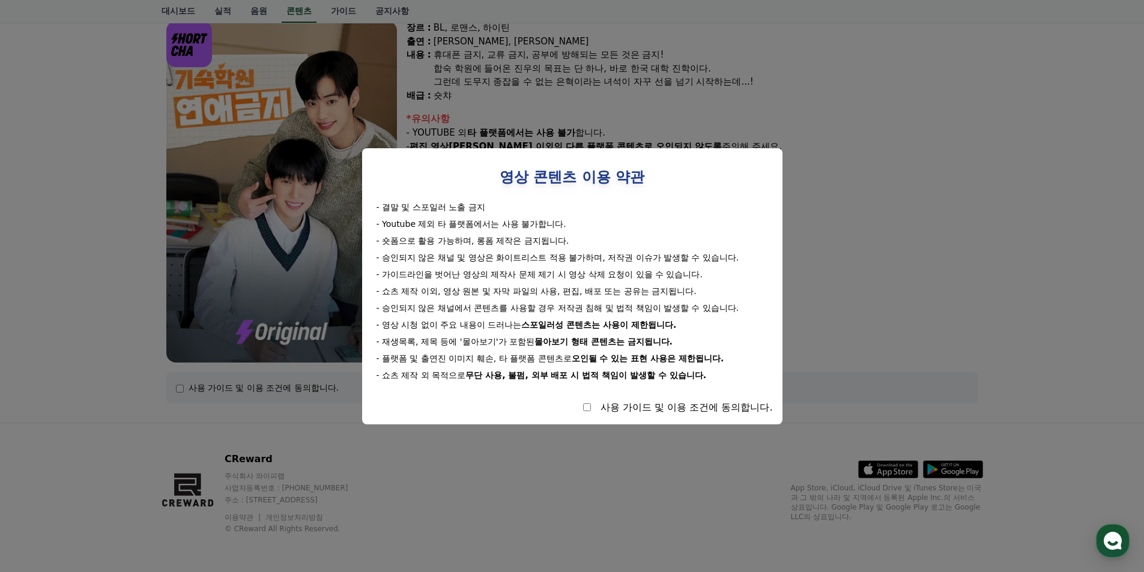
select select
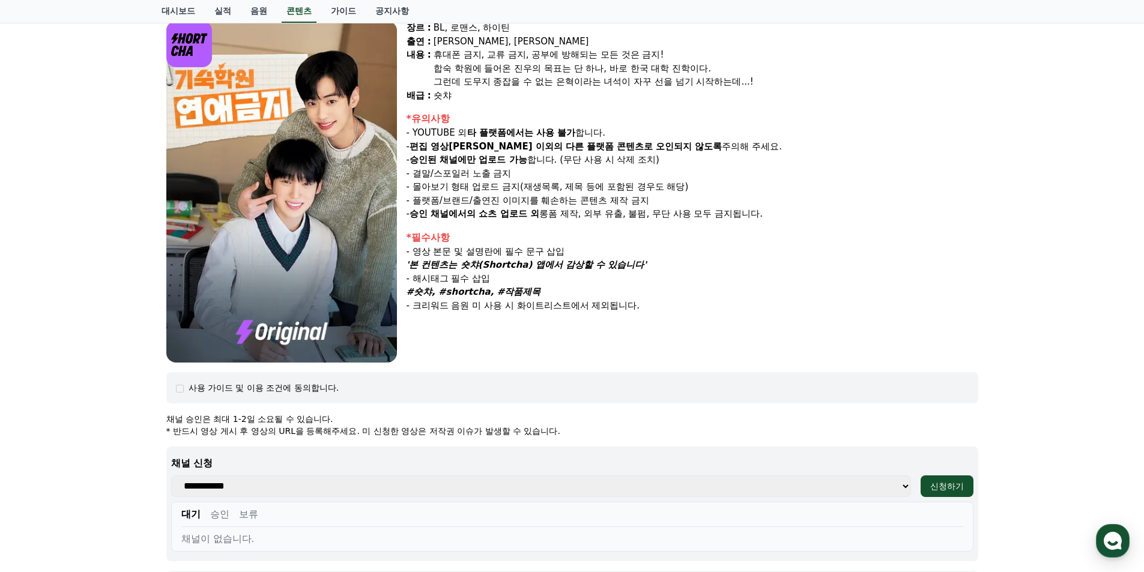
drag, startPoint x: 904, startPoint y: 484, endPoint x: 892, endPoint y: 463, distance: 24.7
click at [904, 484] on select "**********" at bounding box center [541, 486] width 740 height 22
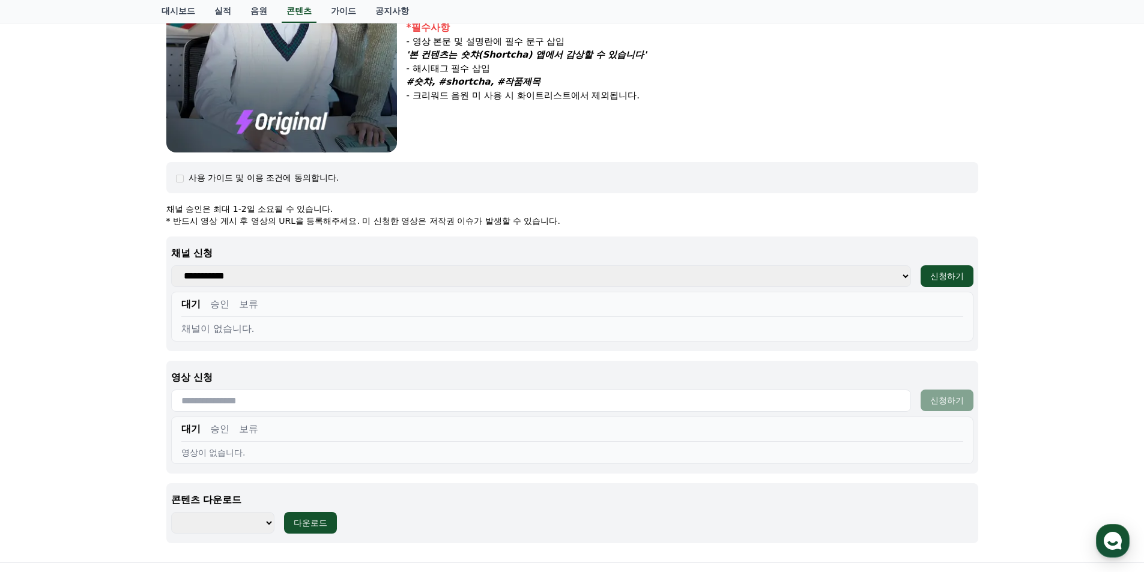
scroll to position [408, 0]
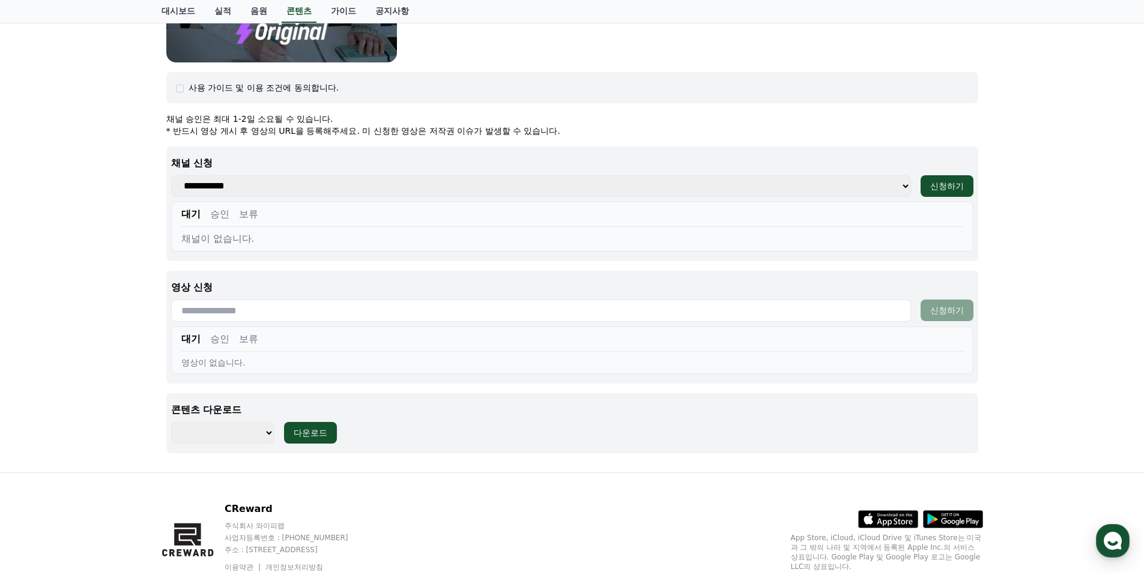
click at [354, 184] on select "**********" at bounding box center [541, 186] width 740 height 22
select select "**********"
click at [171, 175] on select "**********" at bounding box center [541, 186] width 740 height 22
click at [941, 187] on div "신청하기" at bounding box center [947, 186] width 34 height 12
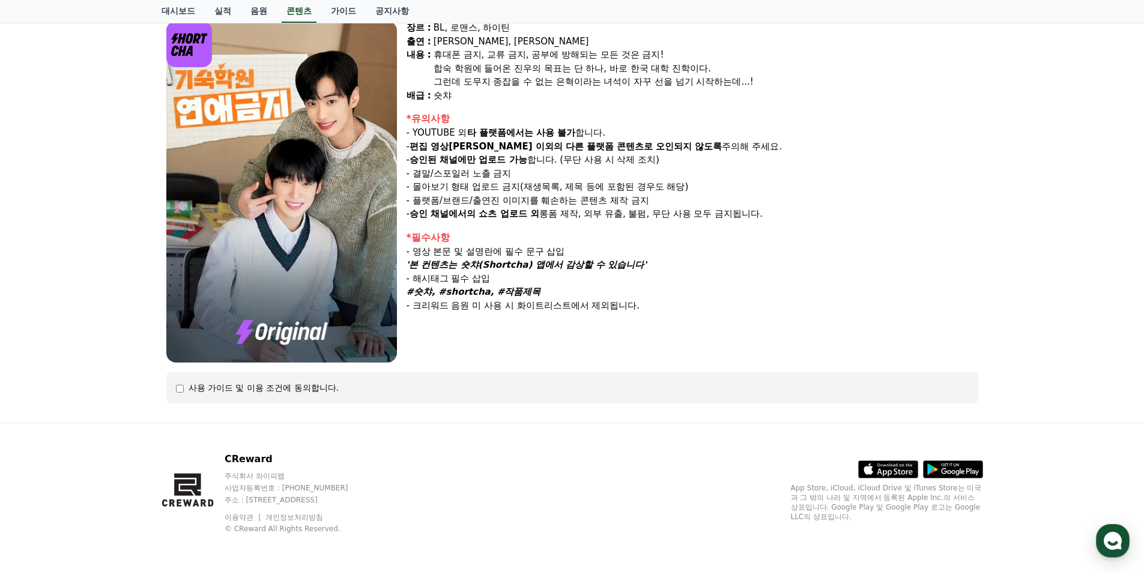
select select
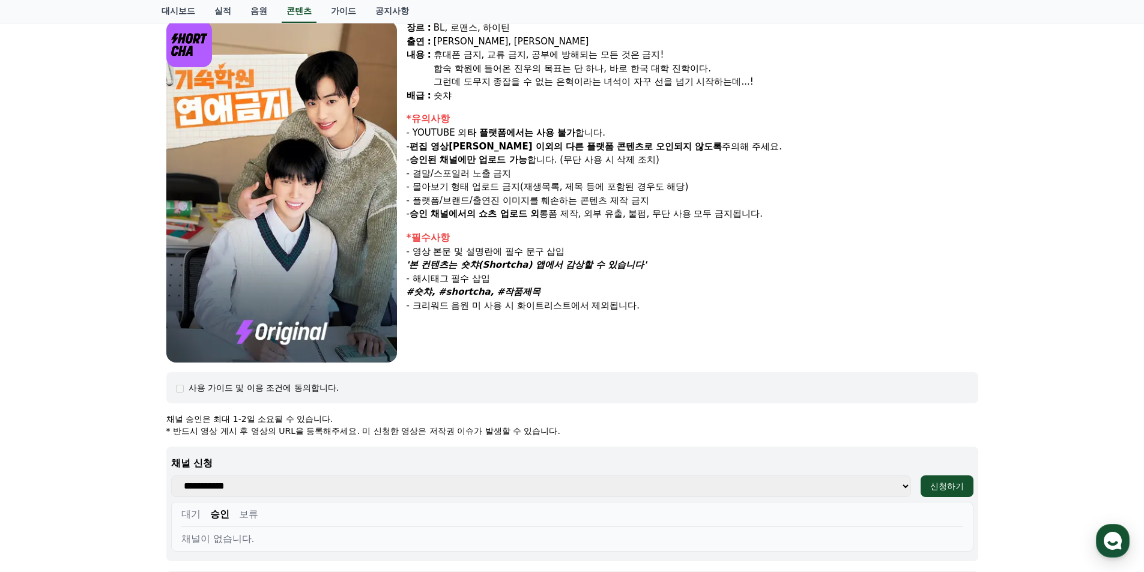
scroll to position [360, 0]
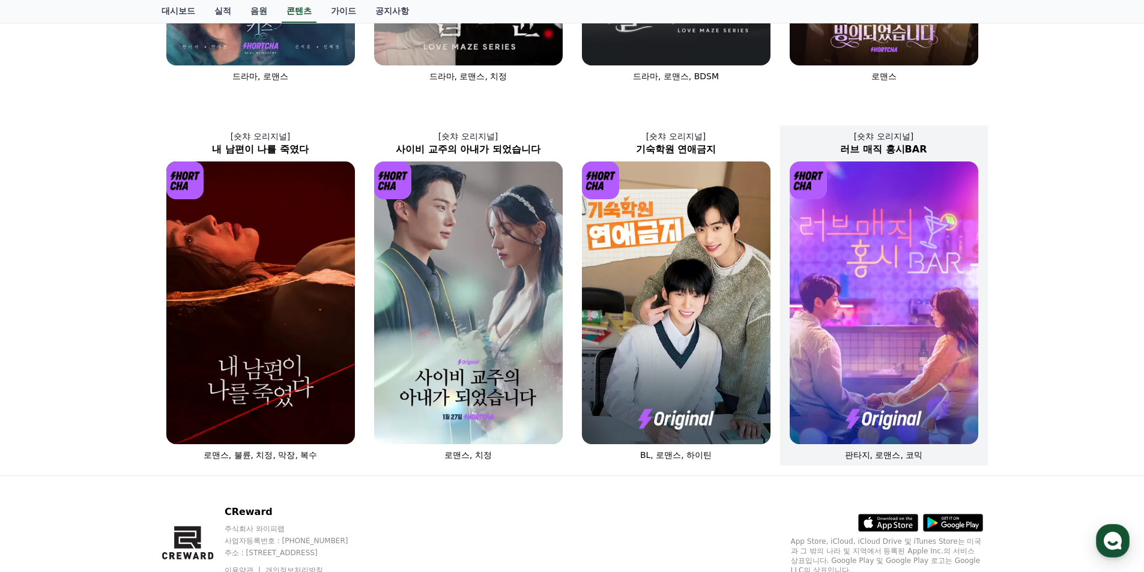
click at [860, 268] on img at bounding box center [883, 302] width 188 height 283
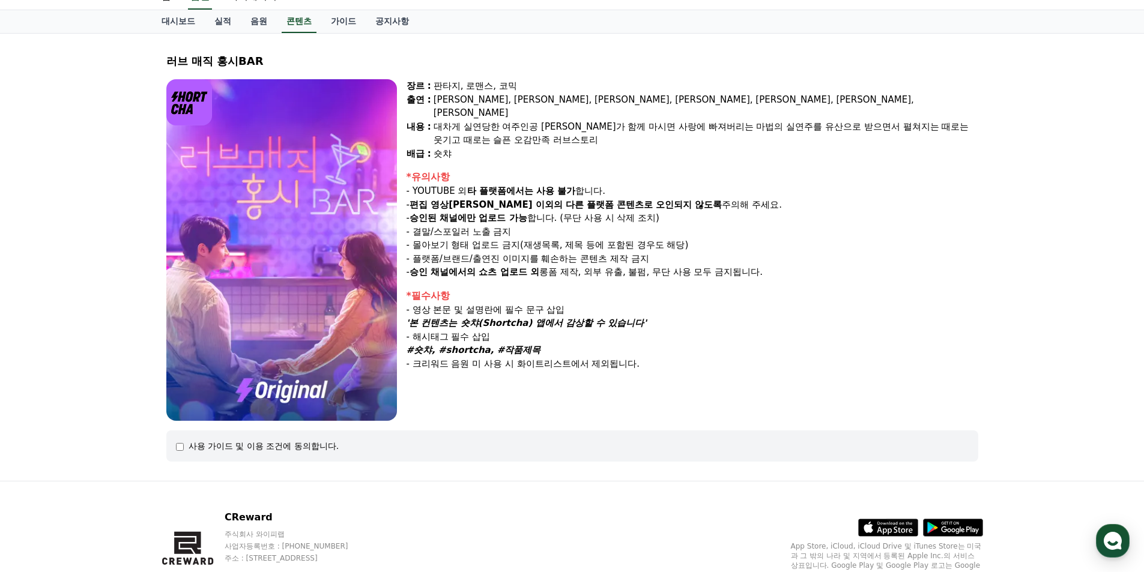
scroll to position [107, 0]
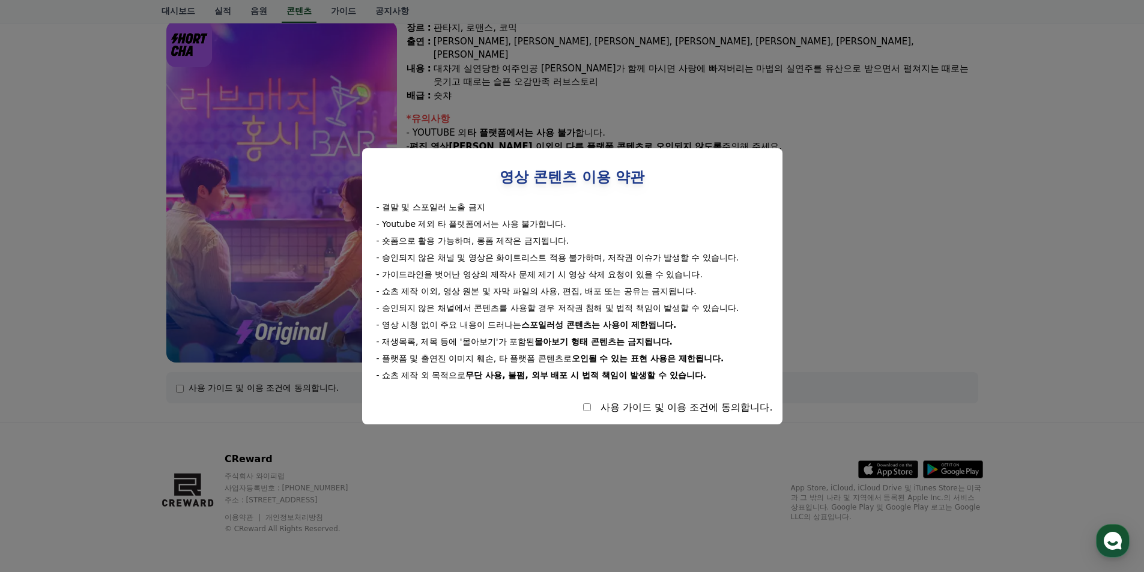
select select
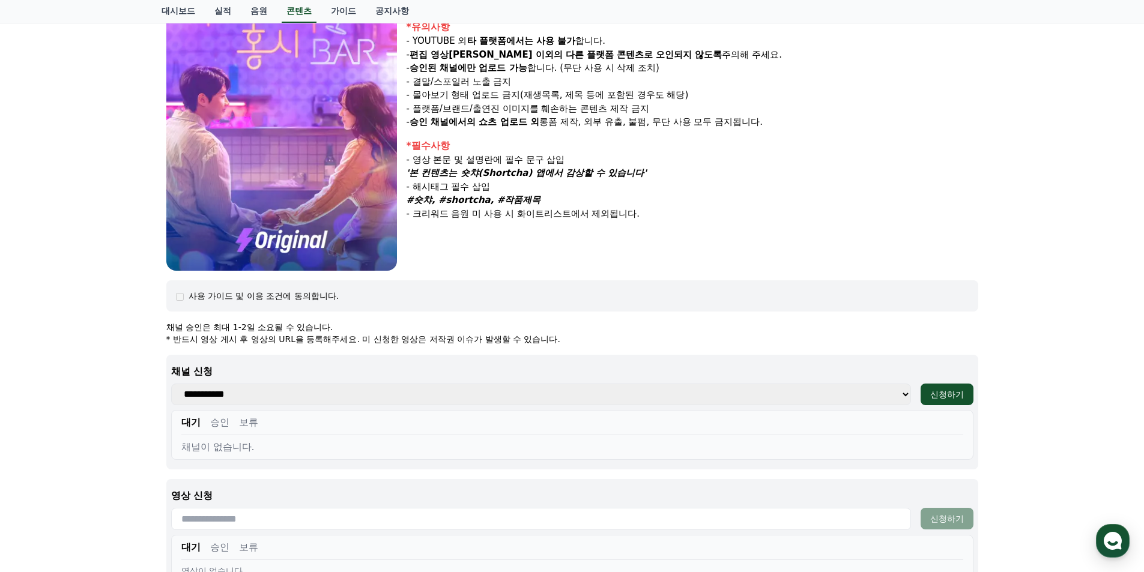
scroll to position [288, 0]
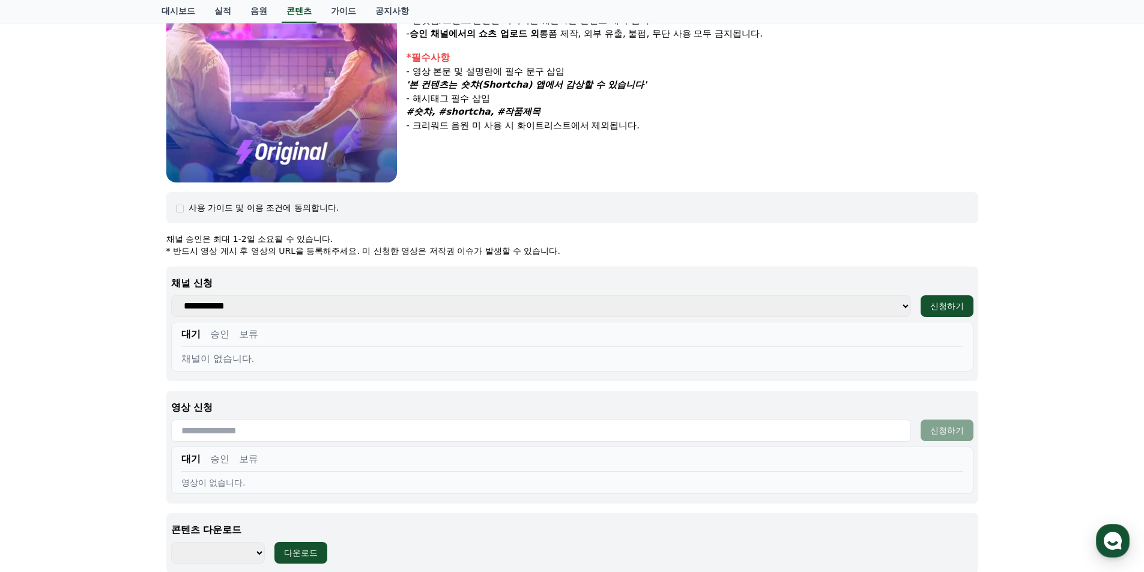
click at [898, 312] on select "**********" at bounding box center [541, 306] width 740 height 22
select select "**********"
click at [171, 295] on select "**********" at bounding box center [541, 306] width 740 height 22
click at [954, 303] on div "신청하기" at bounding box center [947, 306] width 34 height 12
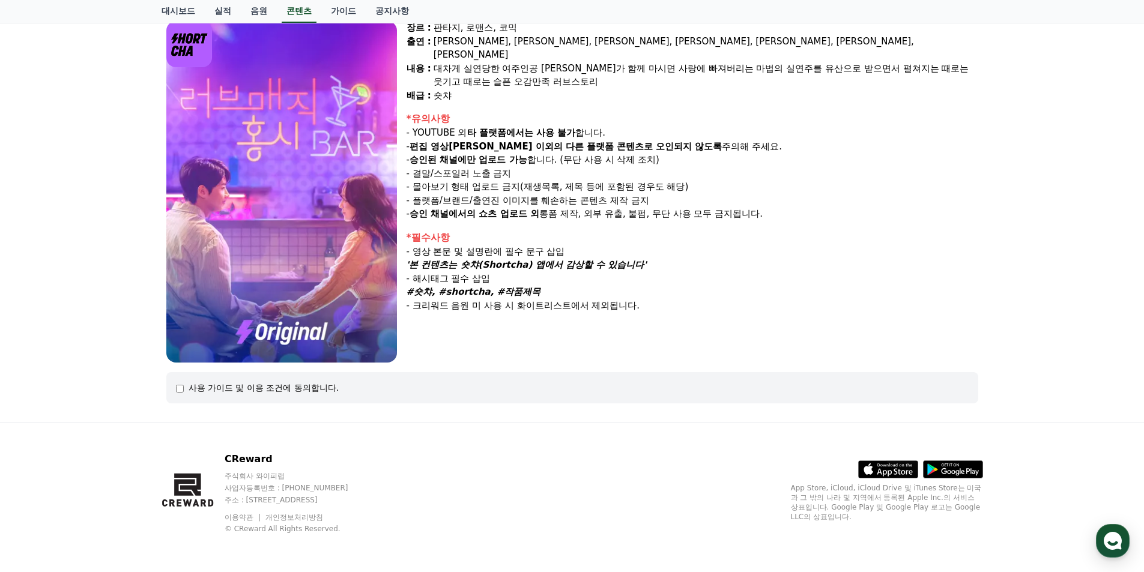
select select
